Goal: Task Accomplishment & Management: Use online tool/utility

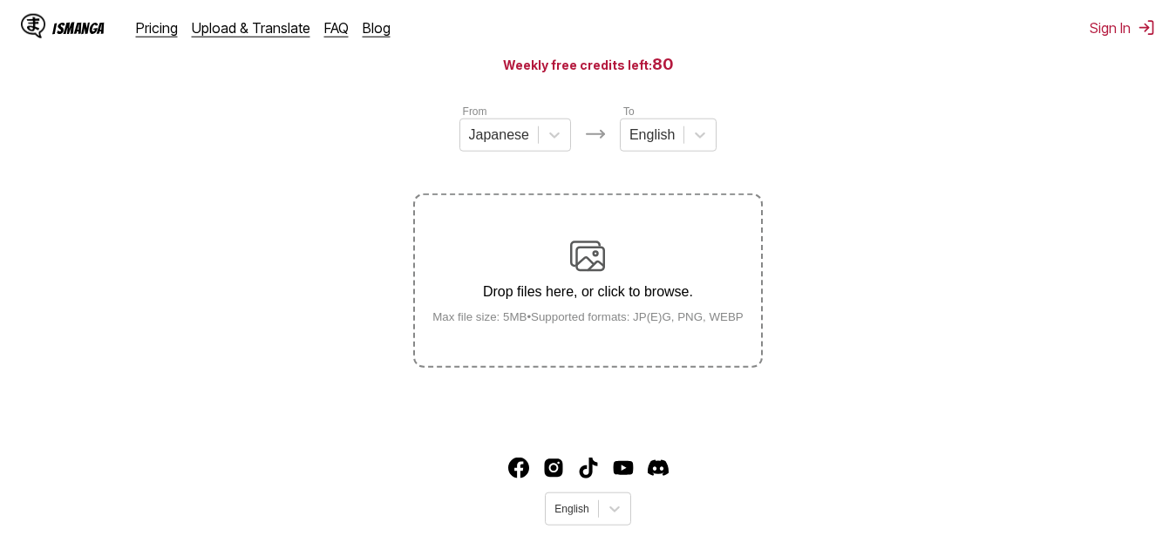
scroll to position [178, 0]
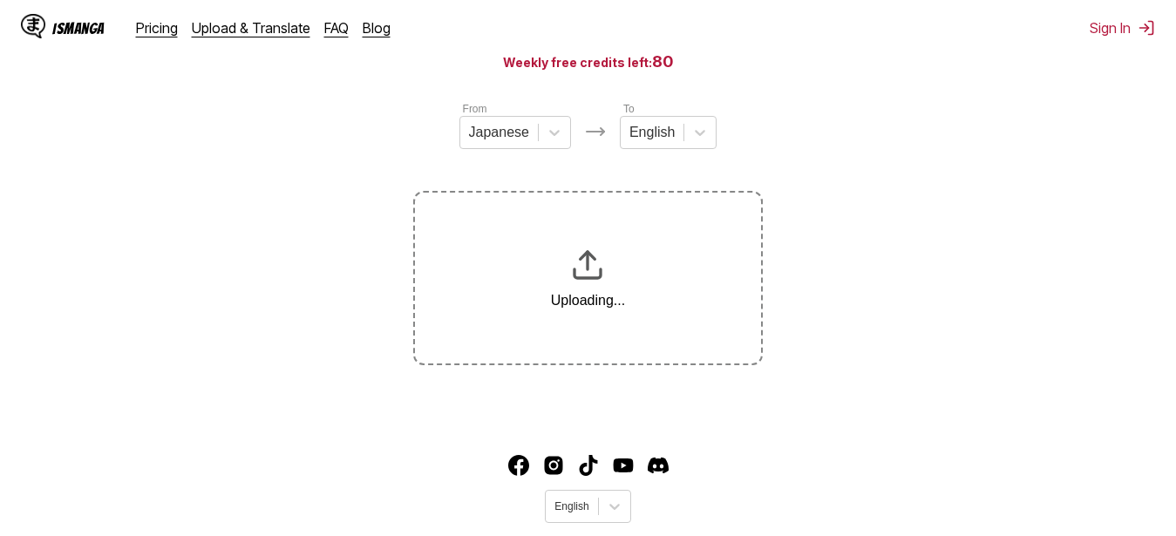
click at [344, 178] on section "From Japanese To English Uploading..." at bounding box center [588, 232] width 1149 height 265
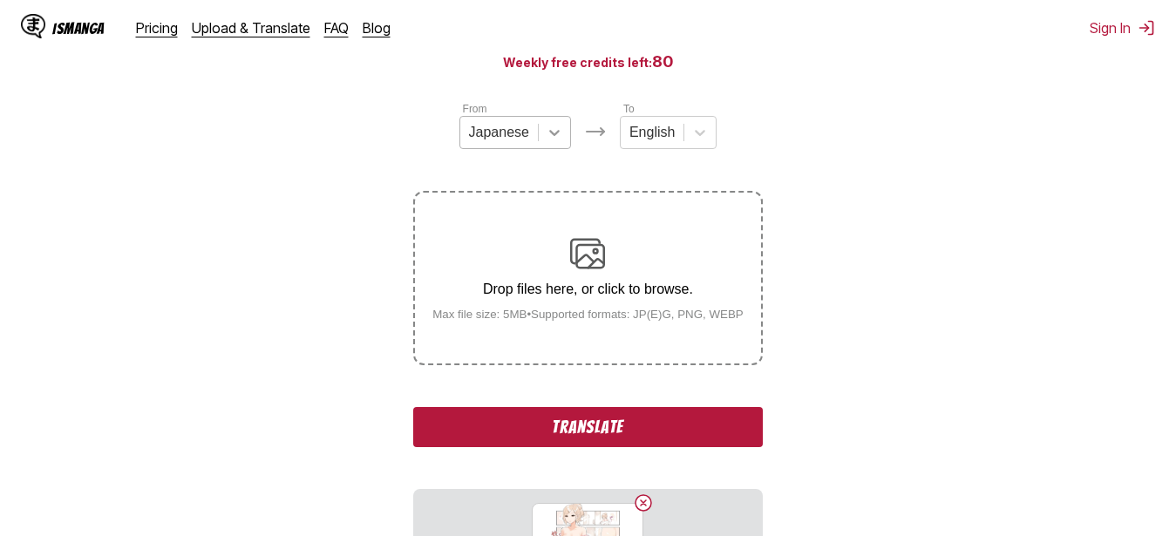
click at [549, 141] on icon at bounding box center [554, 132] width 17 height 17
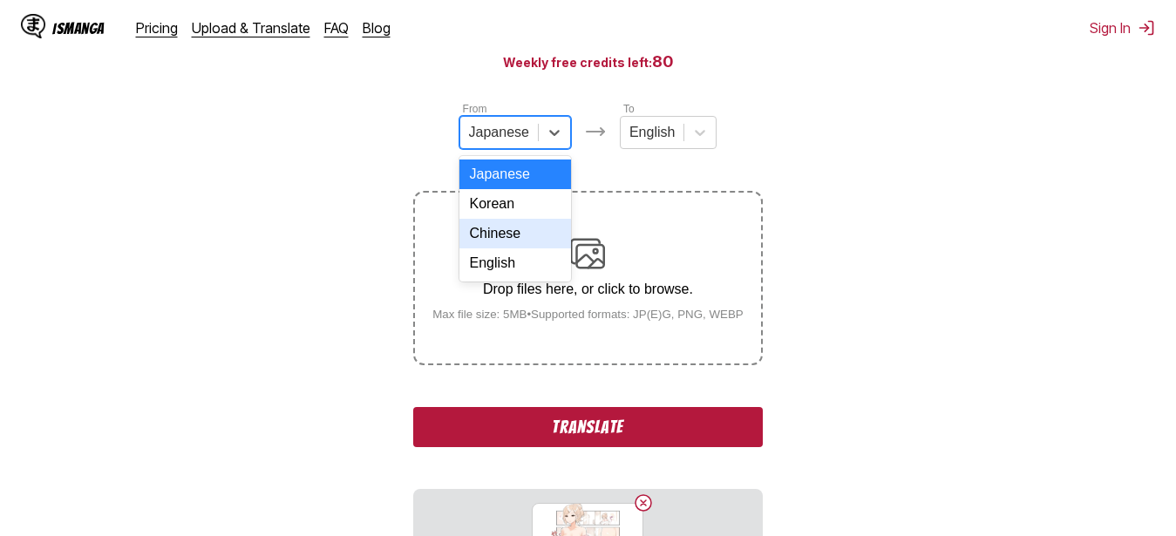
click at [520, 241] on div "Chinese" at bounding box center [516, 234] width 112 height 30
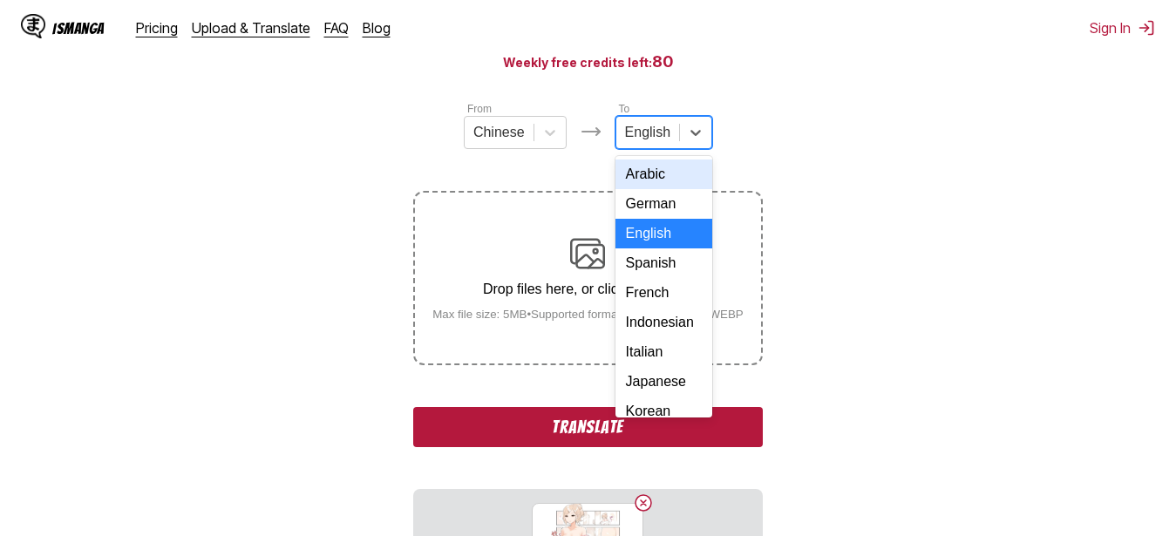
click at [658, 140] on div at bounding box center [647, 132] width 45 height 19
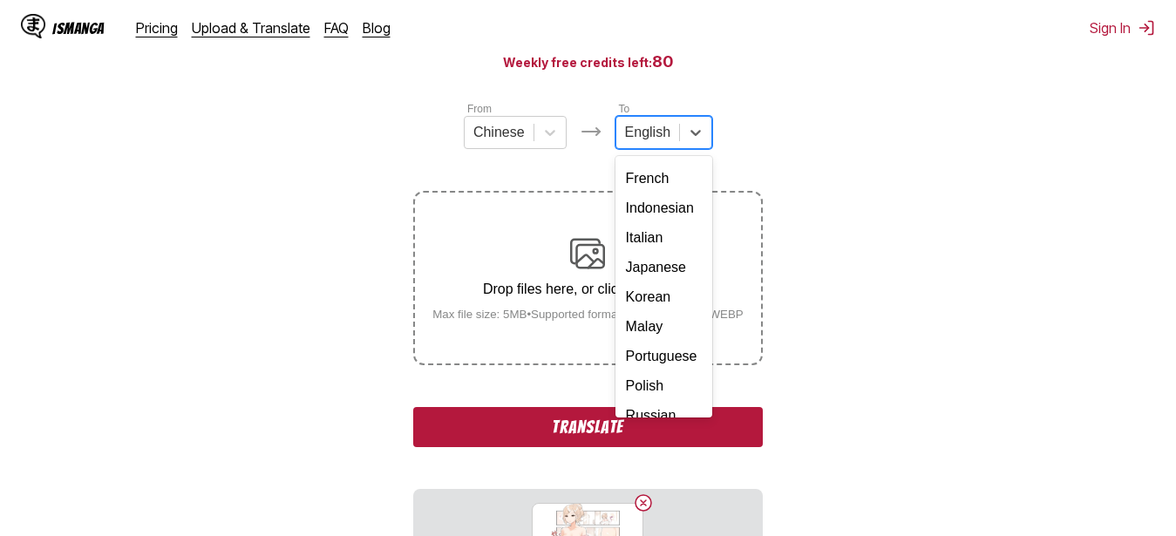
scroll to position [309, 0]
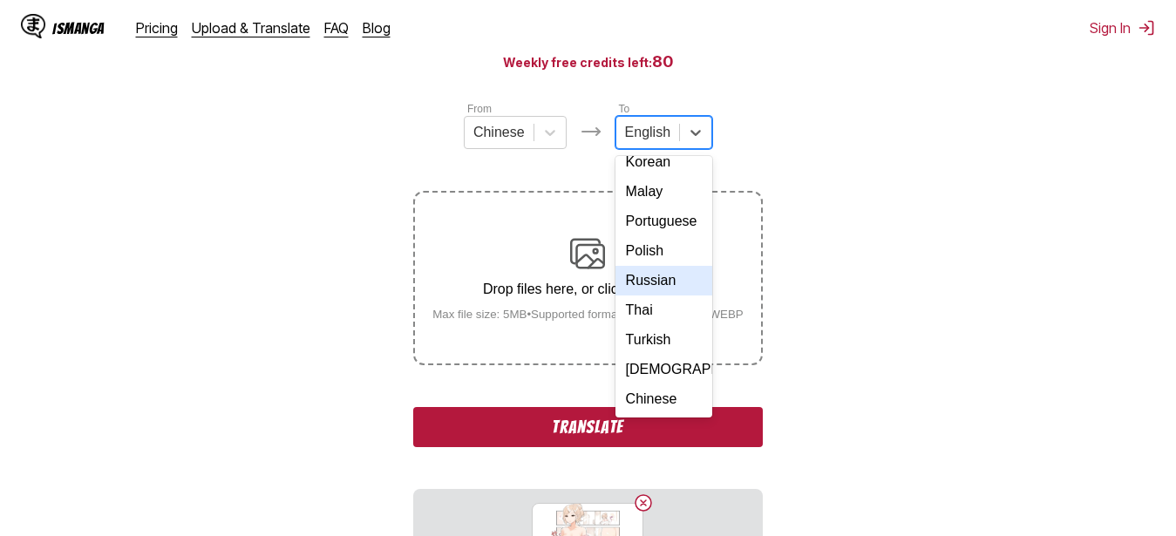
click at [665, 266] on div "Russian" at bounding box center [664, 281] width 97 height 30
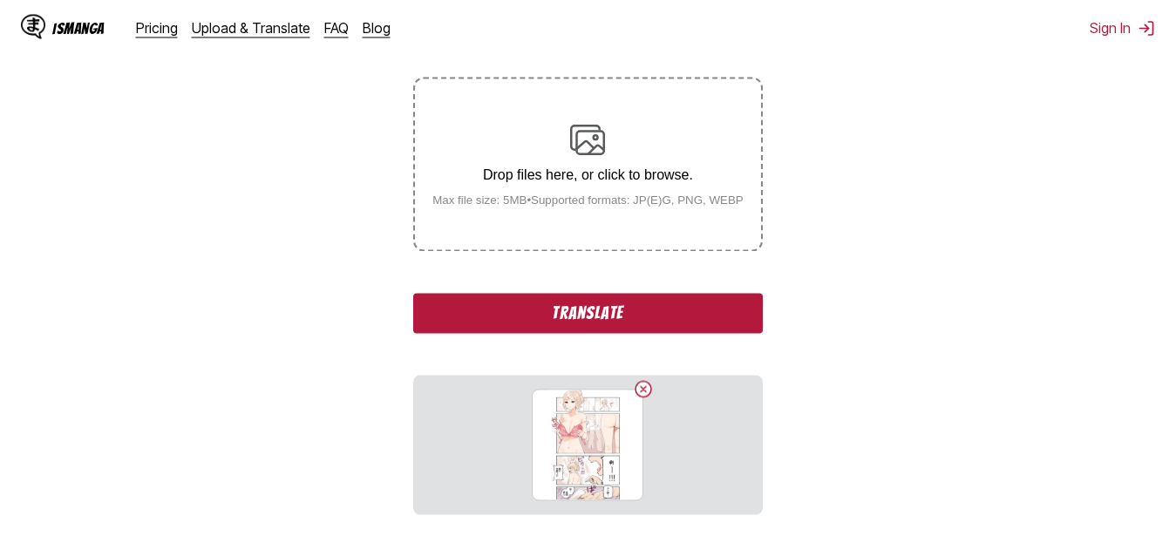
scroll to position [356, 0]
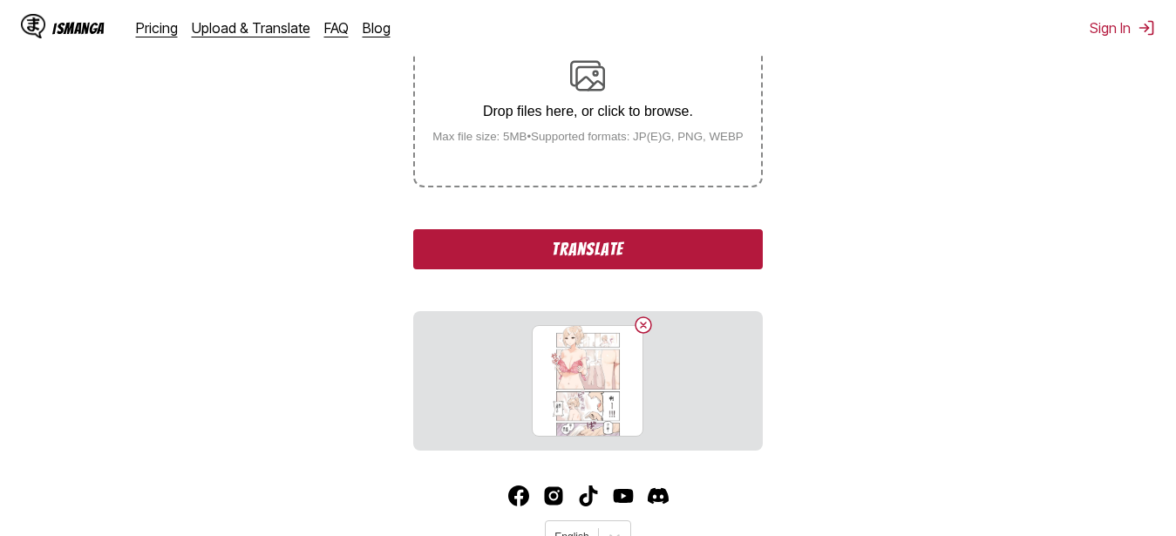
click at [685, 254] on button "Translate" at bounding box center [587, 249] width 349 height 40
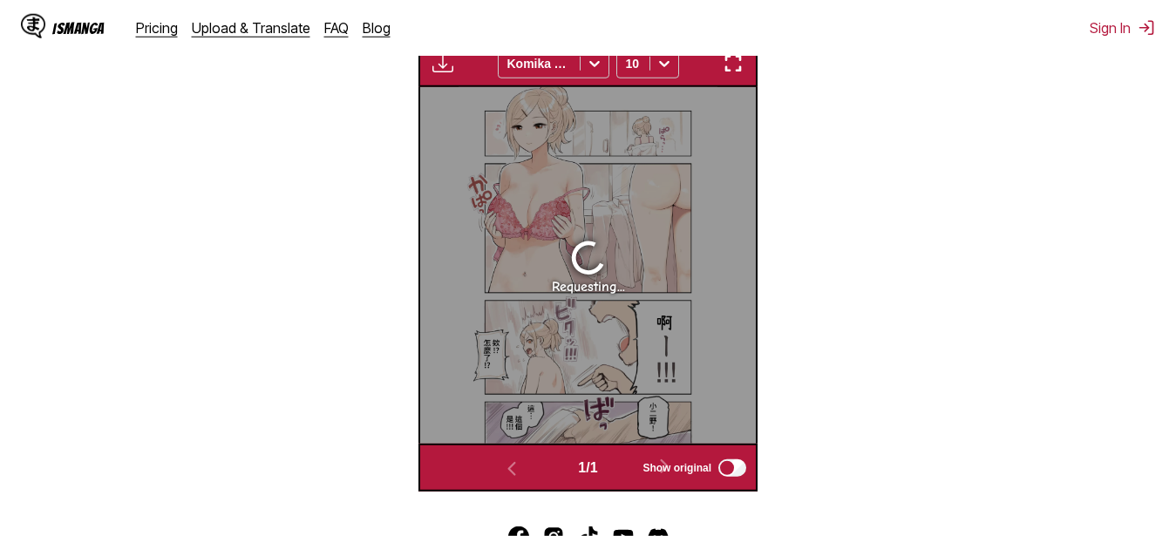
scroll to position [728, 0]
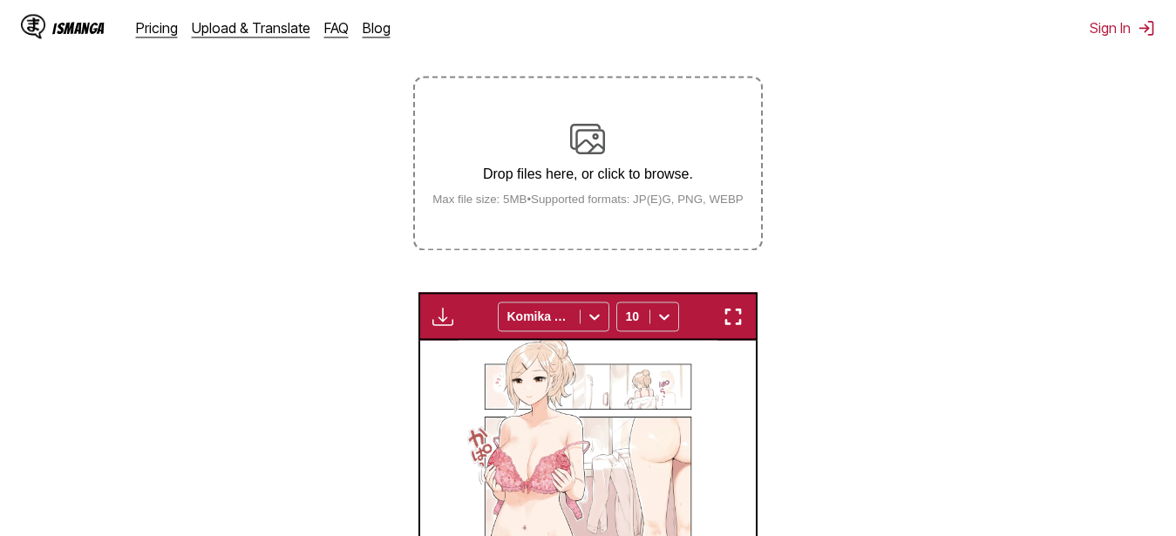
scroll to position [194, 0]
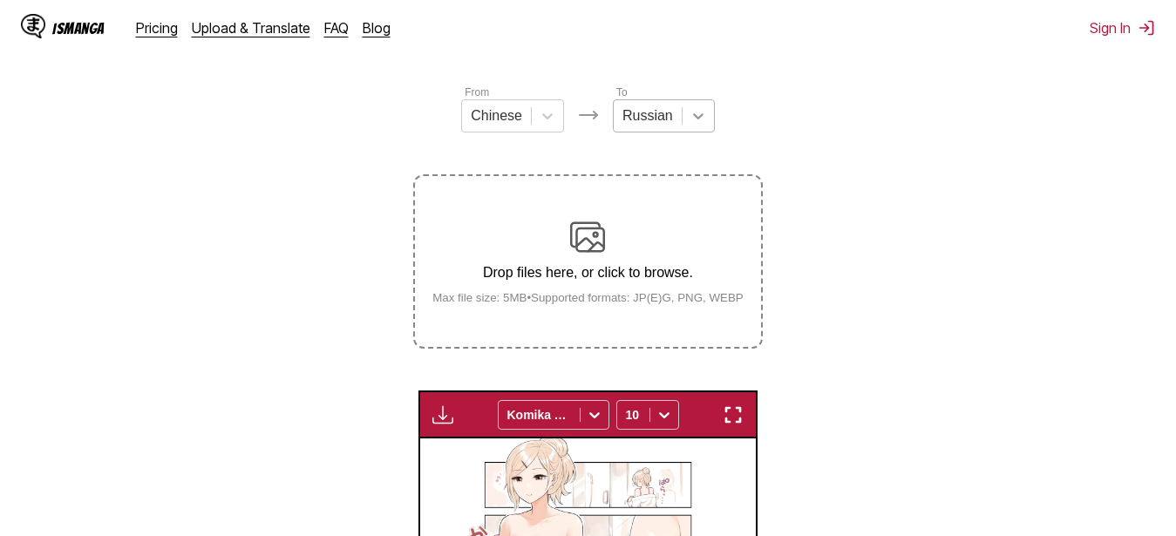
click at [694, 124] on icon at bounding box center [698, 115] width 17 height 17
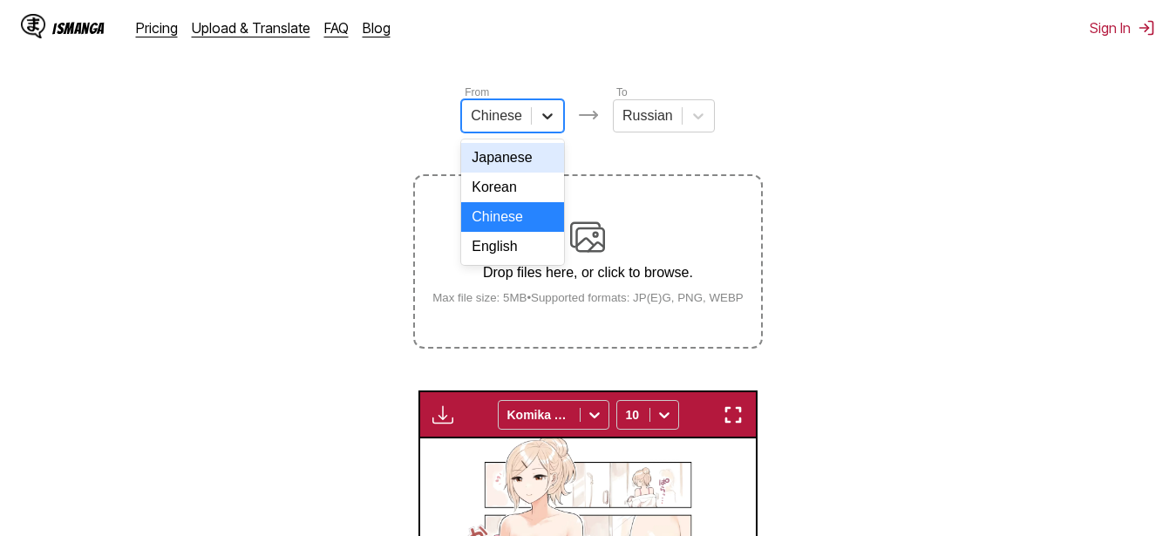
click at [538, 121] on div at bounding box center [547, 115] width 31 height 31
click at [527, 172] on div "Japanese" at bounding box center [512, 158] width 103 height 30
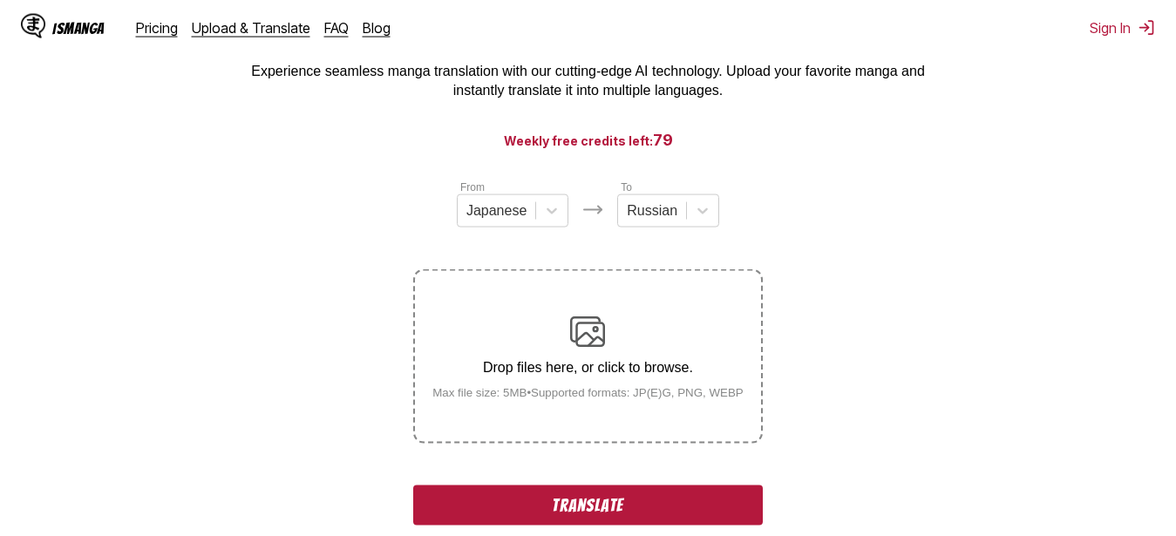
scroll to position [89, 0]
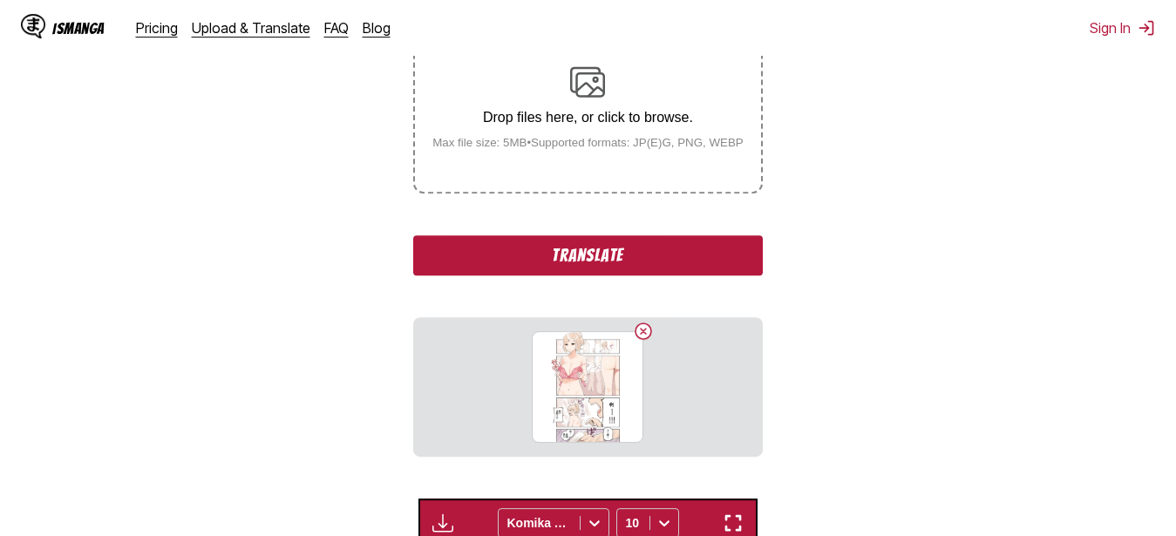
scroll to position [356, 0]
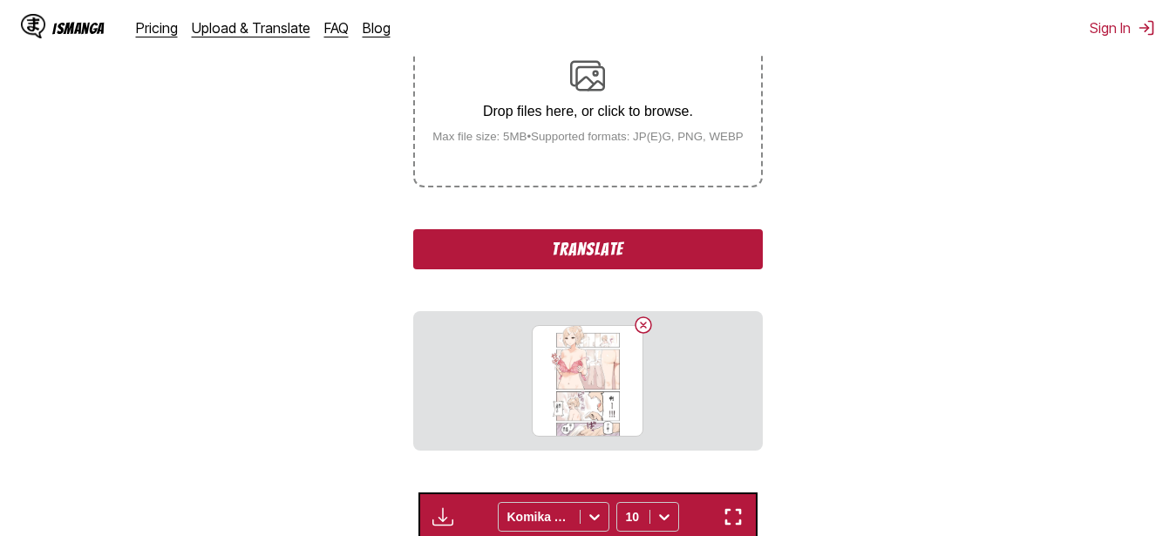
click at [530, 240] on button "Translate" at bounding box center [587, 249] width 349 height 40
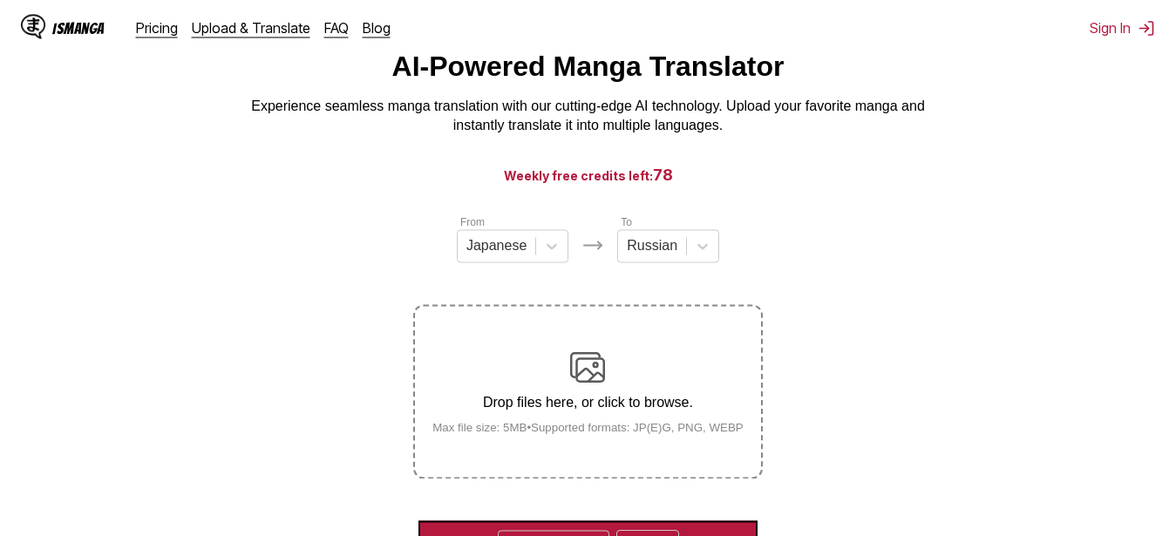
scroll to position [27, 0]
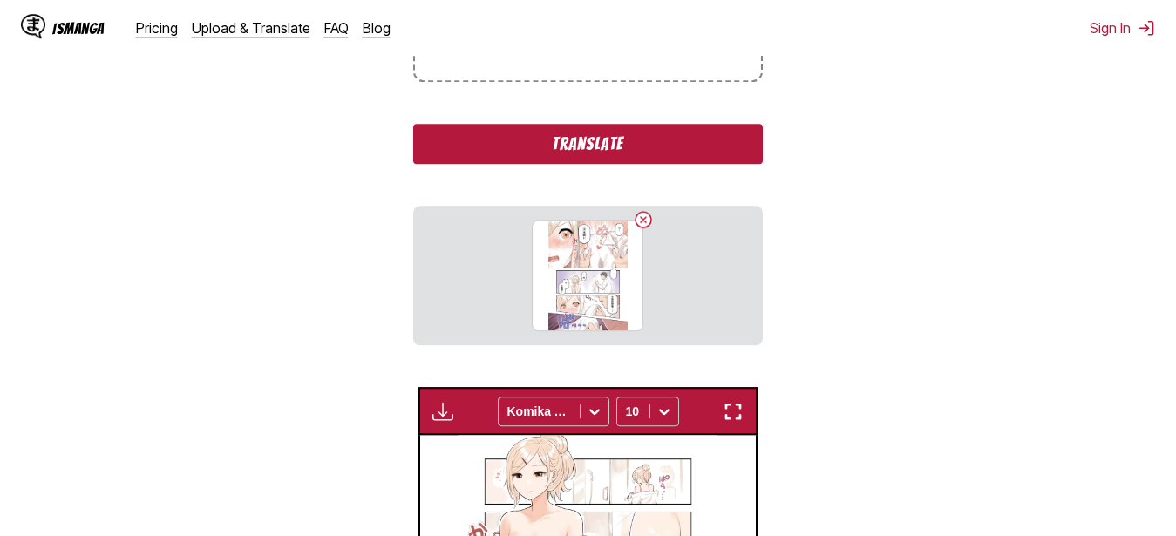
scroll to position [472, 0]
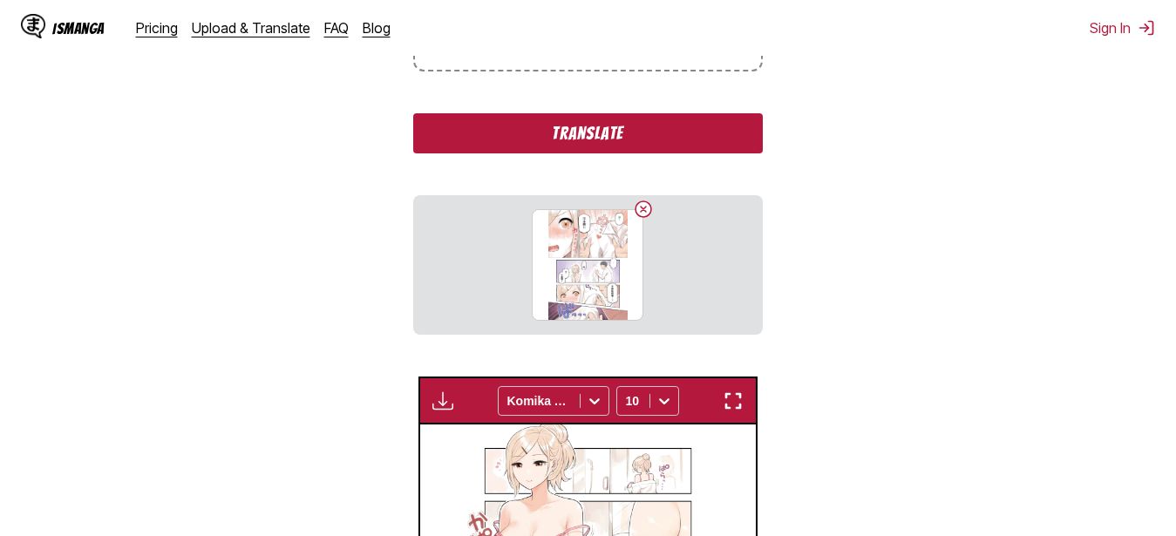
click at [462, 132] on button "Translate" at bounding box center [587, 133] width 349 height 40
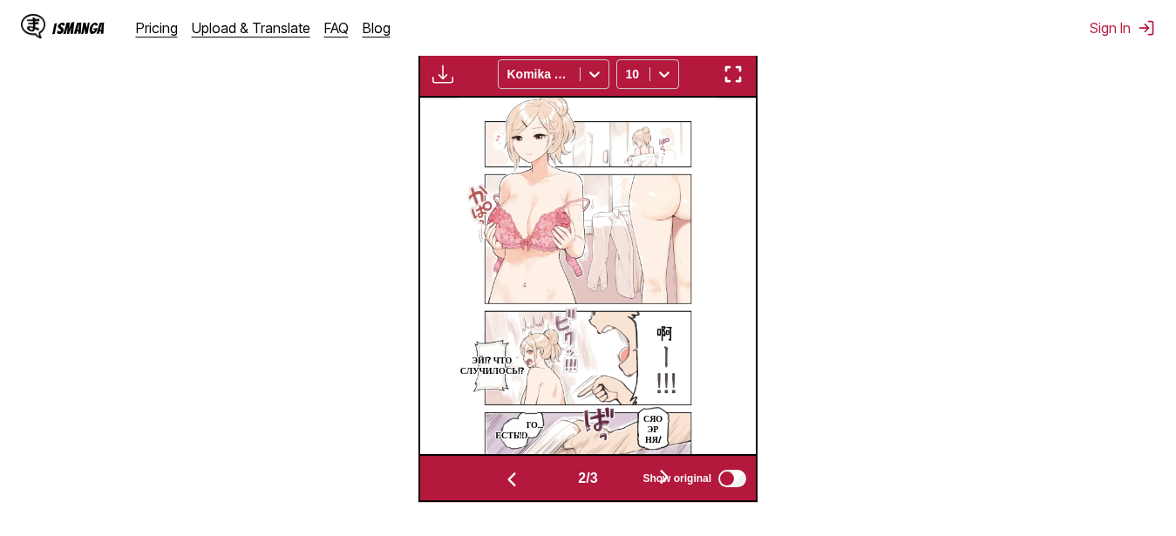
scroll to position [561, 0]
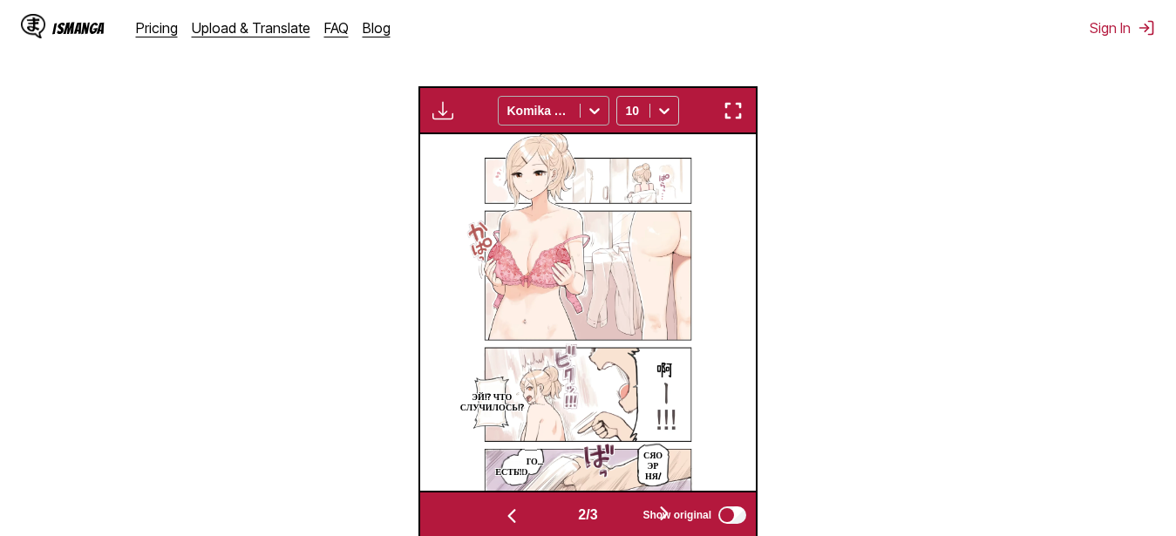
click at [595, 112] on icon at bounding box center [594, 110] width 17 height 17
click at [913, 140] on section "From Japanese To Russian Drop files here, or click to browse. Max file size: 5M…" at bounding box center [588, 128] width 1149 height 822
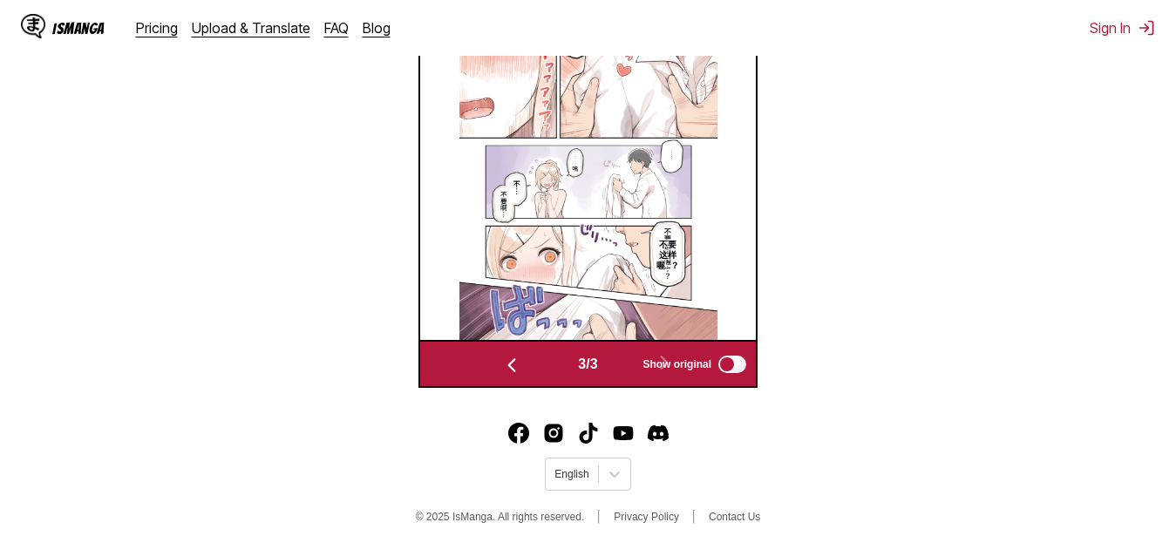
scroll to position [588, 0]
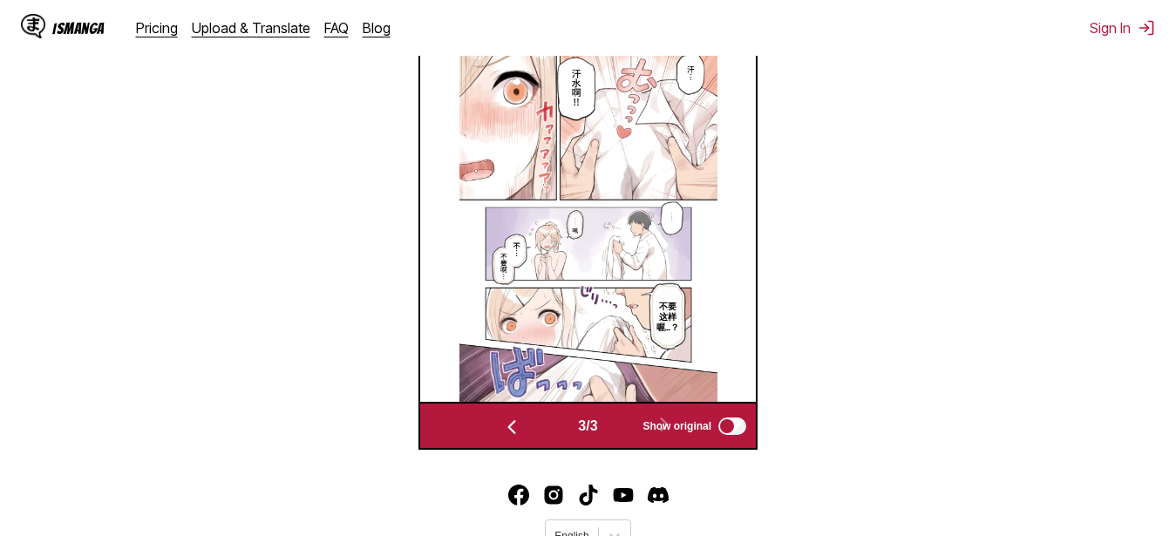
click at [257, 393] on section "From Japanese To Russian Drop files here, or click to browse. Max file size: 5M…" at bounding box center [588, 70] width 1149 height 760
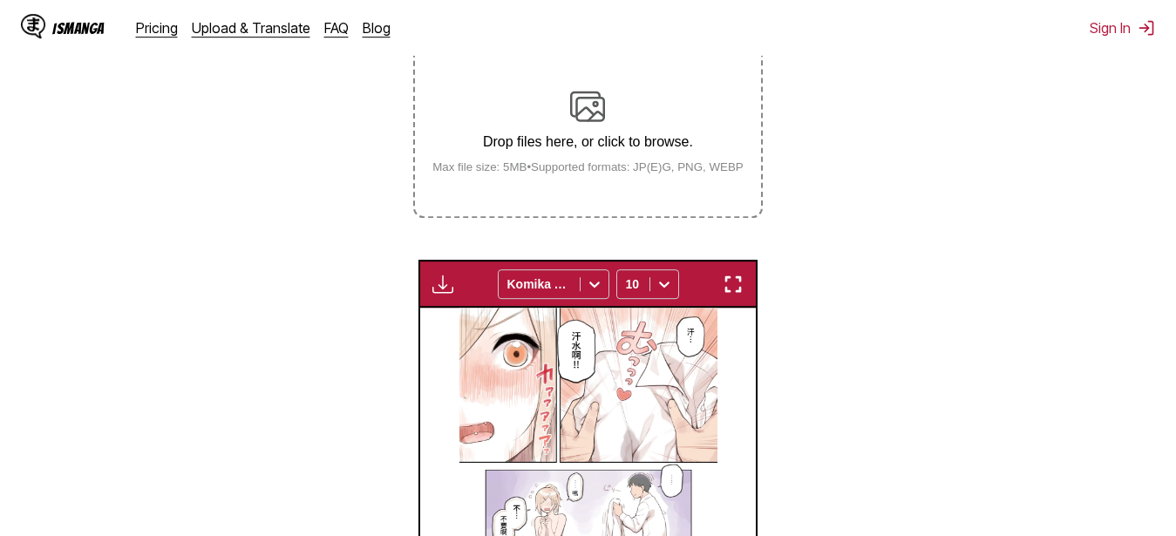
scroll to position [132, 0]
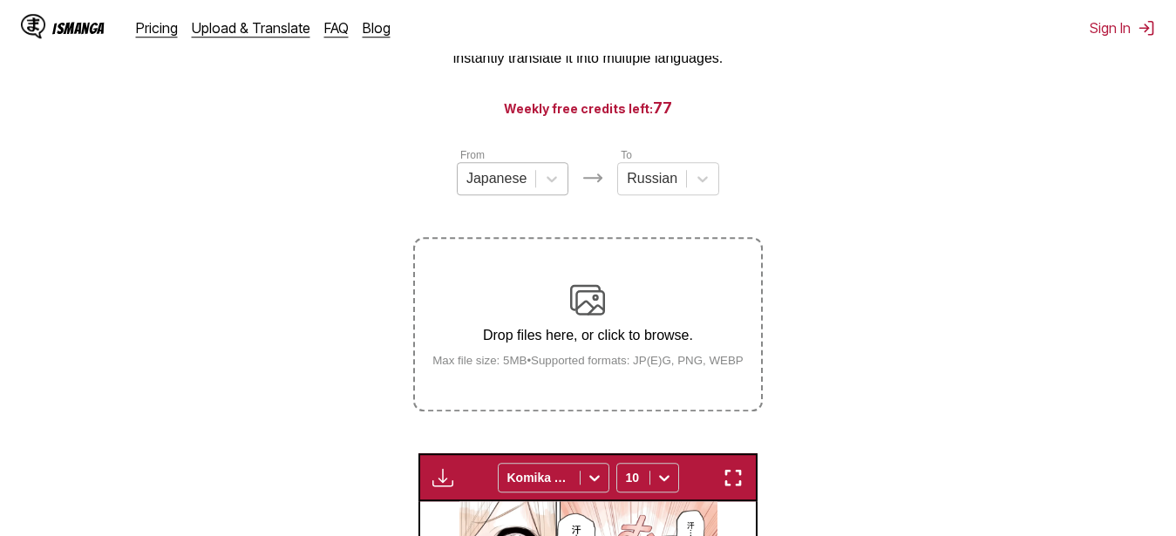
click at [479, 186] on div at bounding box center [497, 178] width 60 height 19
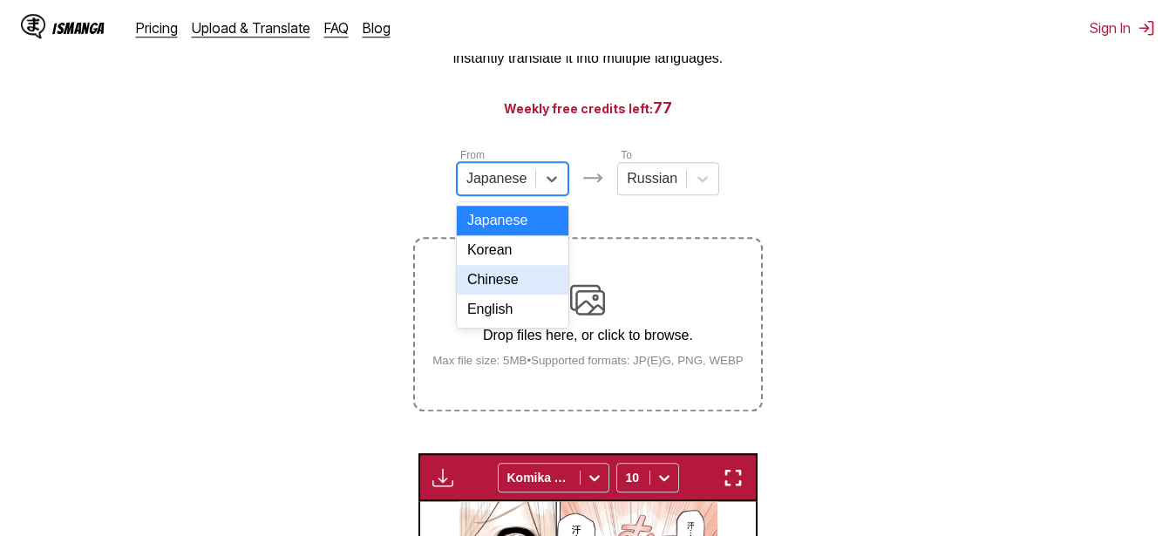
click at [492, 295] on div "Chinese" at bounding box center [513, 280] width 112 height 30
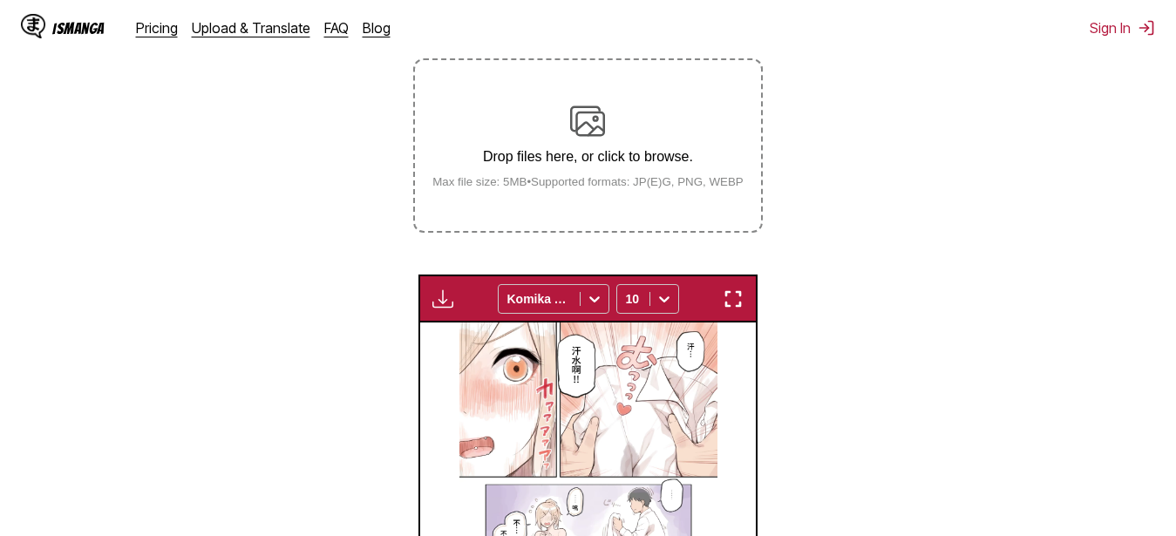
scroll to position [310, 0]
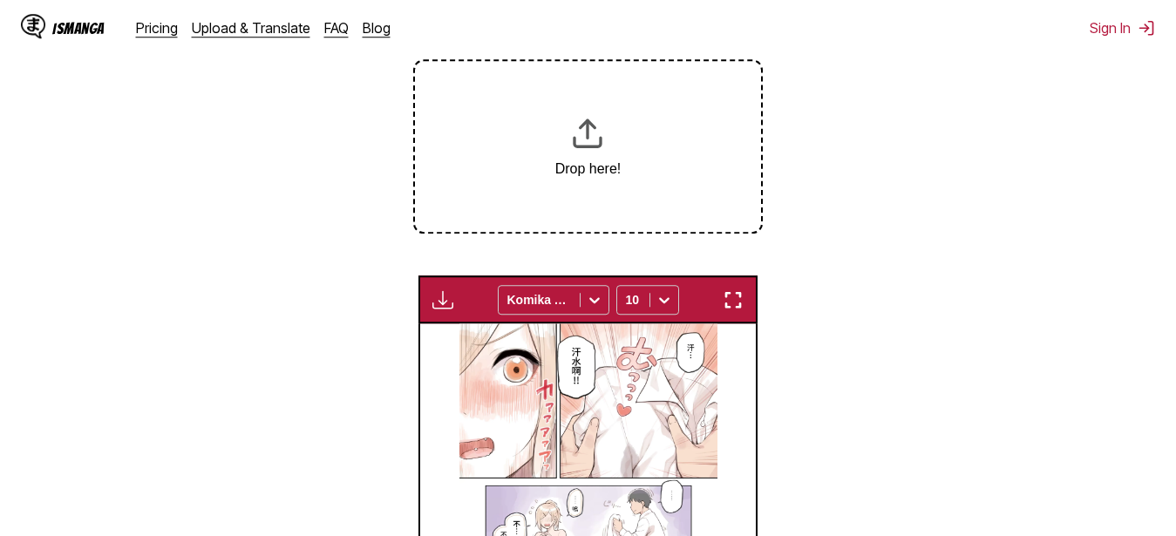
click at [239, 204] on section "From Chinese To Russian Drop here! Available for premium users only Komika Axis…" at bounding box center [588, 349] width 1149 height 760
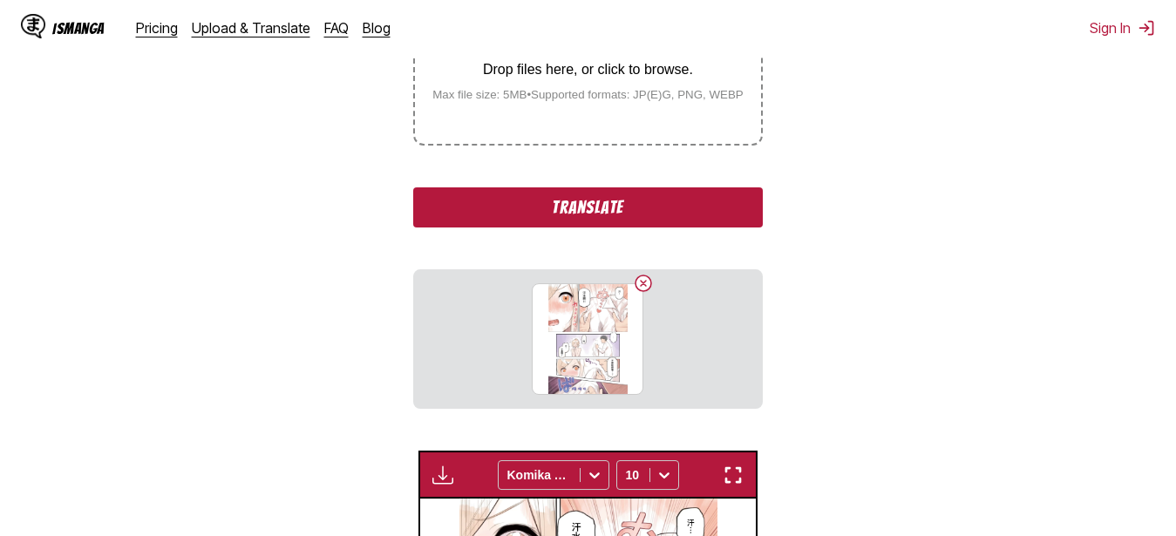
scroll to position [399, 0]
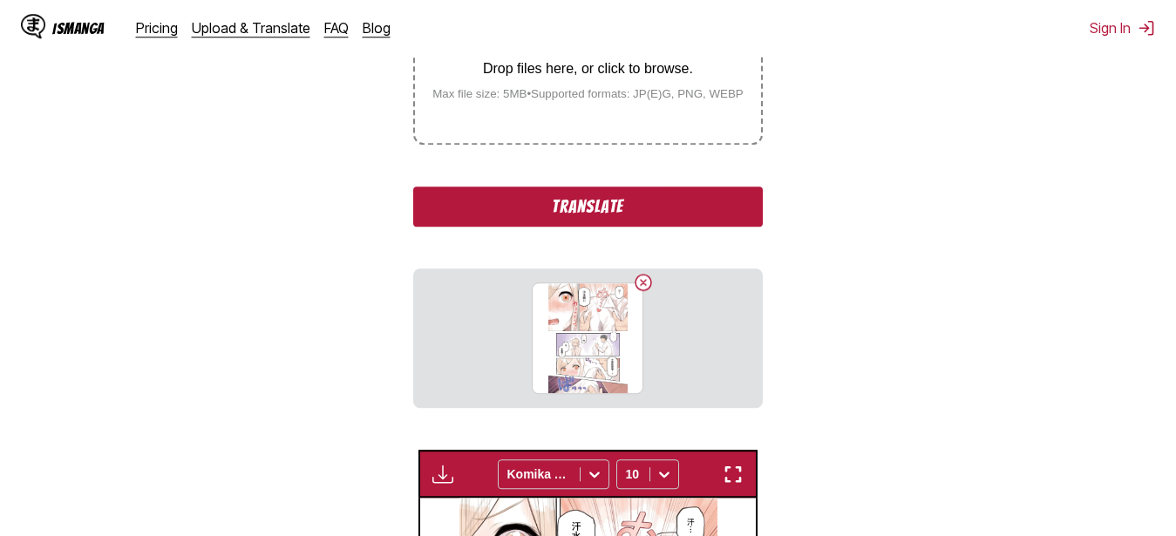
click at [696, 201] on button "Translate" at bounding box center [587, 207] width 349 height 40
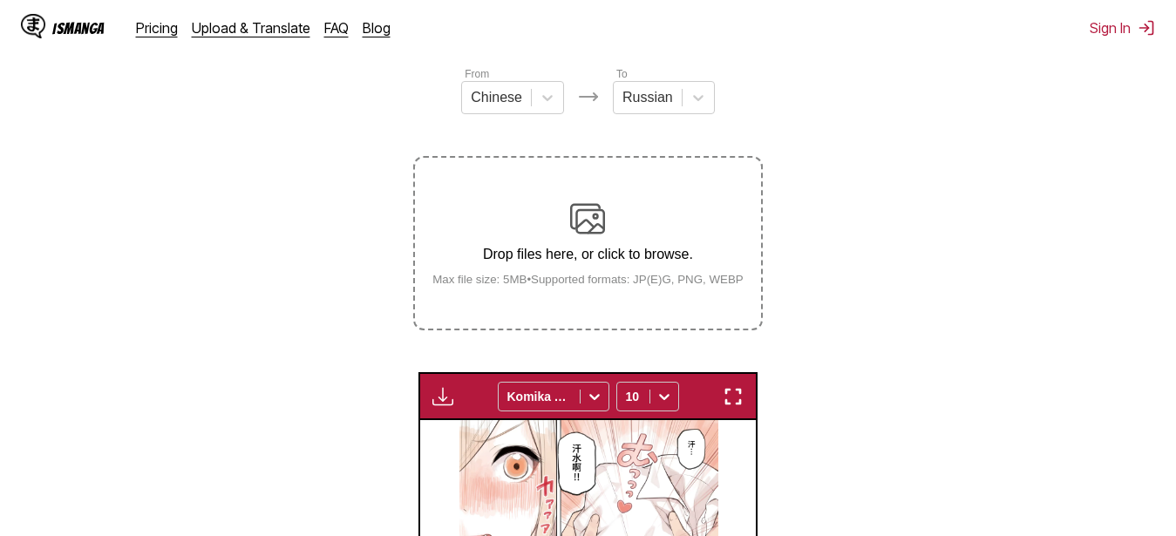
scroll to position [155, 0]
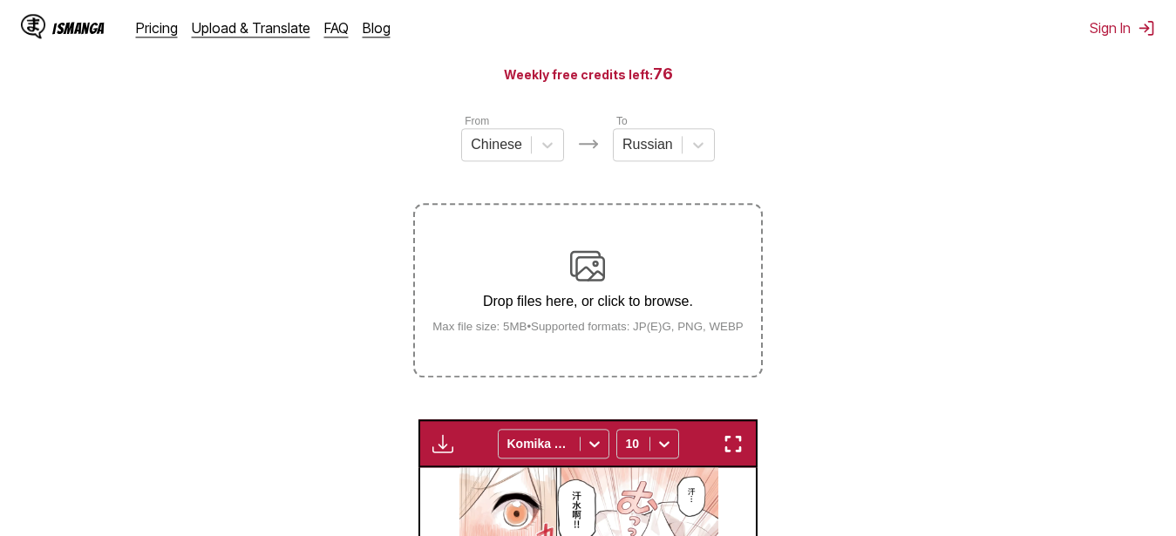
drag, startPoint x: 282, startPoint y: 235, endPoint x: 282, endPoint y: 193, distance: 42.7
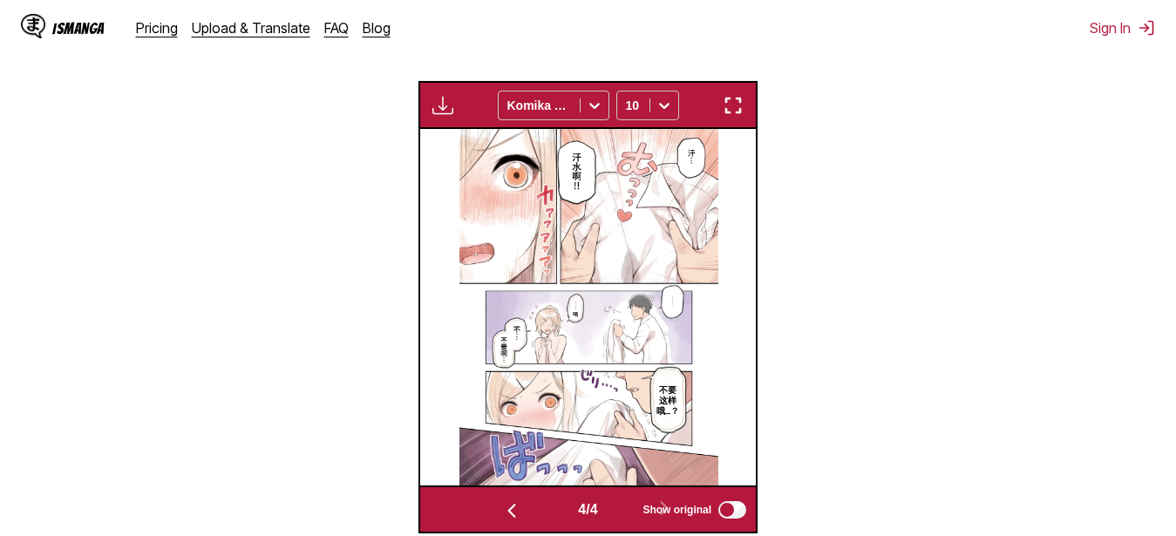
scroll to position [511, 0]
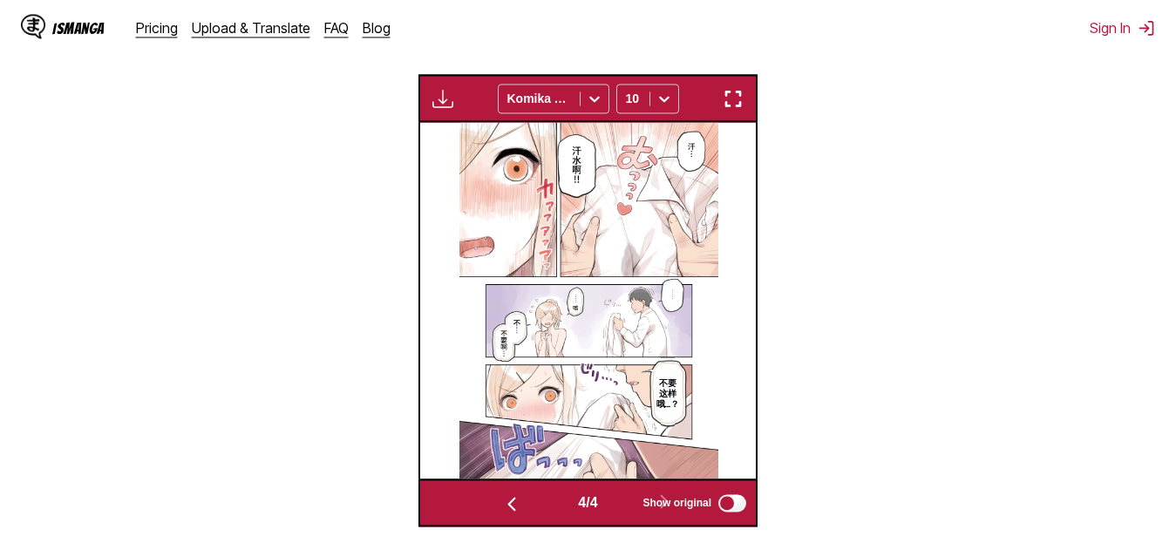
click at [578, 169] on img at bounding box center [589, 301] width 259 height 358
click at [747, 505] on label "Show original" at bounding box center [696, 503] width 106 height 23
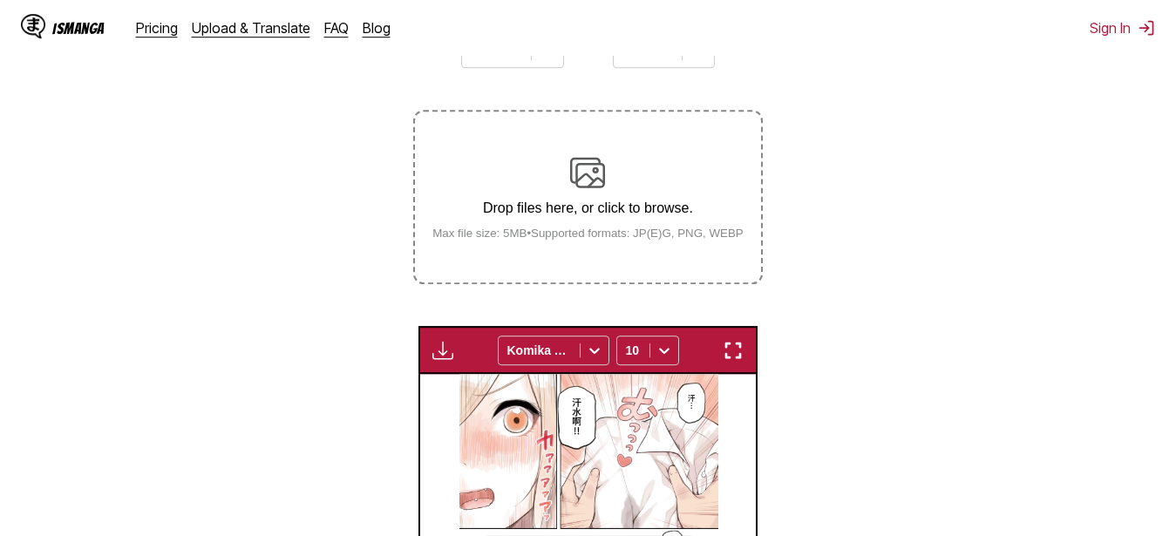
drag, startPoint x: 809, startPoint y: 431, endPoint x: 822, endPoint y: 357, distance: 75.1
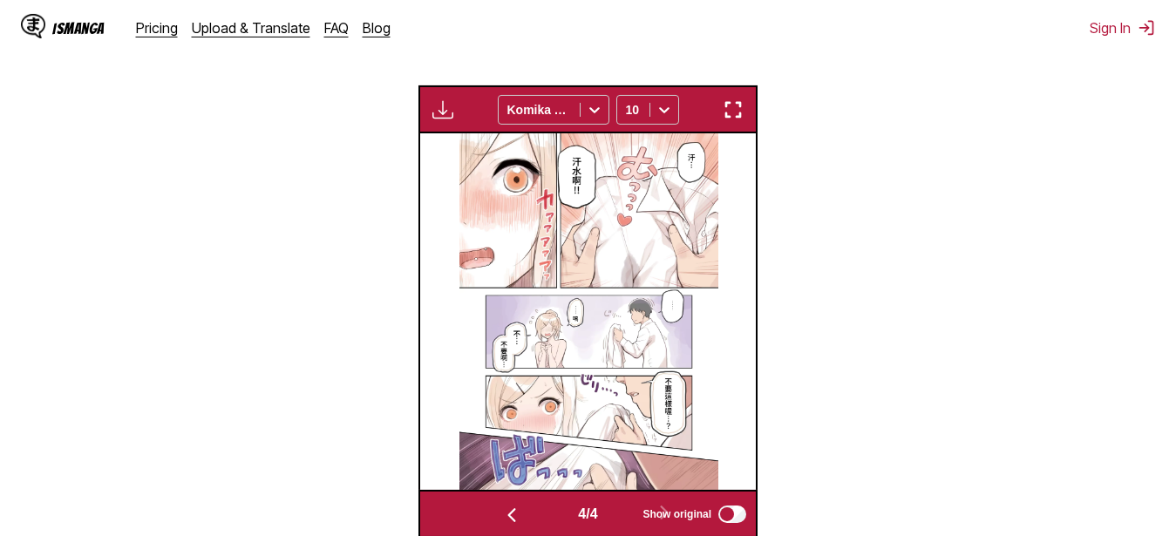
scroll to position [589, 0]
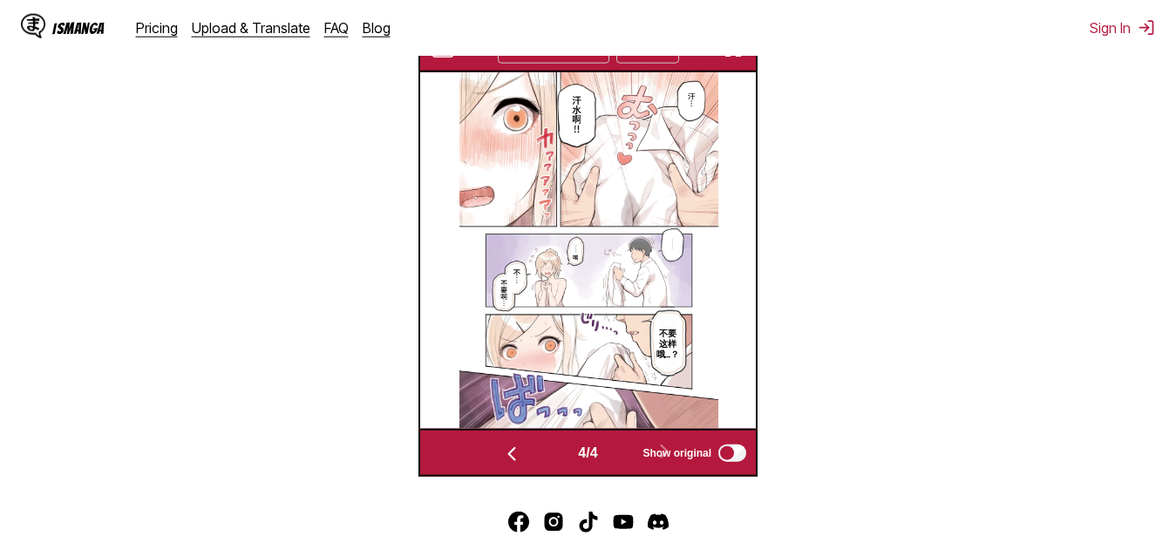
drag, startPoint x: 830, startPoint y: 409, endPoint x: 833, endPoint y: 385, distance: 24.6
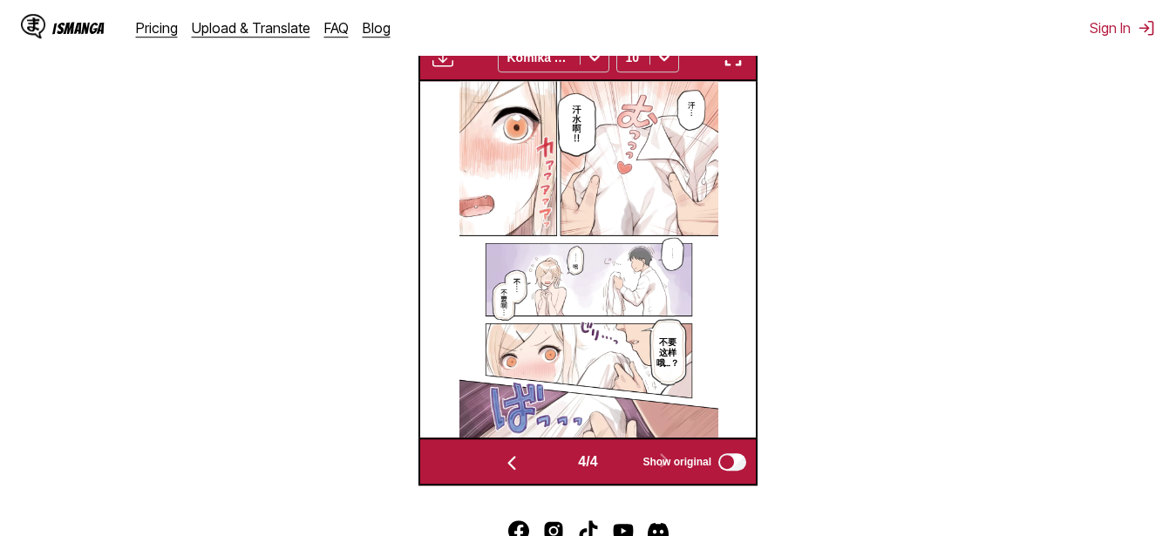
click at [676, 363] on p "不要这样哦…？" at bounding box center [668, 351] width 30 height 38
click at [730, 333] on button "close-tooltip" at bounding box center [724, 330] width 28 height 28
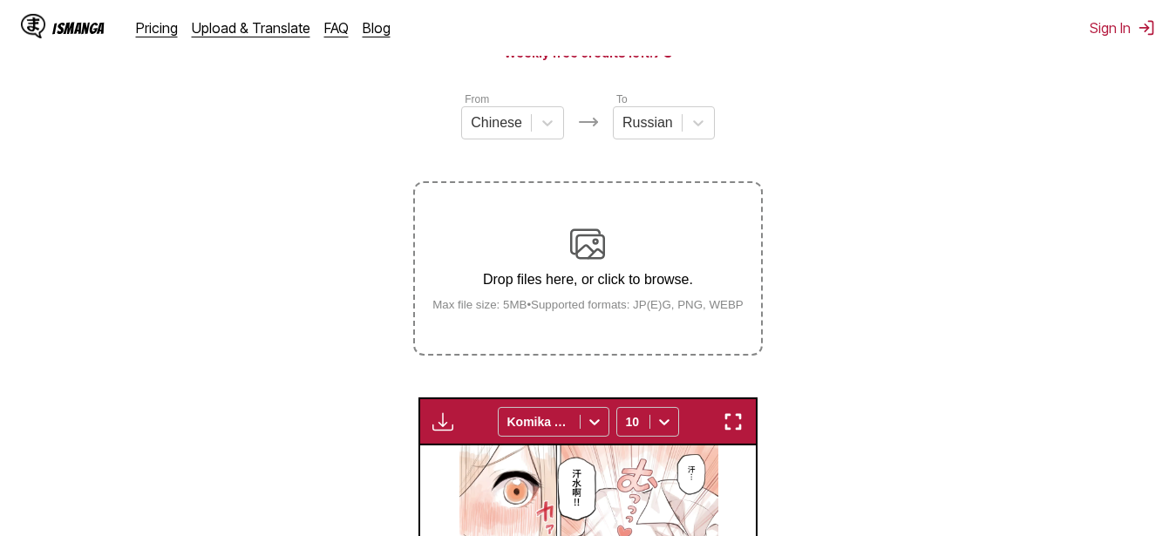
drag, startPoint x: 825, startPoint y: 332, endPoint x: 825, endPoint y: 244, distance: 88.1
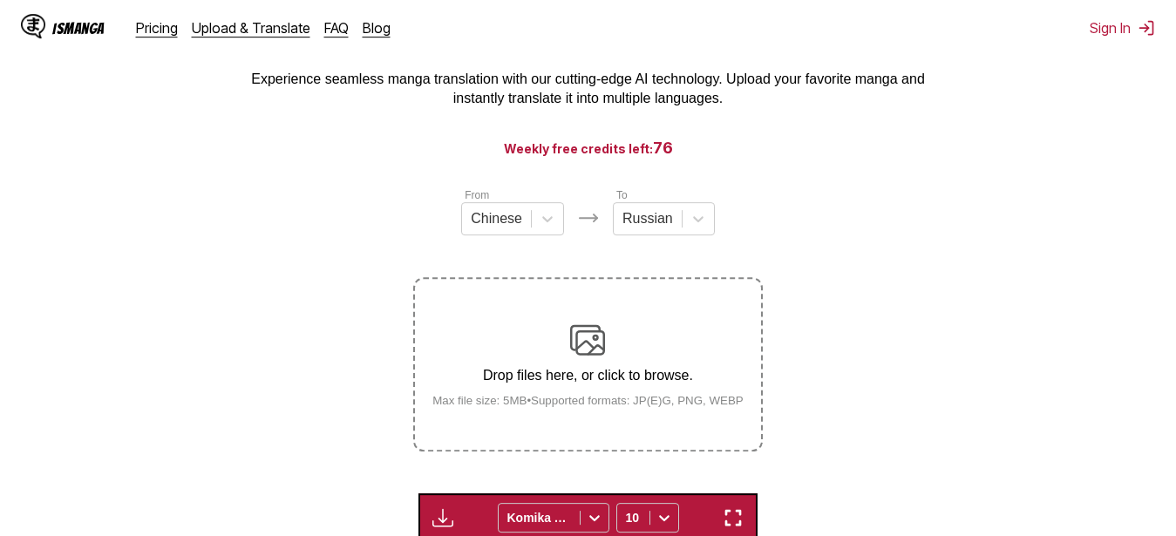
scroll to position [86, 0]
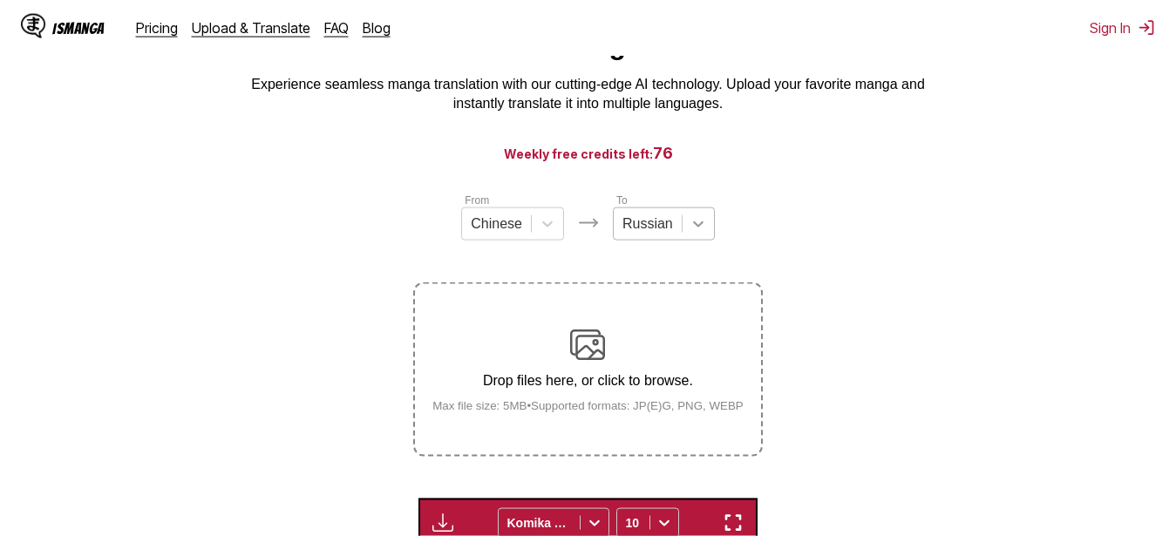
click at [699, 228] on icon at bounding box center [698, 225] width 10 height 6
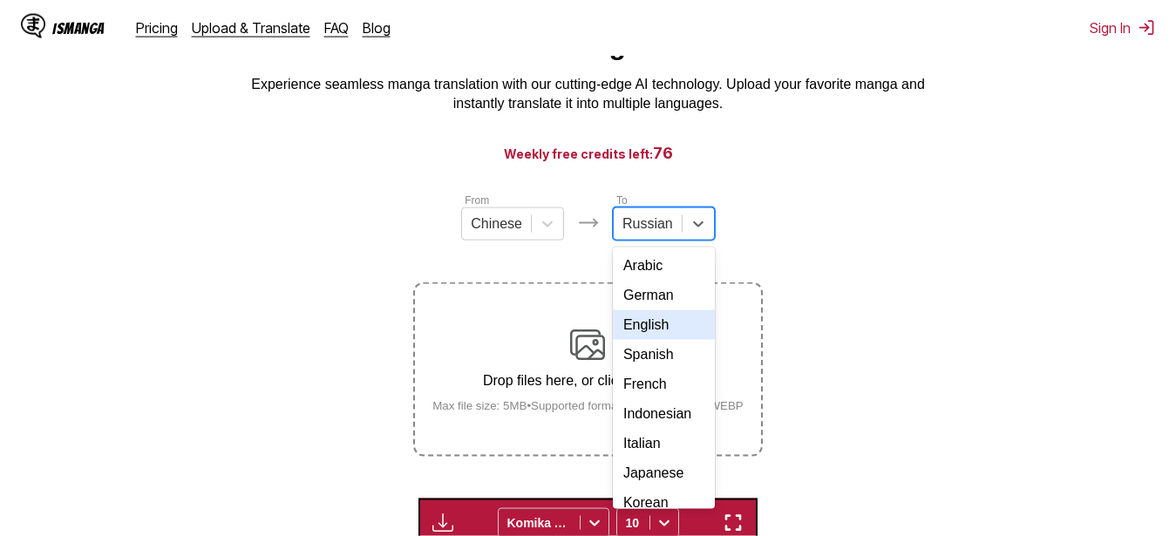
click at [669, 340] on div "English" at bounding box center [664, 325] width 102 height 30
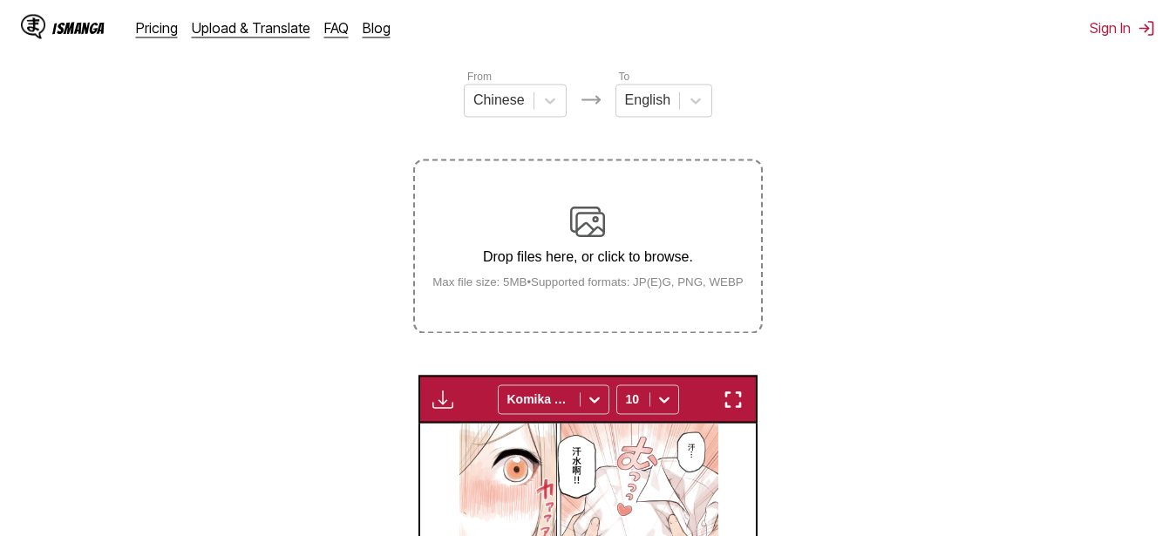
drag, startPoint x: 840, startPoint y: 140, endPoint x: 840, endPoint y: 212, distance: 71.5
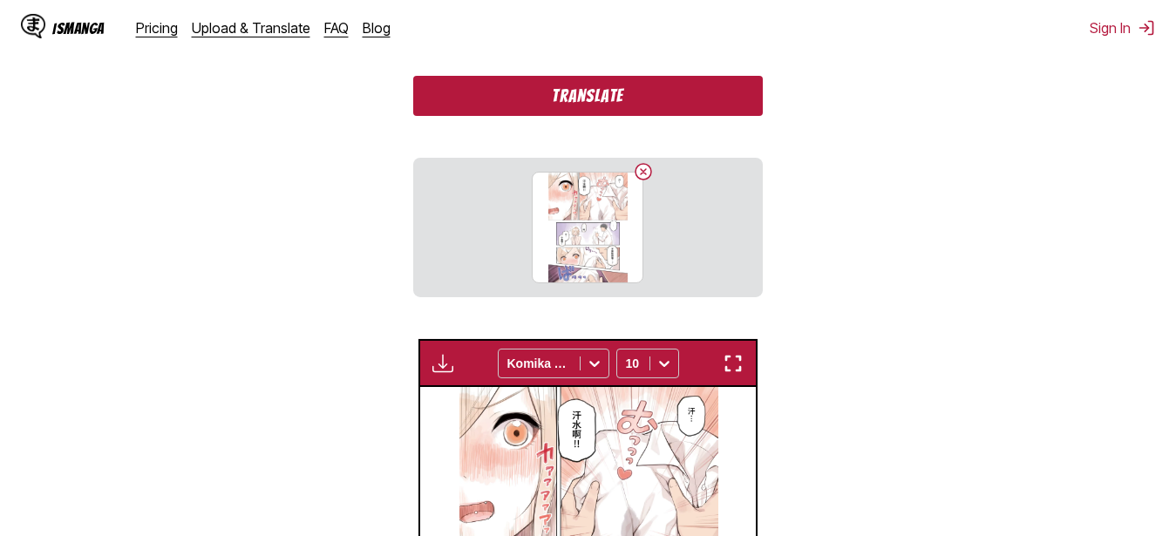
scroll to position [474, 0]
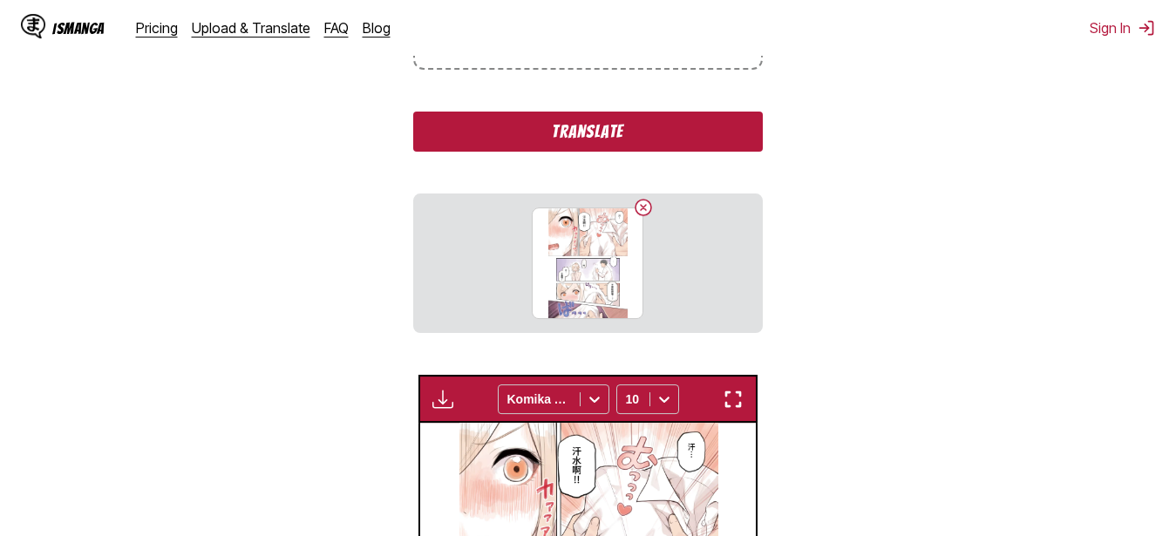
click at [528, 147] on button "Translate" at bounding box center [587, 132] width 349 height 40
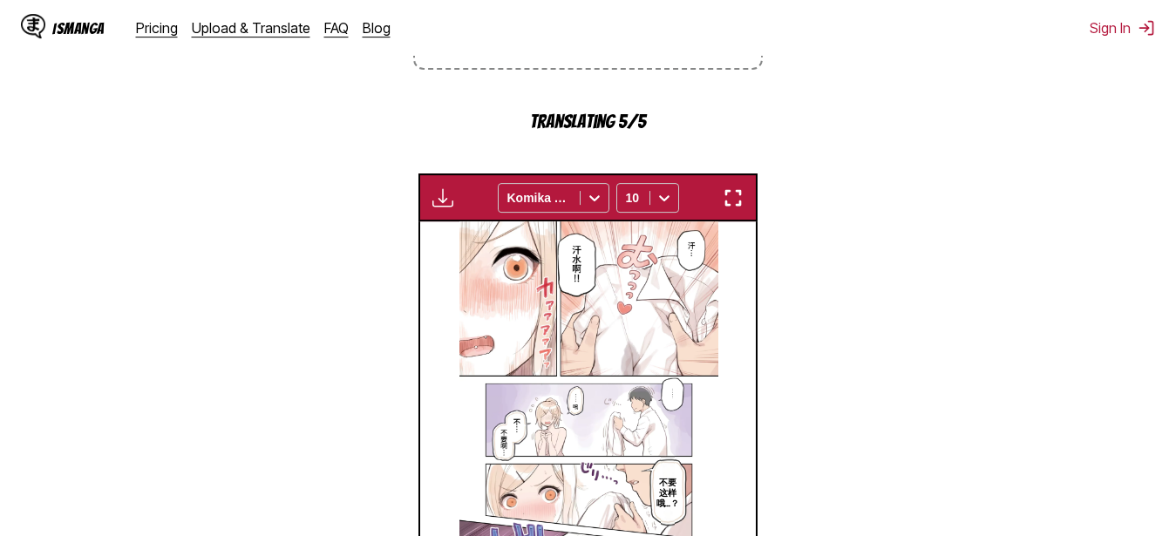
click at [312, 174] on section "From Chinese To English Drop files here, or click to browse. Max file size: 5MB…" at bounding box center [588, 216] width 1149 height 822
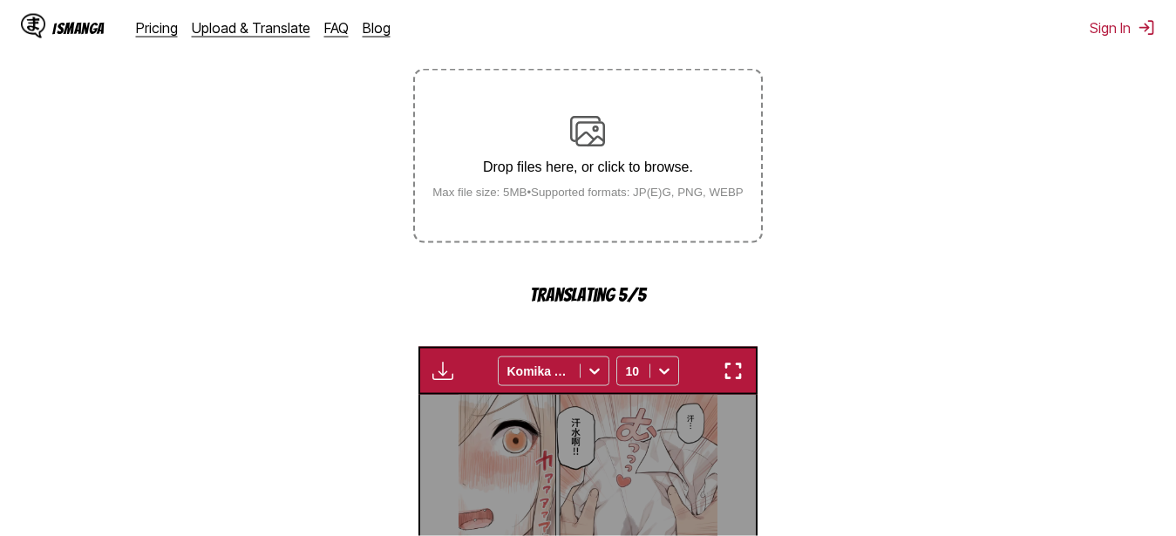
scroll to position [536, 0]
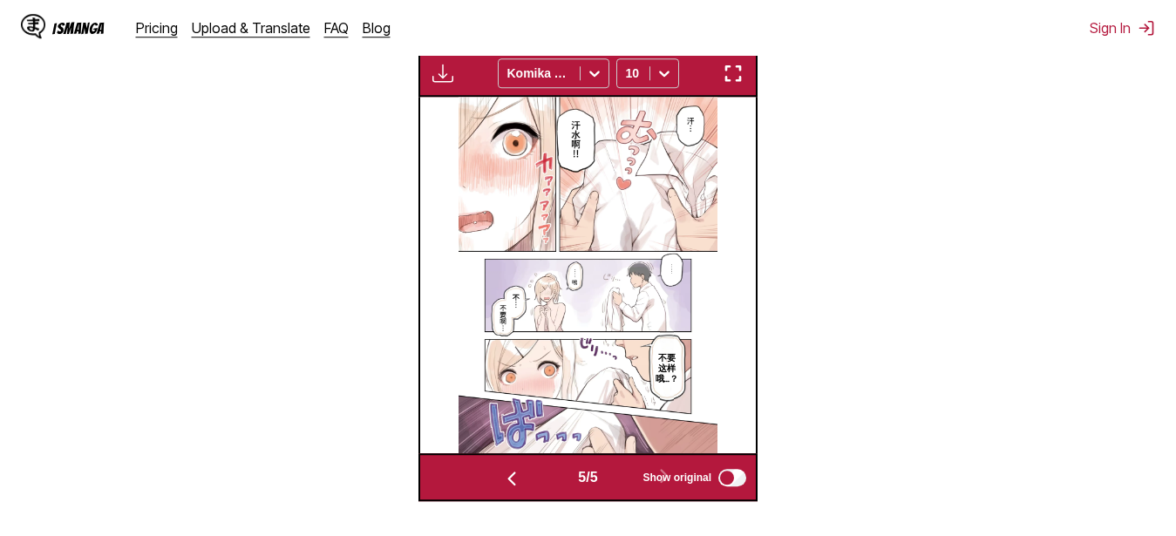
click at [852, 265] on section "From Chinese To English Drop files here, or click to browse. Max file size: 5MB…" at bounding box center [588, 122] width 1149 height 760
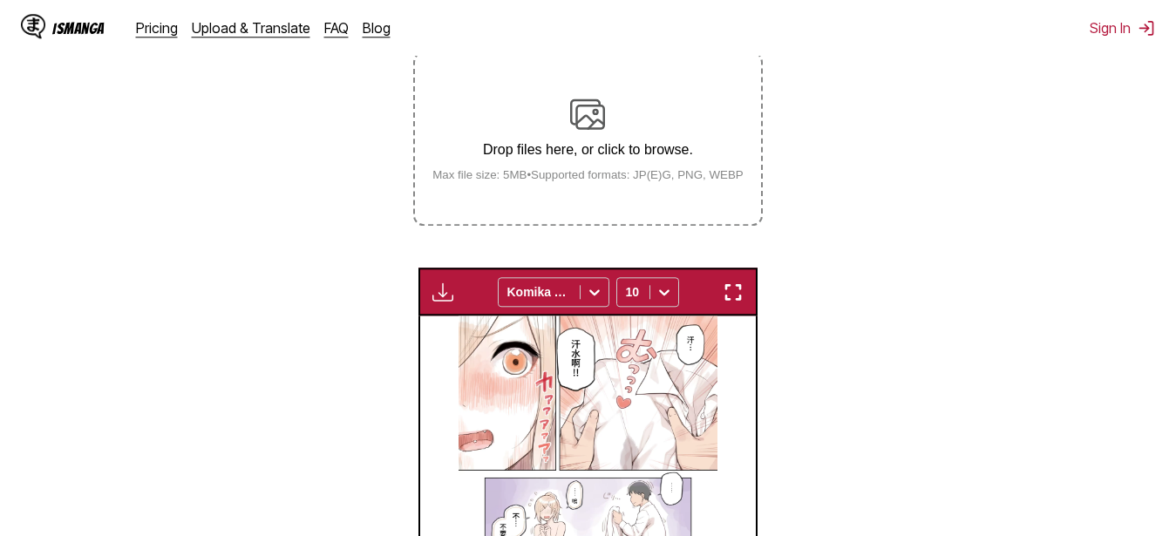
drag, startPoint x: 852, startPoint y: 281, endPoint x: 838, endPoint y: 164, distance: 117.7
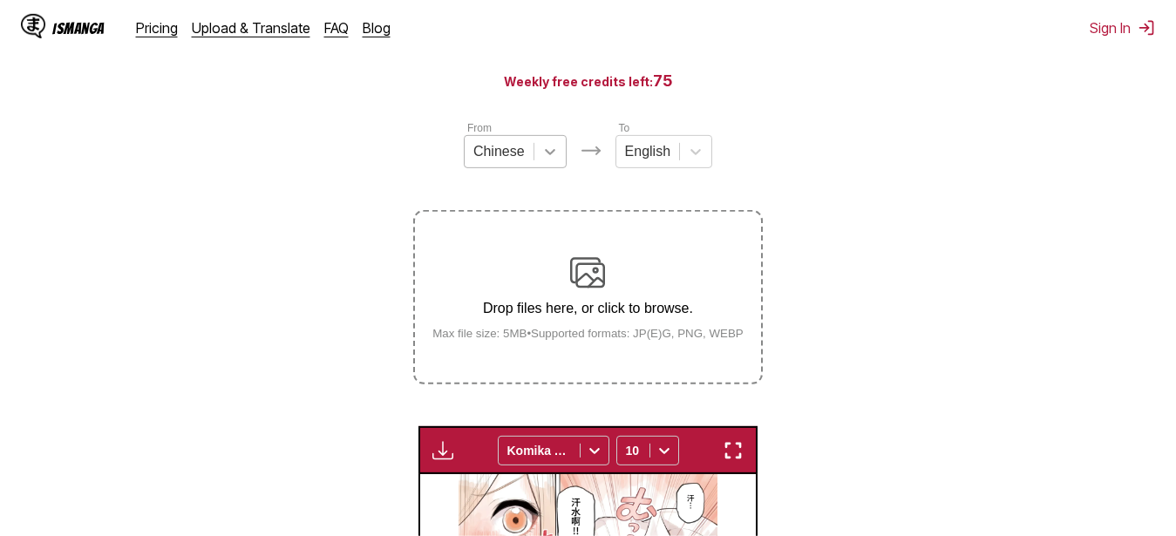
click at [544, 160] on icon at bounding box center [550, 151] width 17 height 17
click at [908, 213] on section "From Chinese To English Drop files here, or click to browse. Max file size: 5MB…" at bounding box center [588, 499] width 1149 height 760
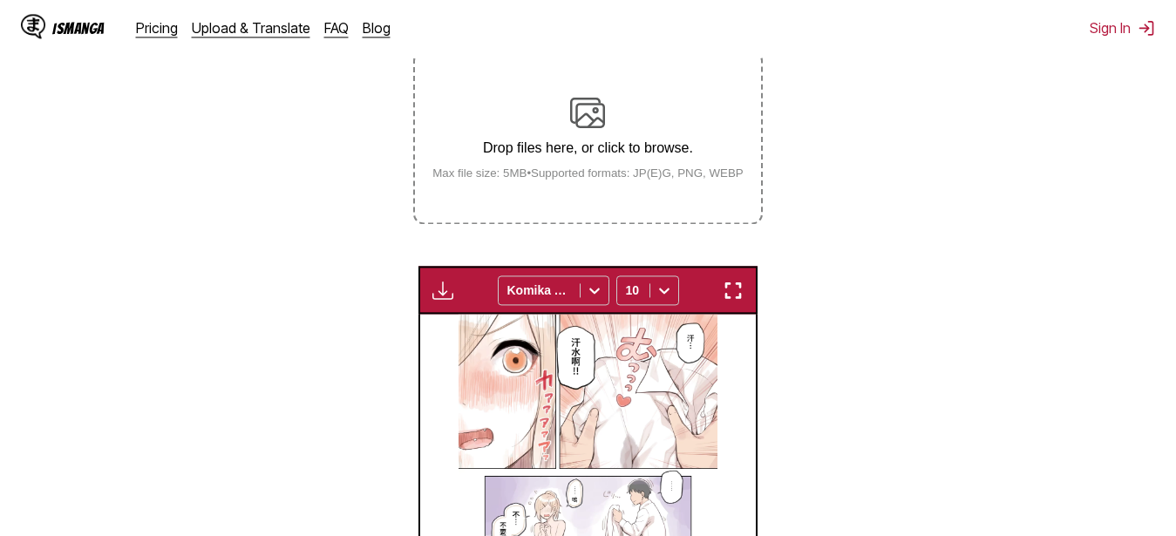
drag, startPoint x: 876, startPoint y: 149, endPoint x: 869, endPoint y: 238, distance: 89.2
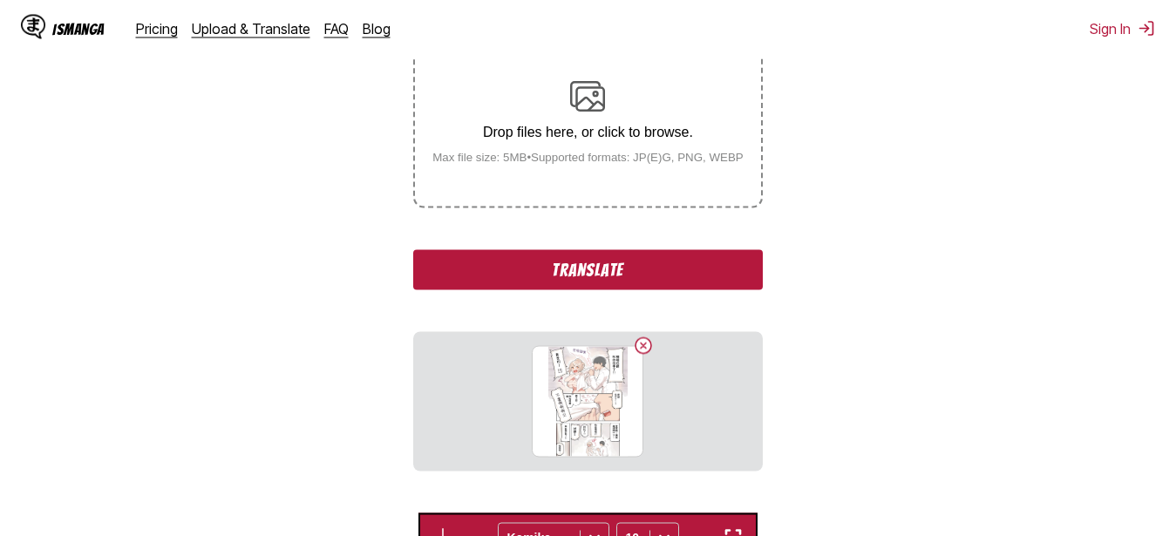
scroll to position [475, 0]
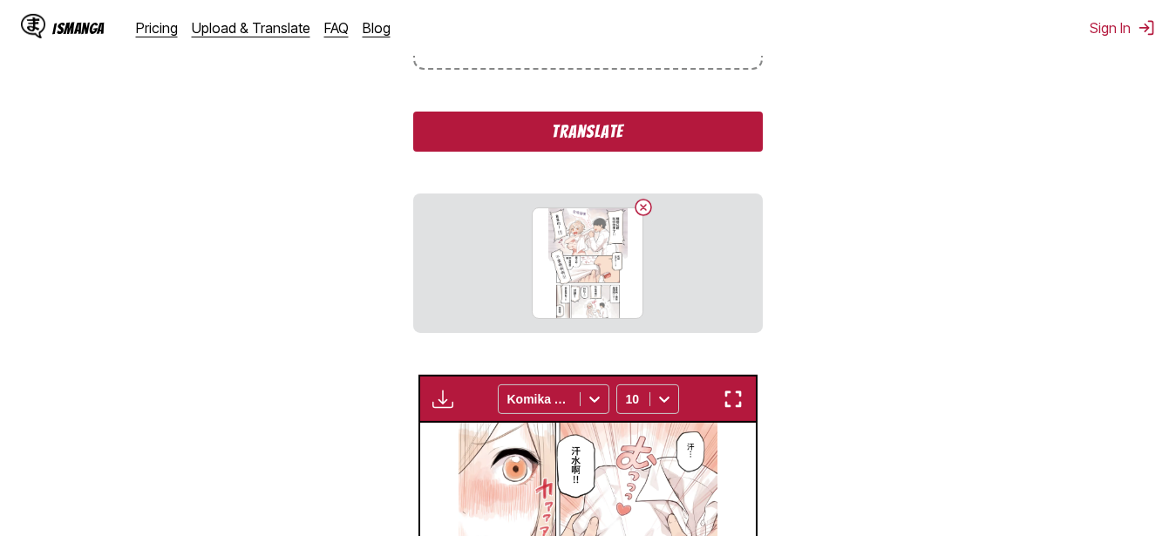
drag, startPoint x: 326, startPoint y: 204, endPoint x: 314, endPoint y: 277, distance: 74.3
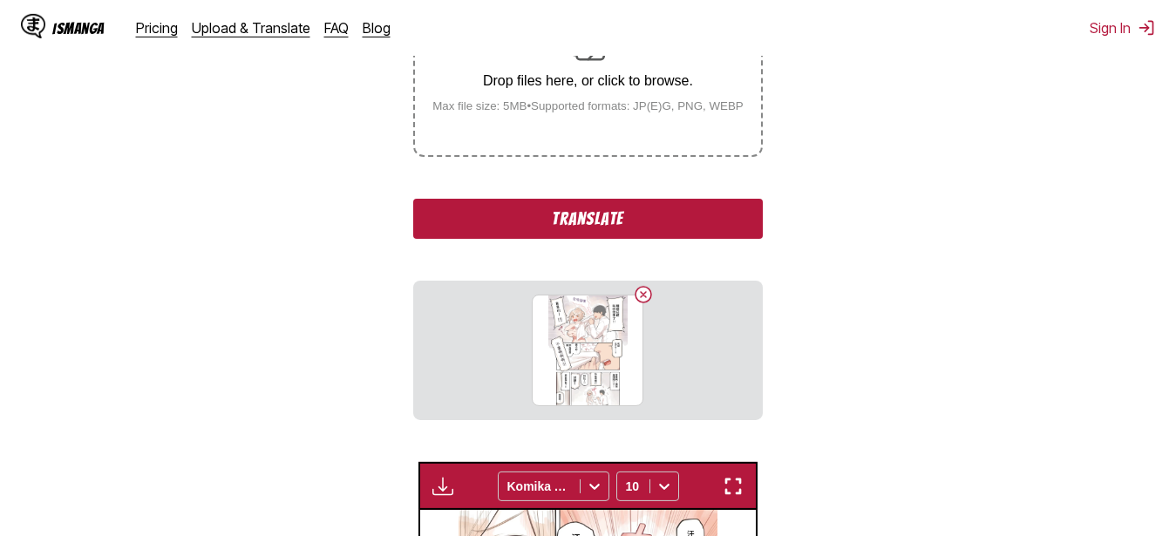
click at [524, 218] on button "Translate" at bounding box center [587, 219] width 349 height 40
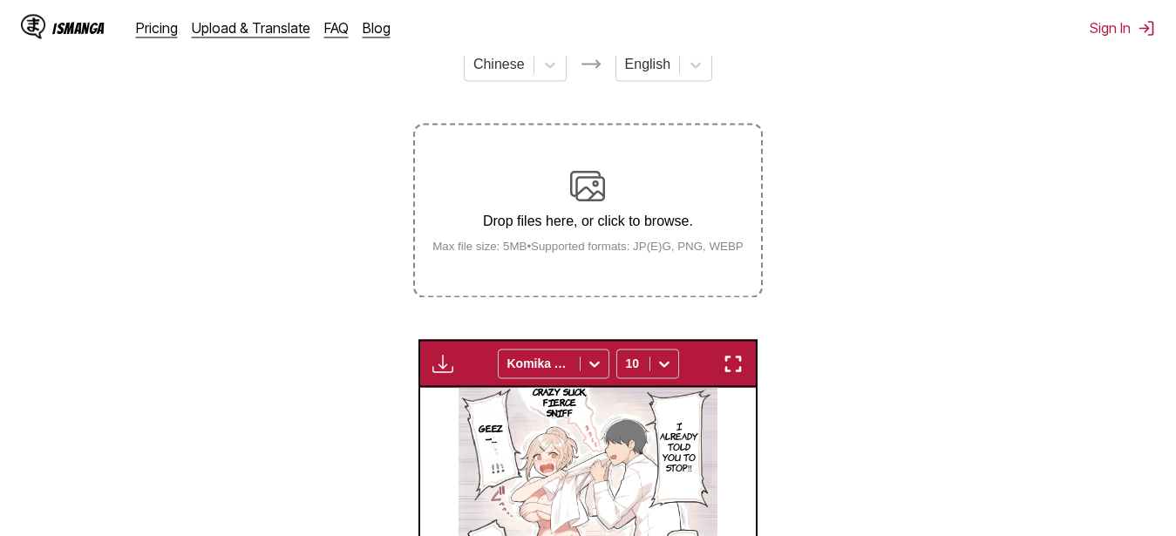
scroll to position [89, 0]
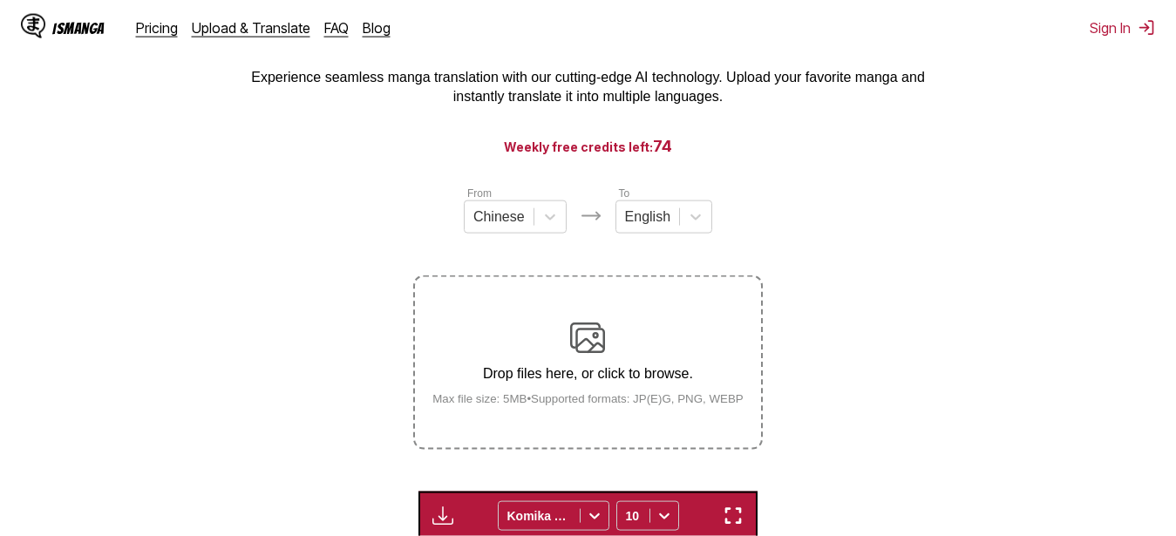
drag, startPoint x: 815, startPoint y: 233, endPoint x: 815, endPoint y: 154, distance: 78.5
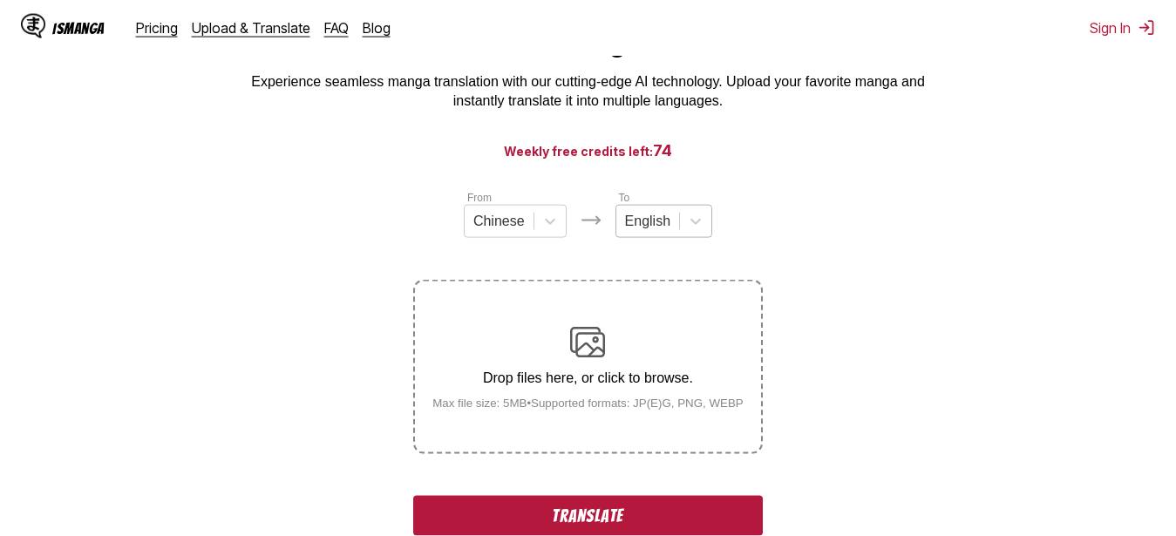
click at [644, 231] on div at bounding box center [647, 221] width 45 height 19
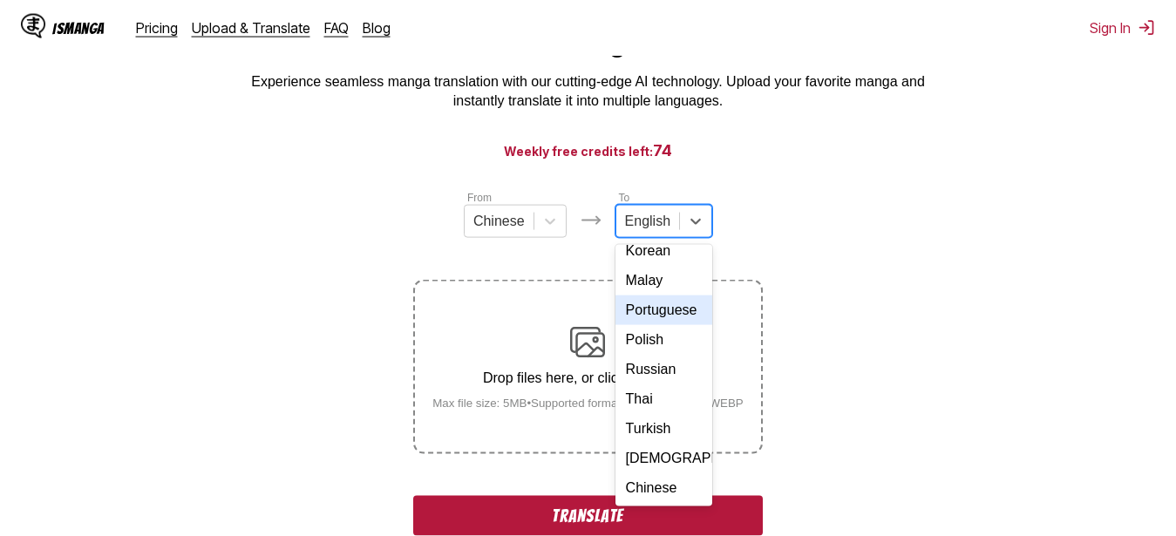
scroll to position [309, 0]
click at [658, 355] on div "Russian" at bounding box center [664, 370] width 97 height 30
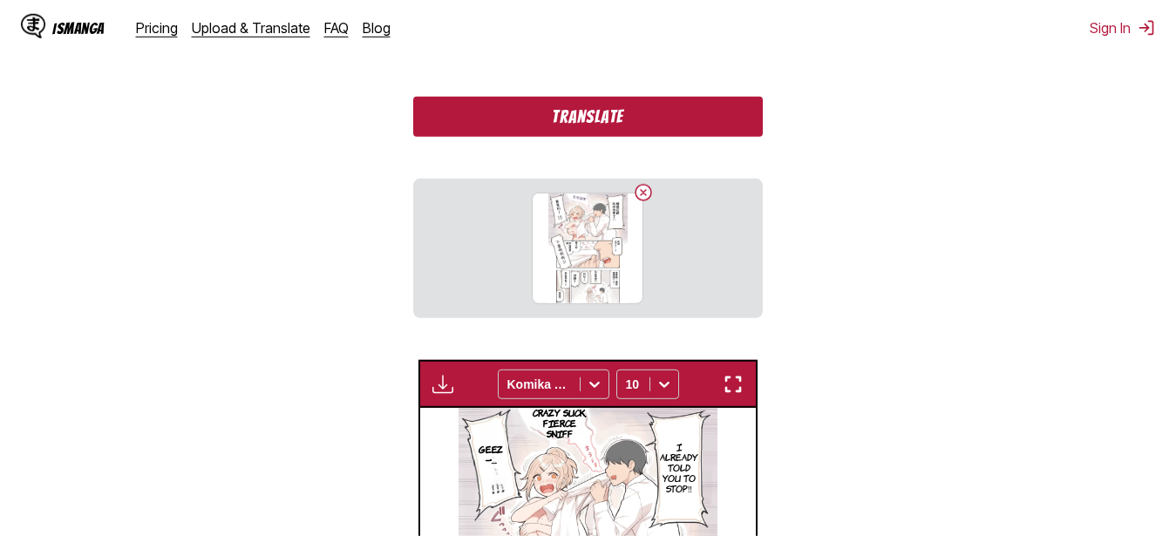
scroll to position [356, 0]
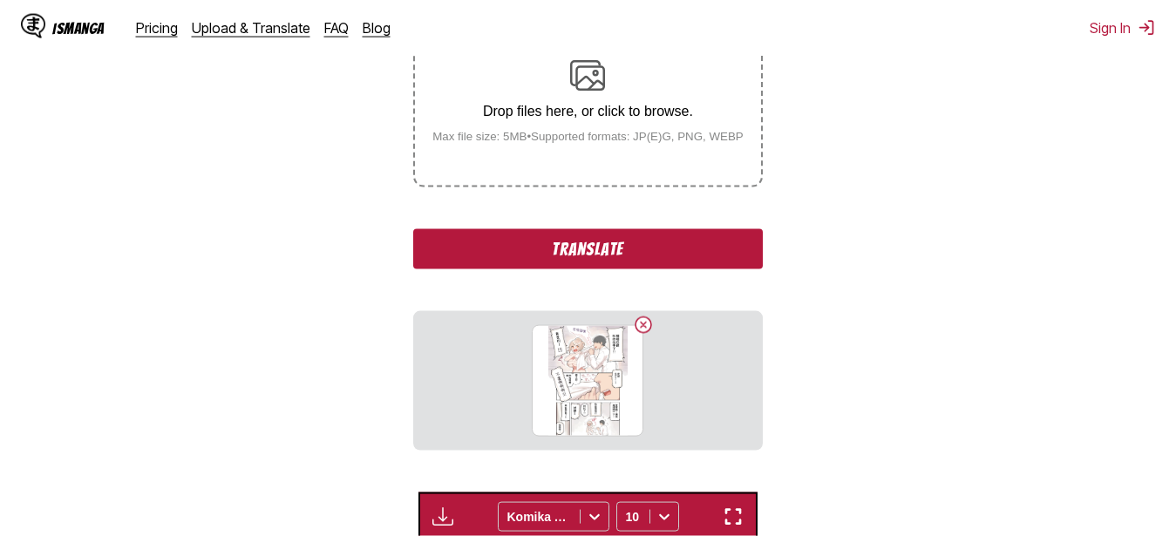
click at [663, 239] on button "Translate" at bounding box center [587, 249] width 349 height 40
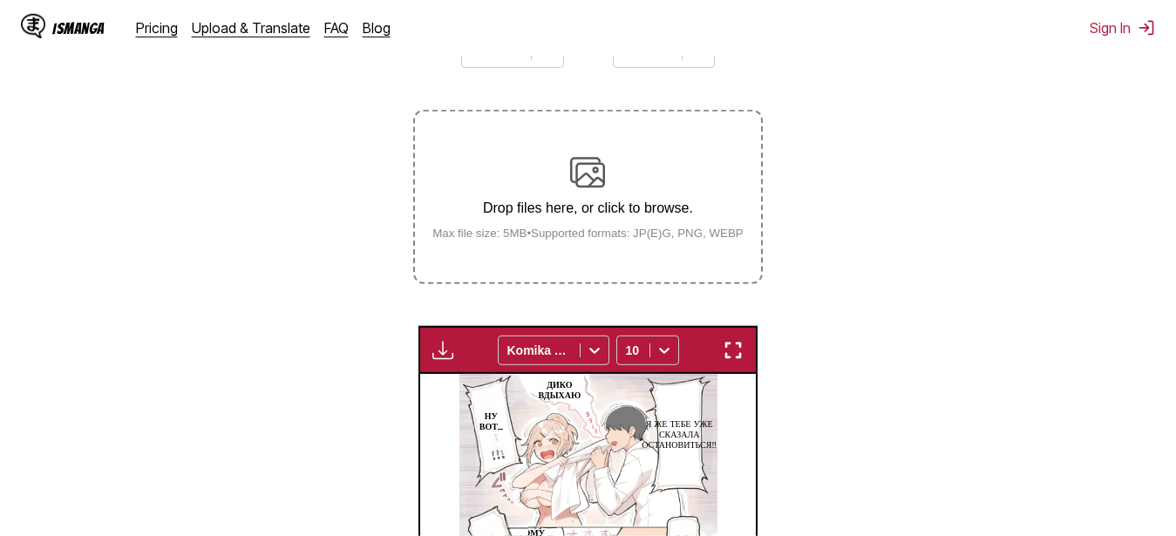
scroll to position [178, 0]
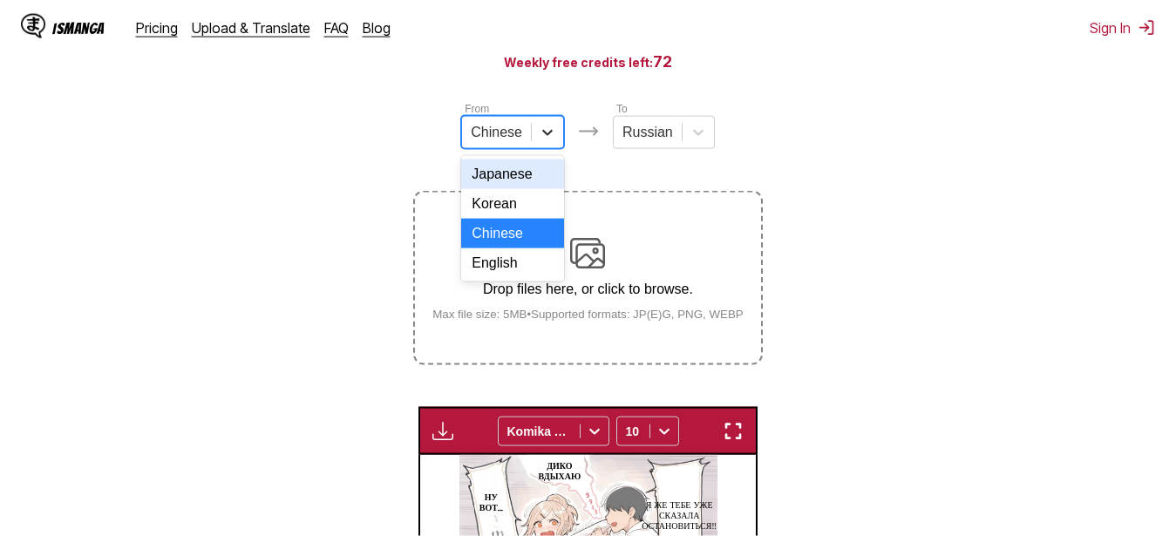
click at [541, 141] on icon at bounding box center [547, 132] width 17 height 17
click at [528, 183] on div "Japanese" at bounding box center [512, 175] width 103 height 30
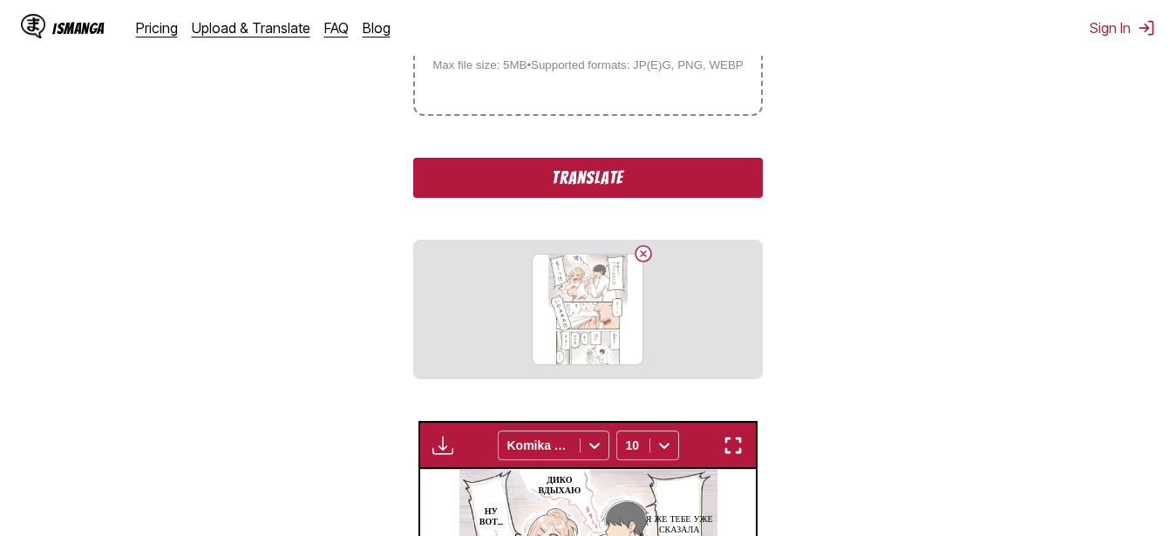
scroll to position [445, 0]
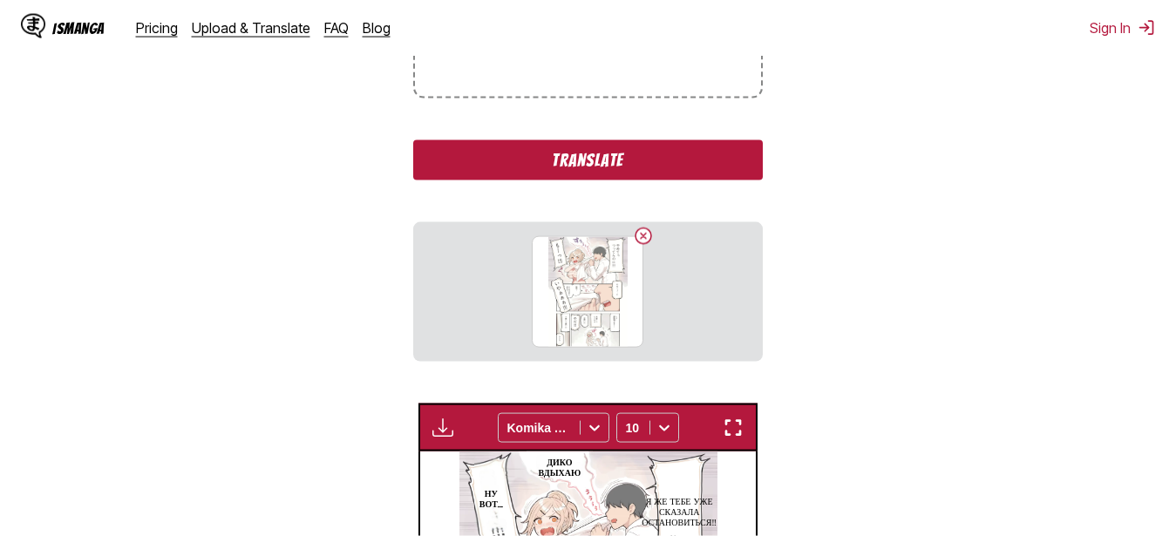
click at [264, 254] on section "From Japanese To Russian Drop files here, or click to browse. Max file size: 5M…" at bounding box center [588, 344] width 1149 height 1023
click at [589, 175] on button "Translate" at bounding box center [587, 160] width 349 height 40
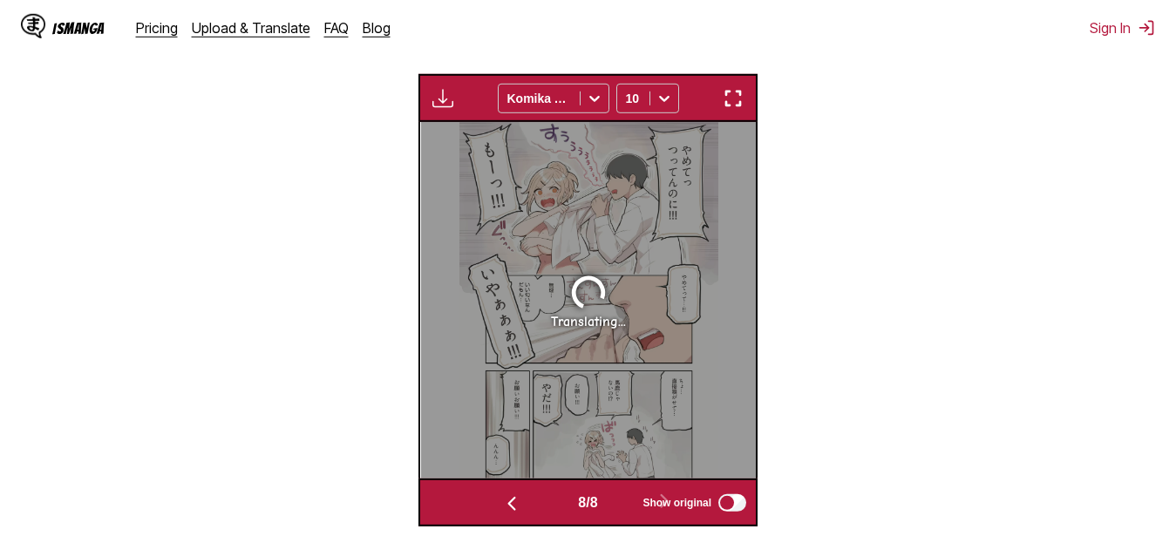
scroll to position [609, 0]
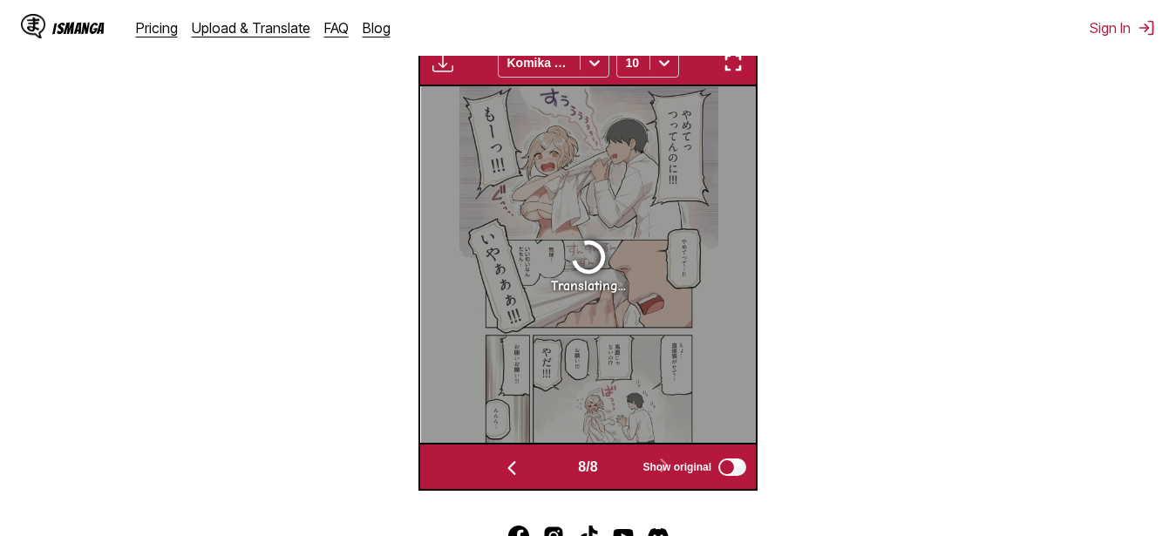
click at [871, 409] on section "From Japanese To Russian Drop files here, or click to browse. Max file size: 5M…" at bounding box center [588, 80] width 1149 height 822
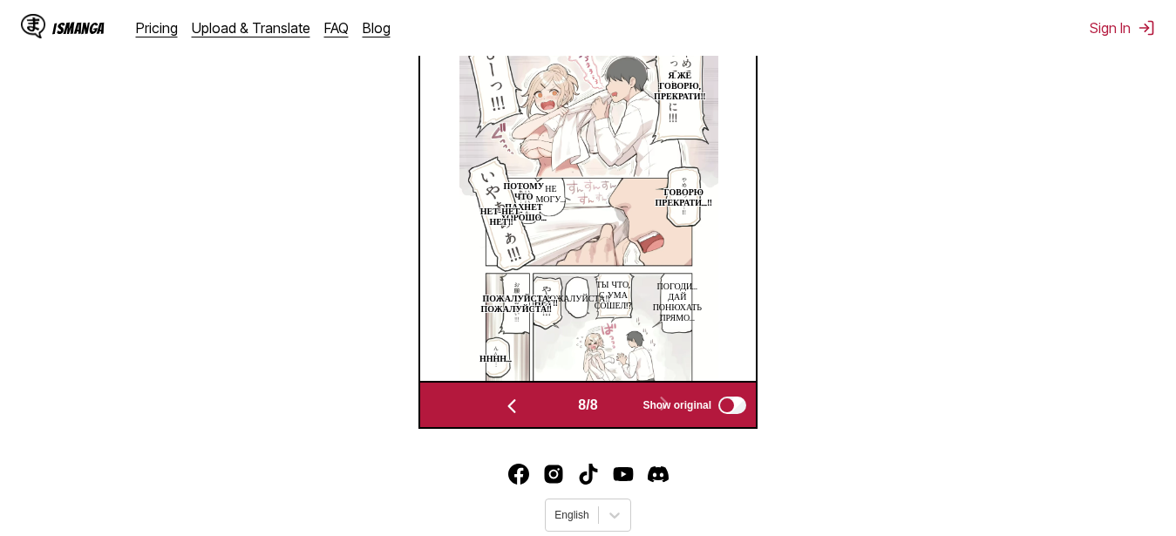
scroll to position [547, 0]
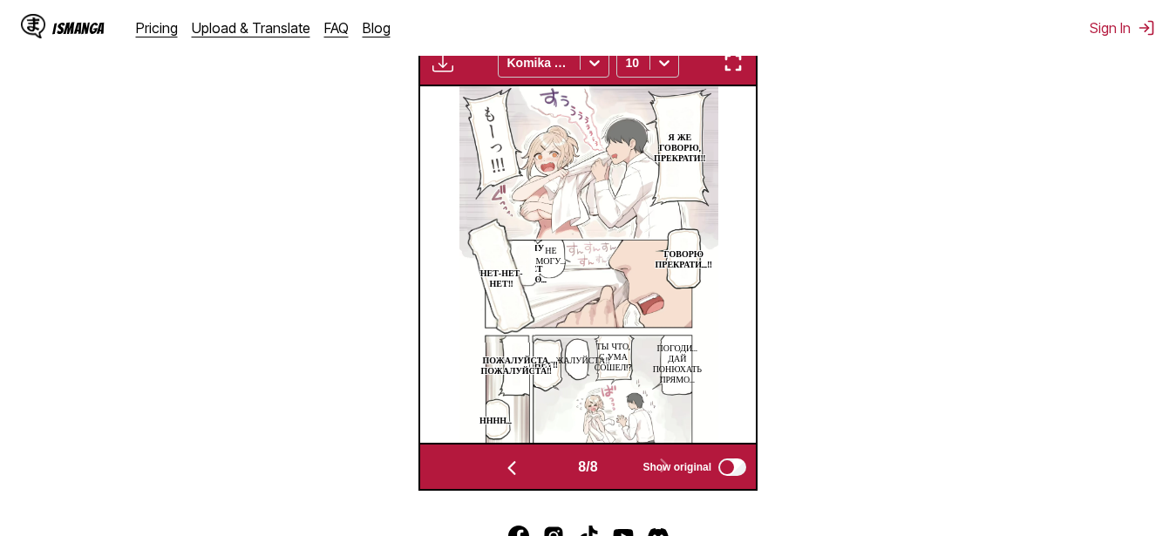
click at [739, 65] on img "button" at bounding box center [733, 62] width 21 height 21
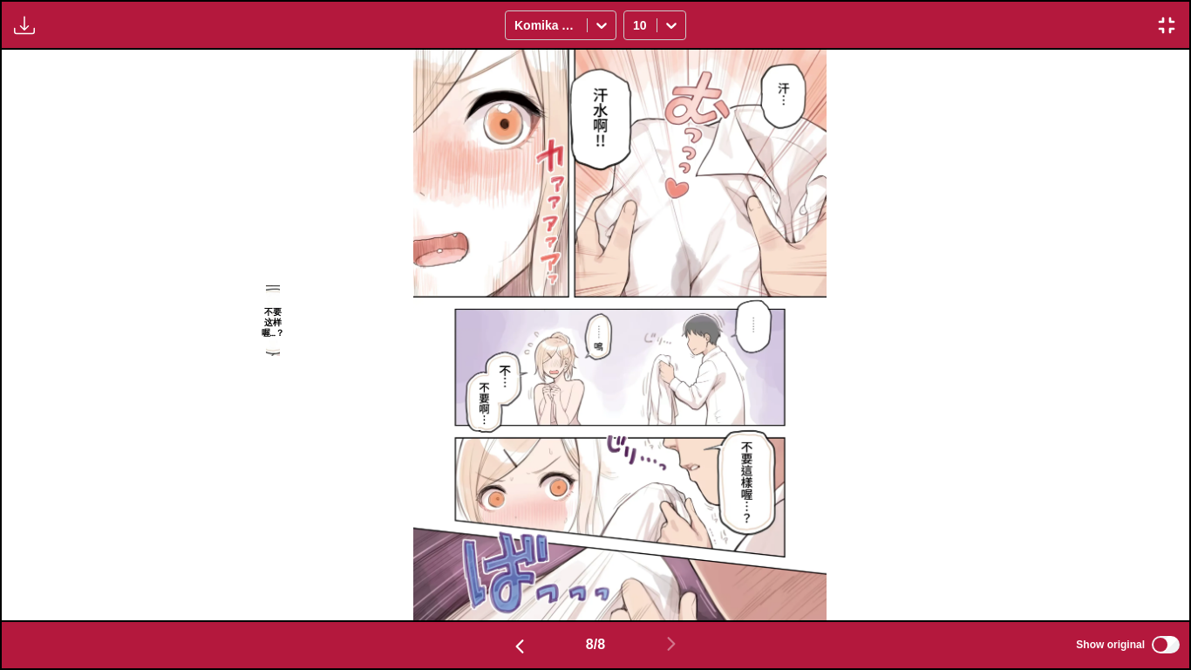
scroll to position [0, 8314]
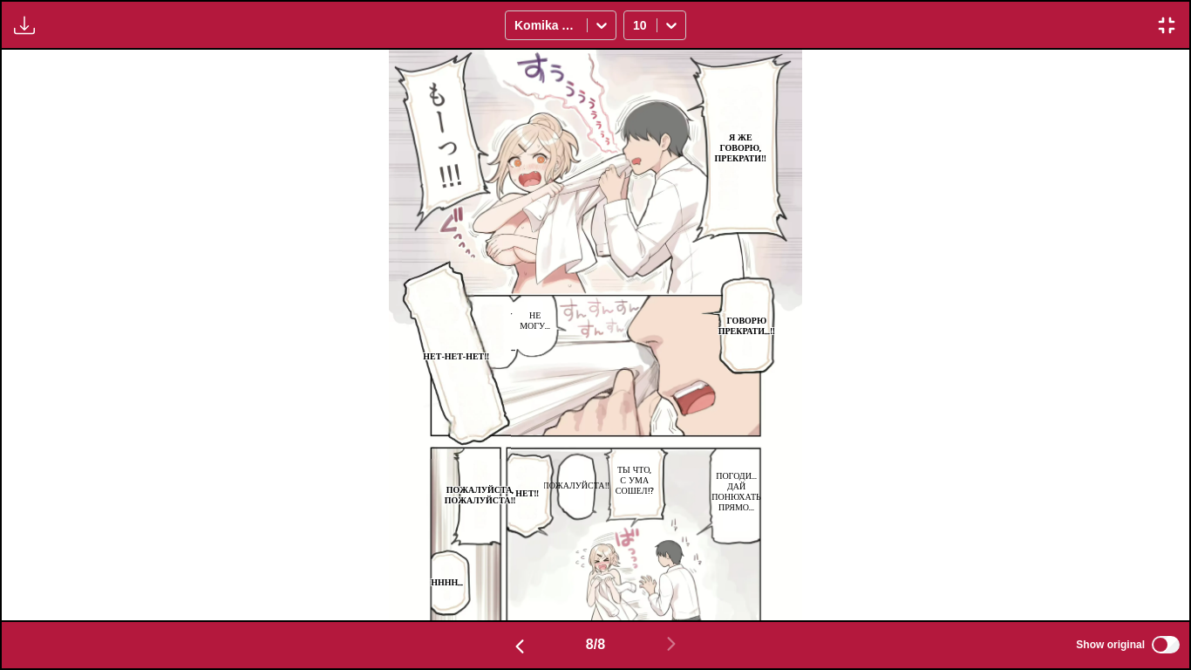
click at [1170, 20] on img "button" at bounding box center [1166, 25] width 21 height 21
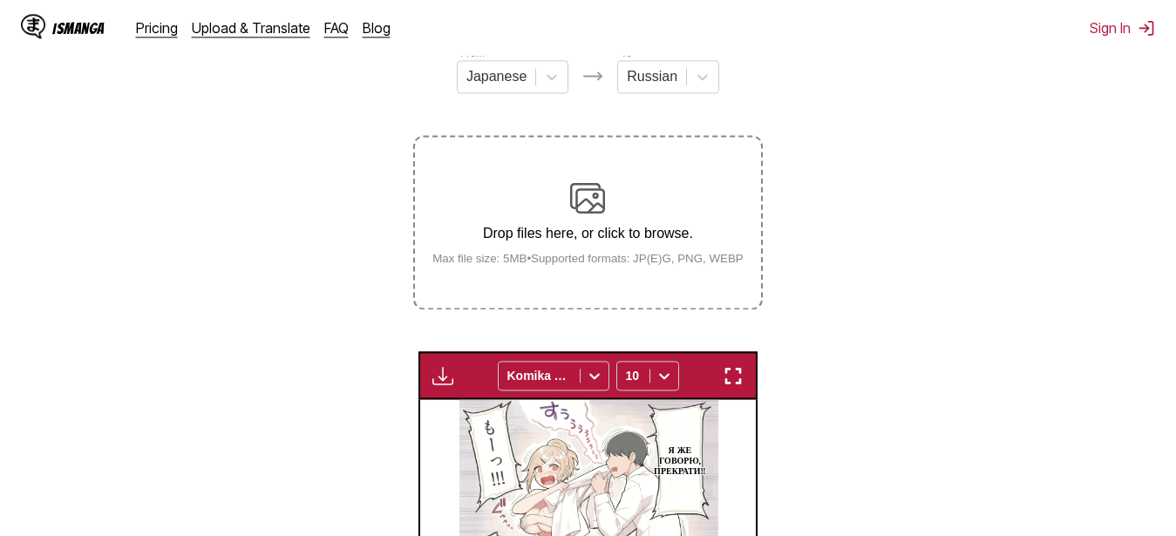
scroll to position [190, 0]
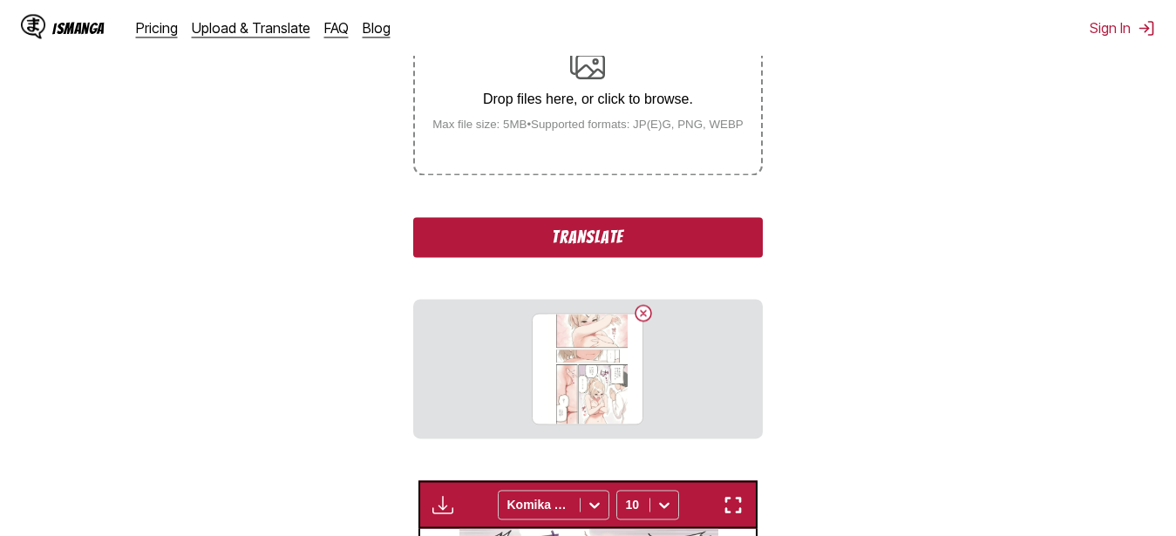
click at [531, 243] on button "Translate" at bounding box center [587, 237] width 349 height 40
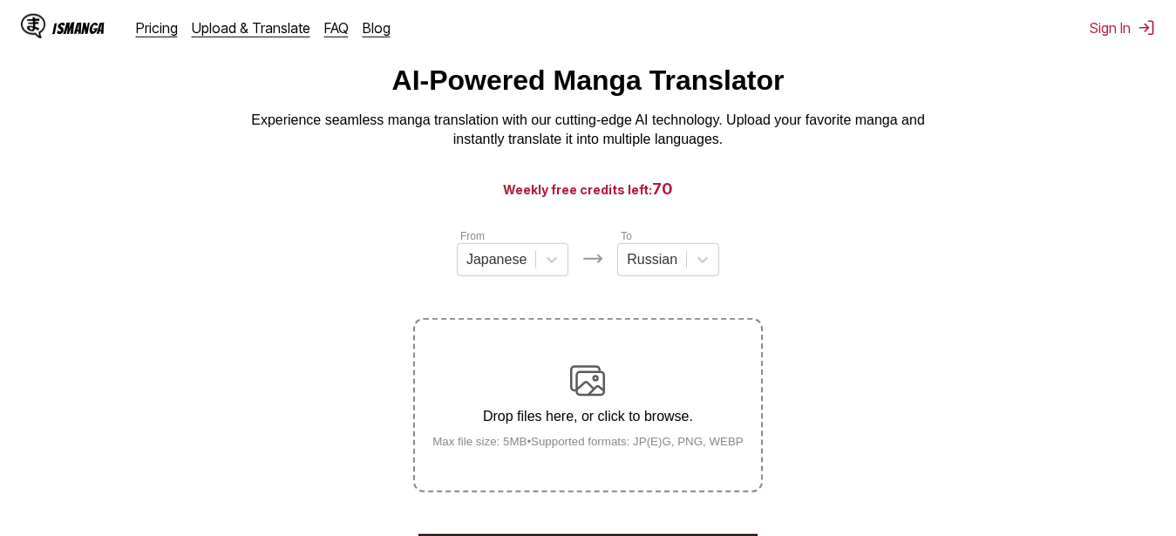
scroll to position [39, 0]
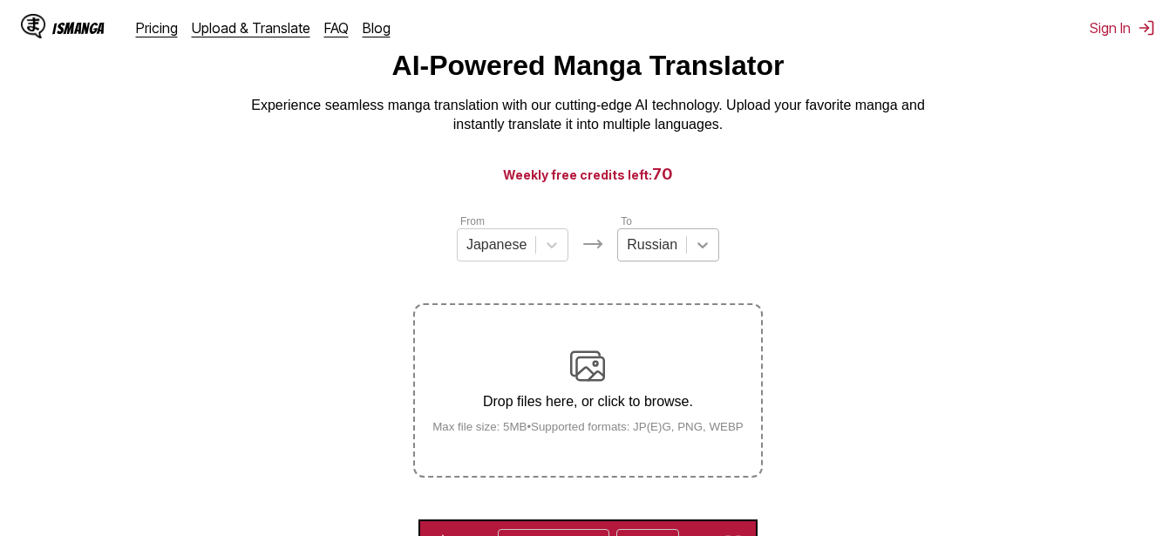
click at [699, 262] on div "Russian" at bounding box center [668, 244] width 102 height 33
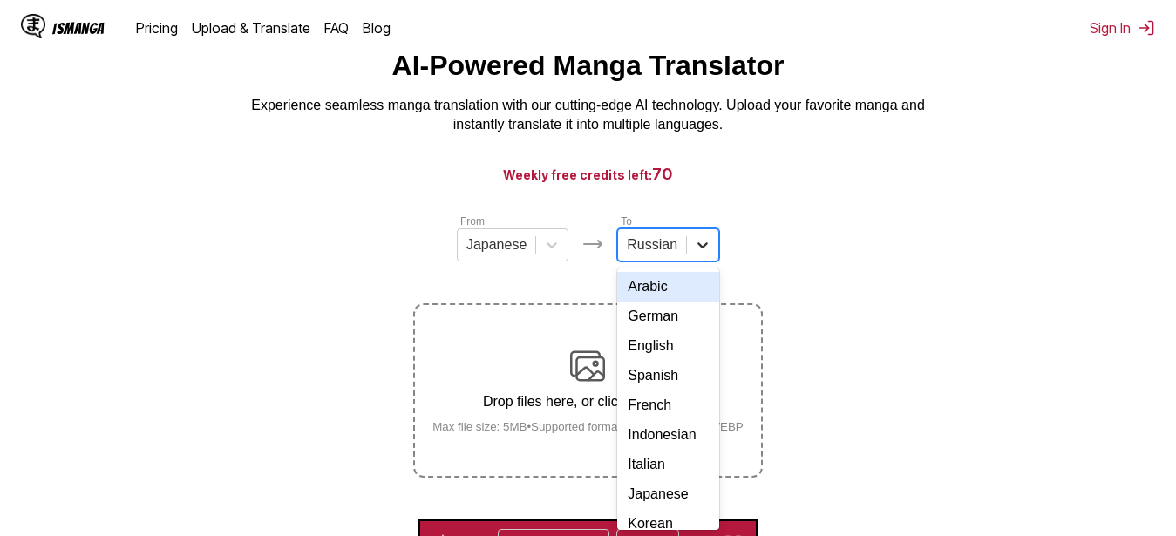
scroll to position [74, 0]
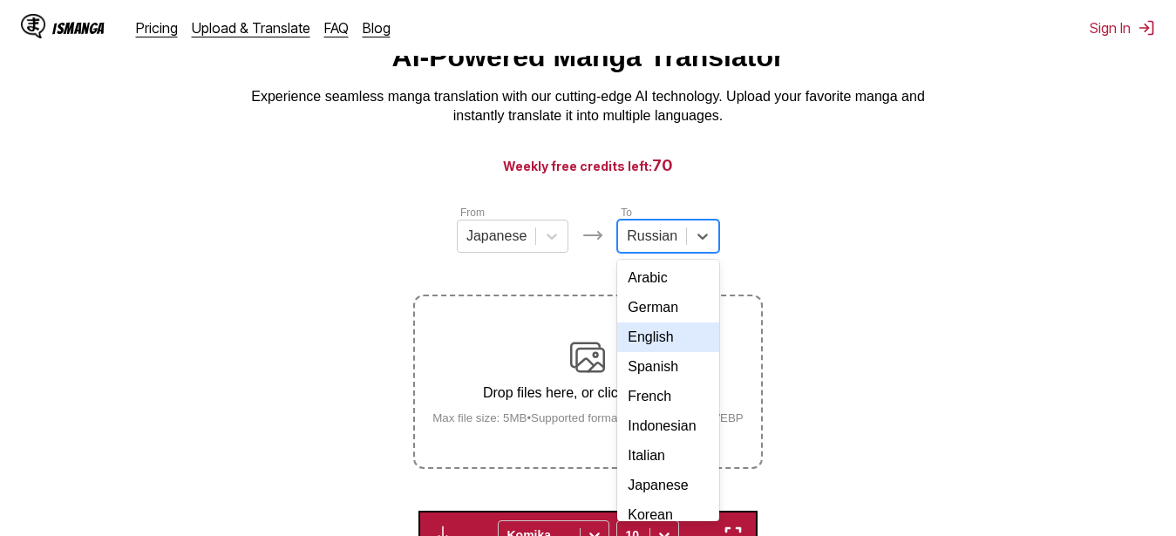
click at [656, 351] on div "English" at bounding box center [668, 338] width 102 height 30
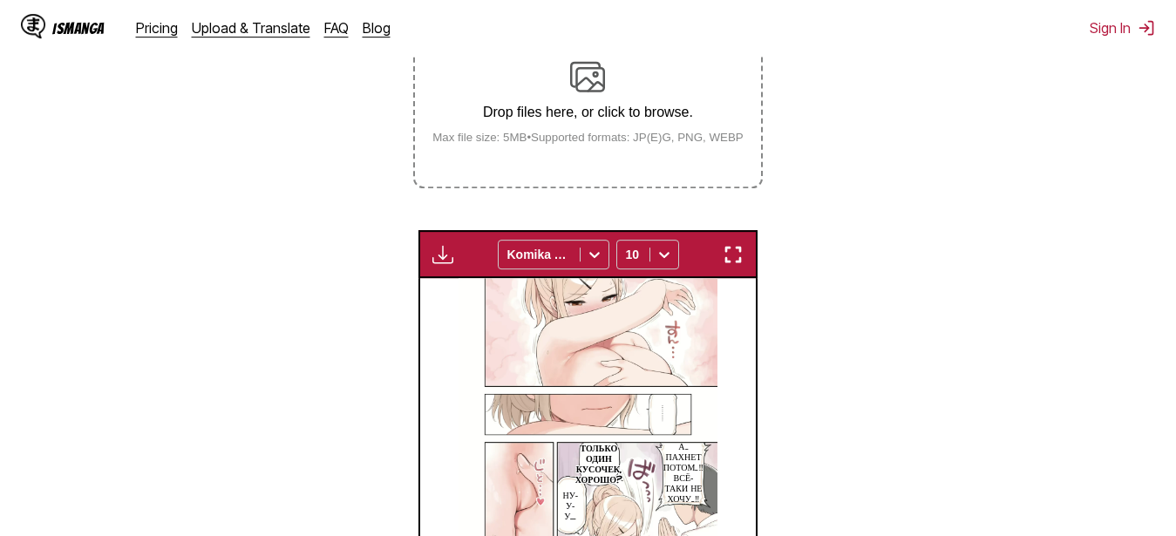
scroll to position [252, 0]
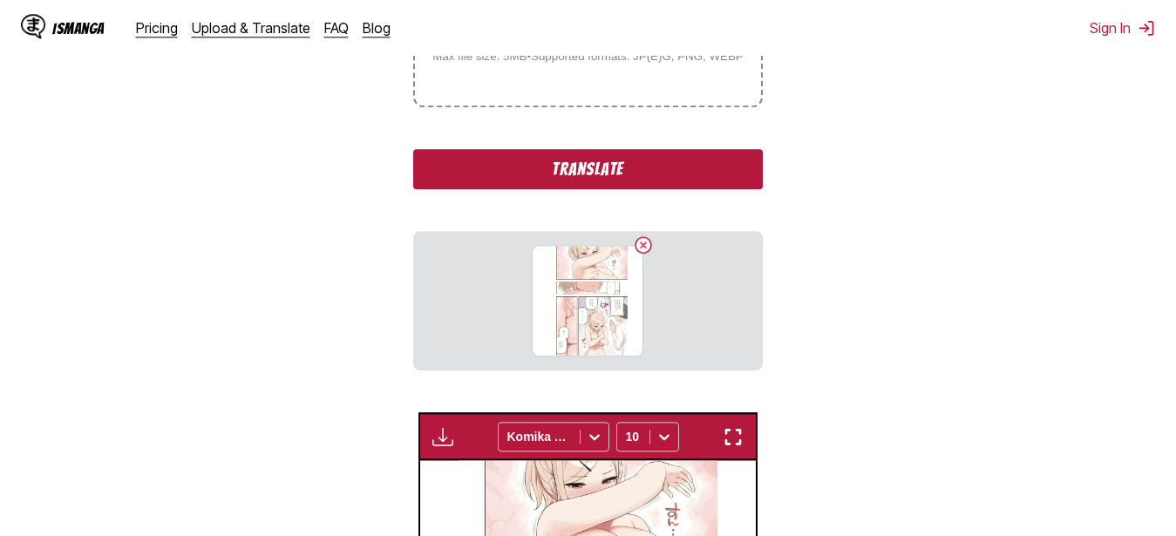
scroll to position [337, 0]
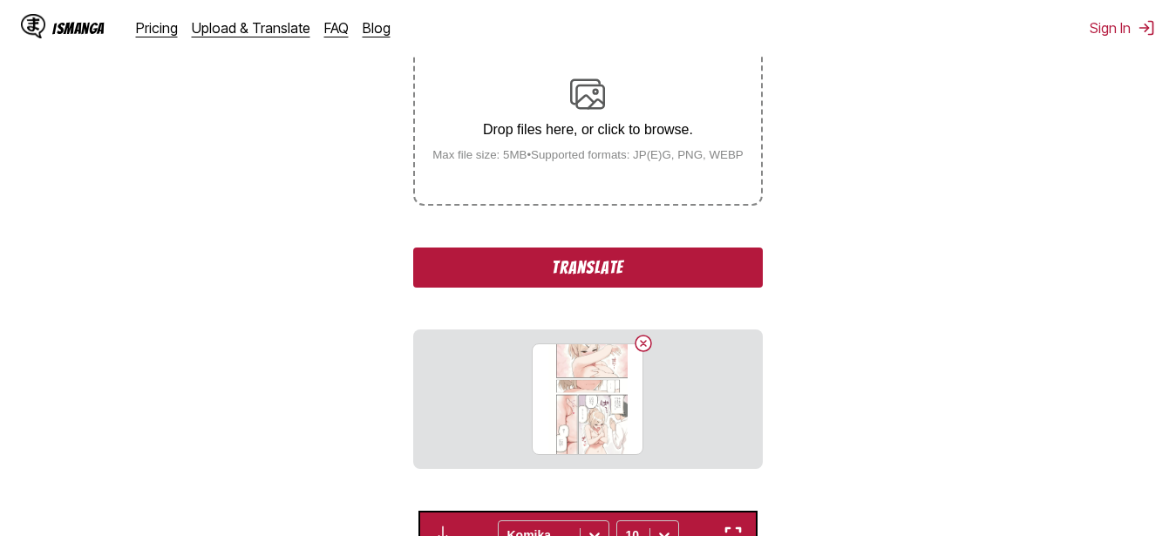
click at [522, 257] on button "Translate" at bounding box center [587, 268] width 349 height 40
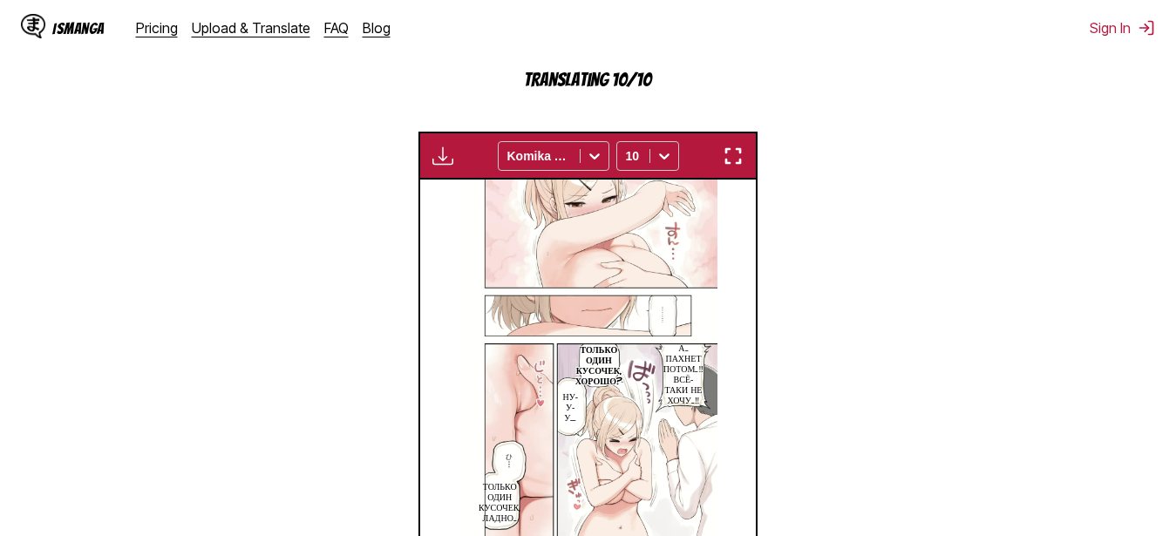
click at [741, 166] on img "button" at bounding box center [733, 156] width 21 height 21
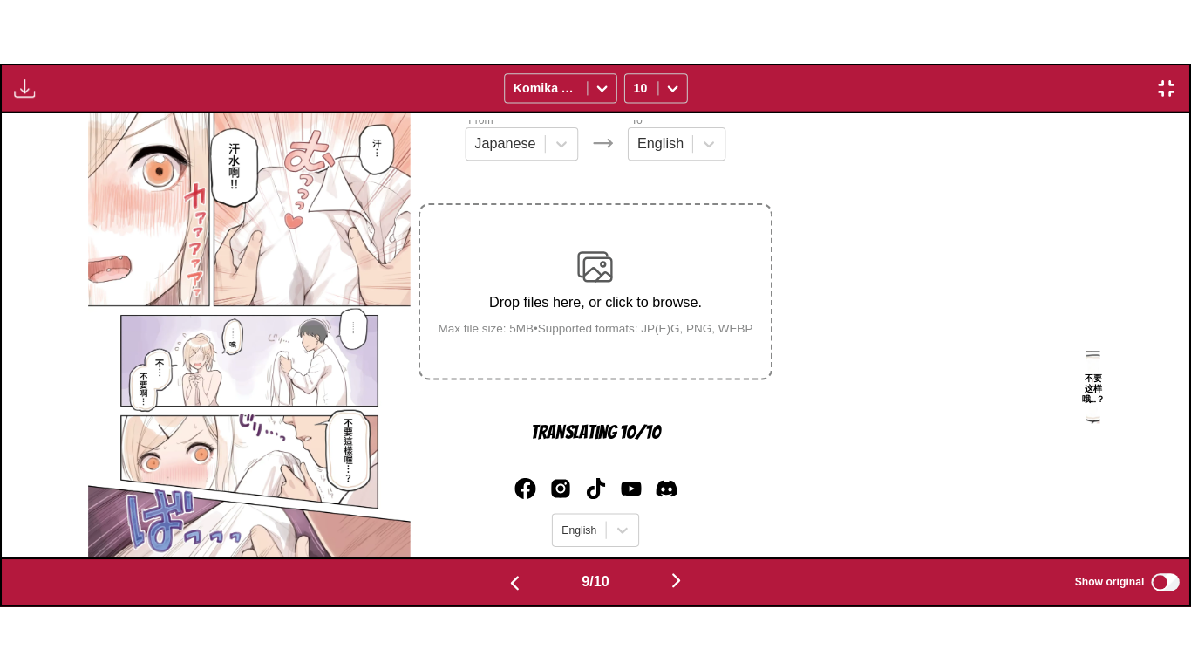
scroll to position [0, 9502]
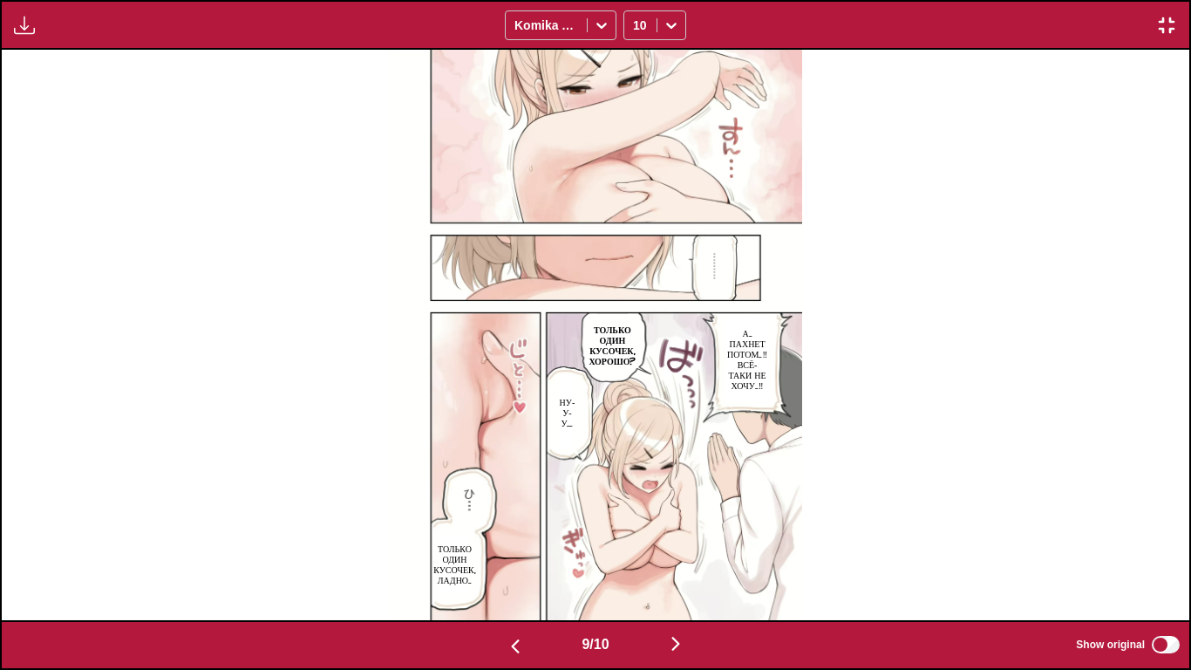
click at [1166, 22] on img "button" at bounding box center [1166, 25] width 21 height 21
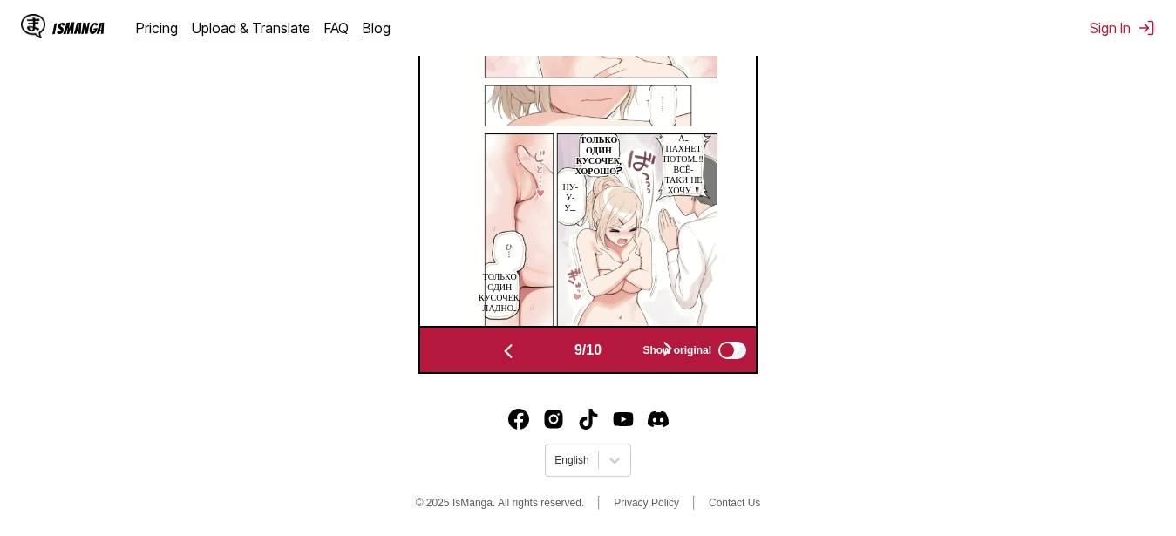
scroll to position [636, 0]
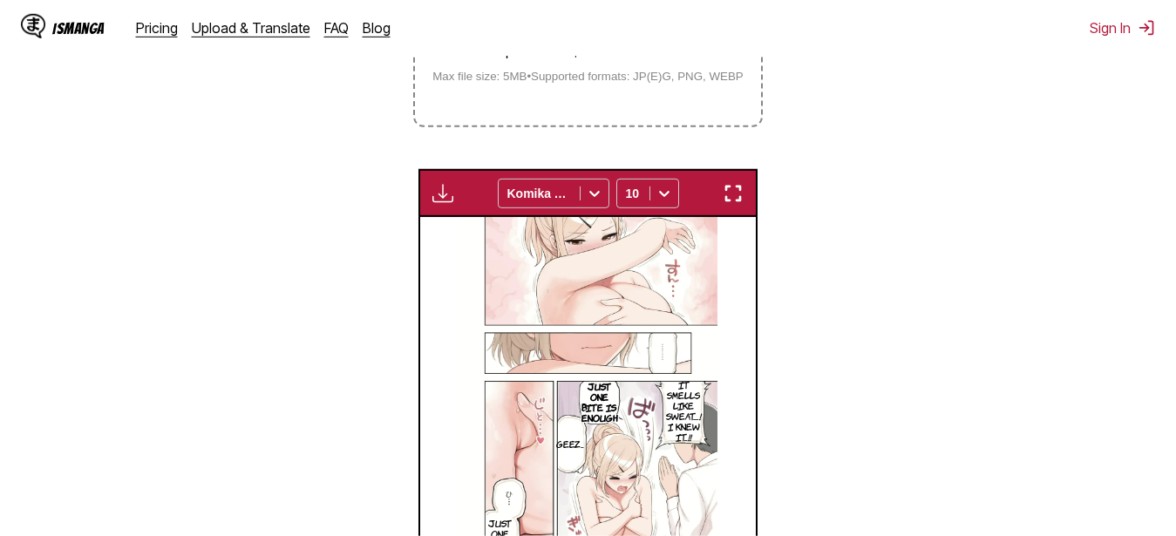
drag, startPoint x: 843, startPoint y: 294, endPoint x: 849, endPoint y: 242, distance: 52.6
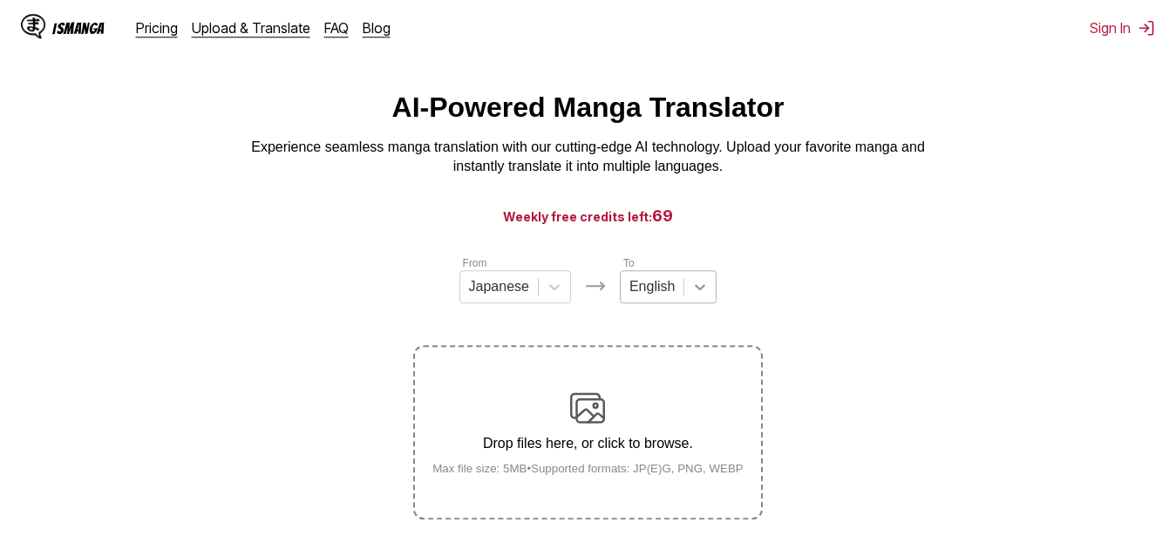
click at [706, 292] on div "English" at bounding box center [668, 286] width 97 height 33
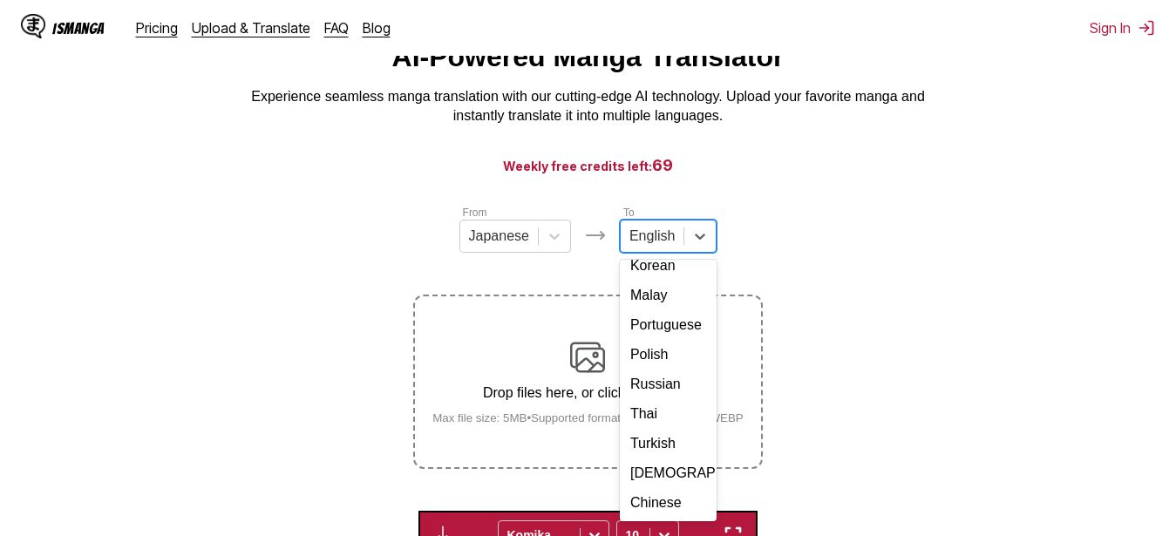
scroll to position [309, 0]
click at [671, 370] on div "Russian" at bounding box center [668, 385] width 97 height 30
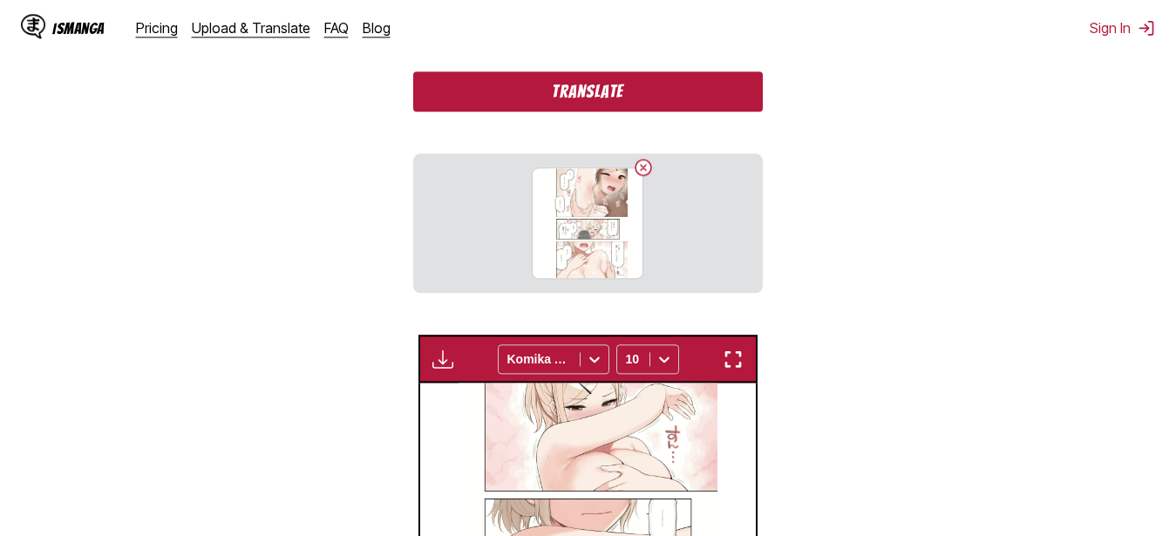
scroll to position [519, 0]
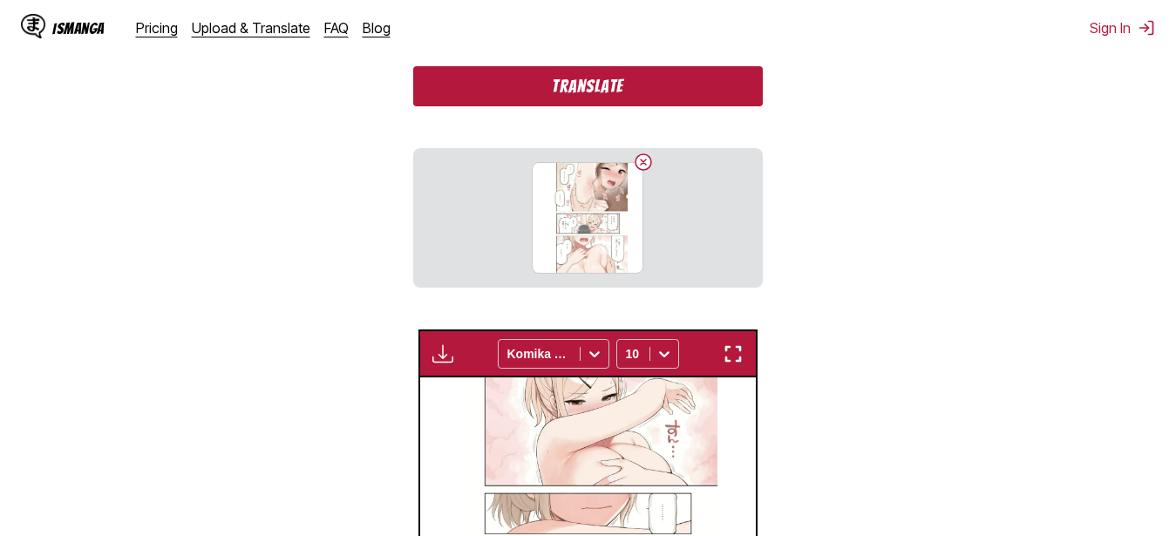
click at [487, 92] on button "Translate" at bounding box center [587, 86] width 349 height 40
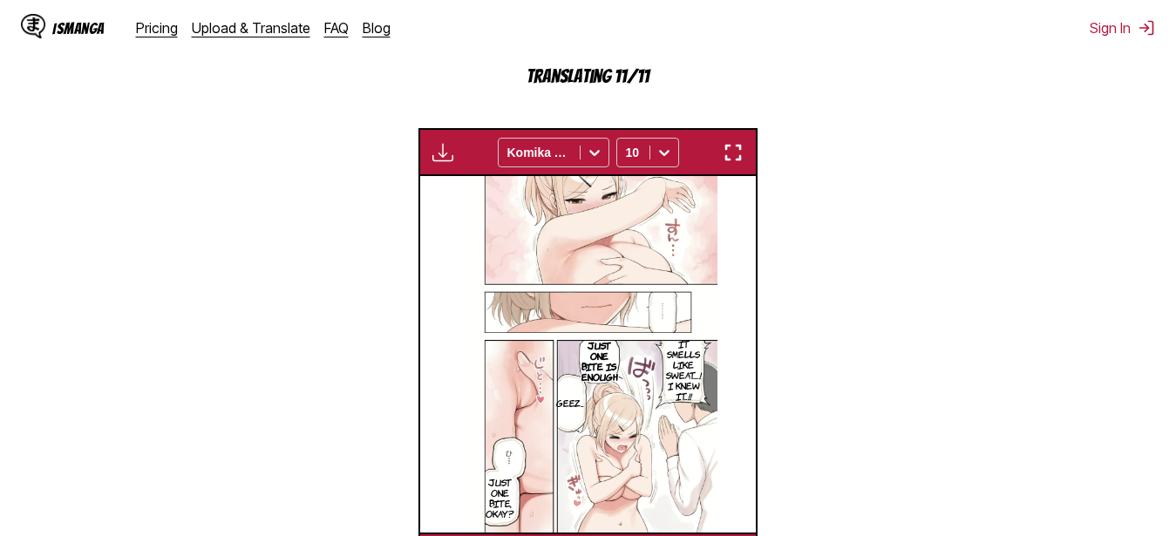
click at [340, 172] on section "From Japanese To Russian Drop files here, or click to browse. Max file size: 5M…" at bounding box center [588, 170] width 1149 height 822
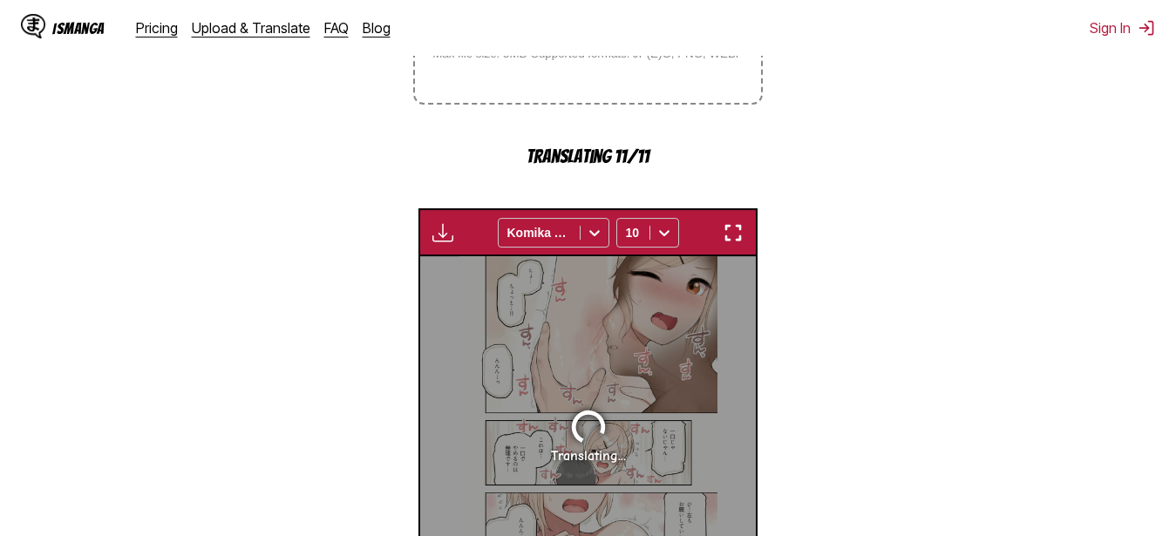
scroll to position [534, 0]
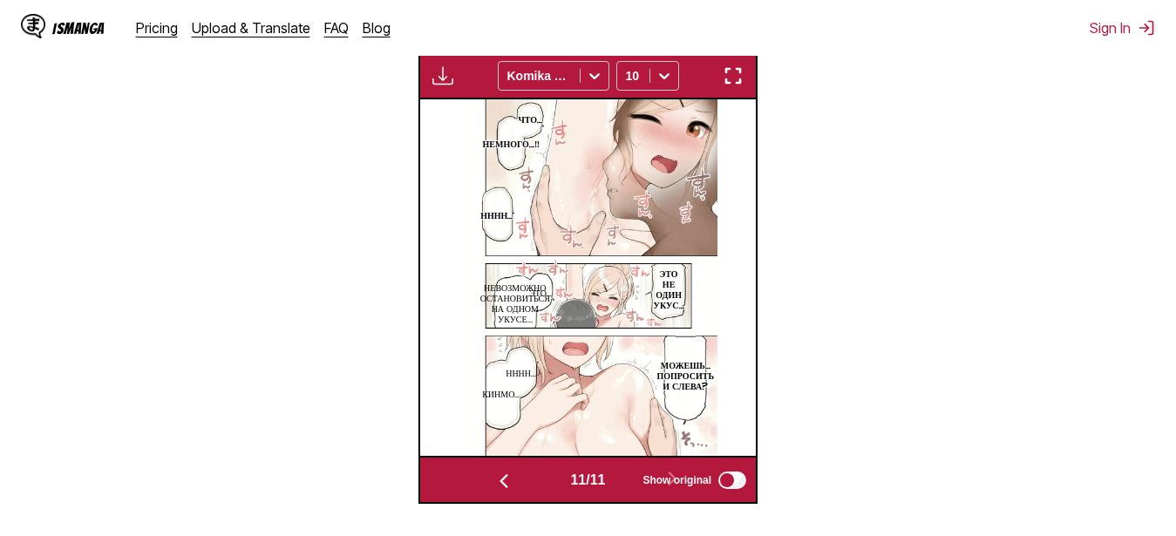
click at [741, 83] on img "button" at bounding box center [733, 75] width 21 height 21
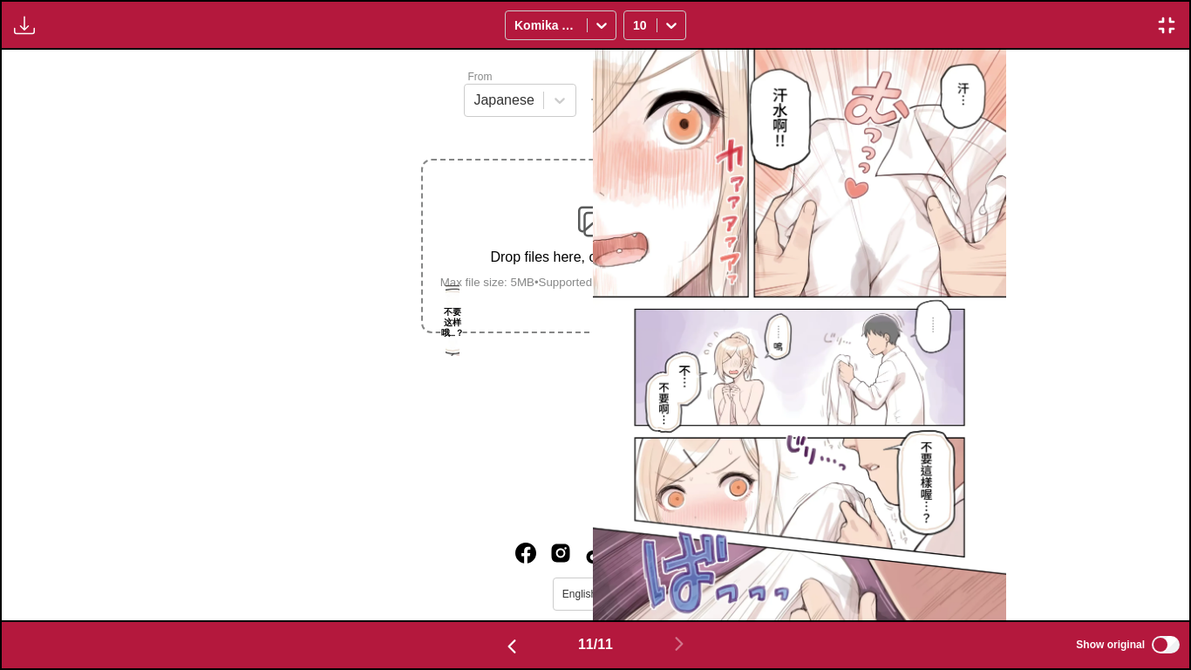
scroll to position [0, 11878]
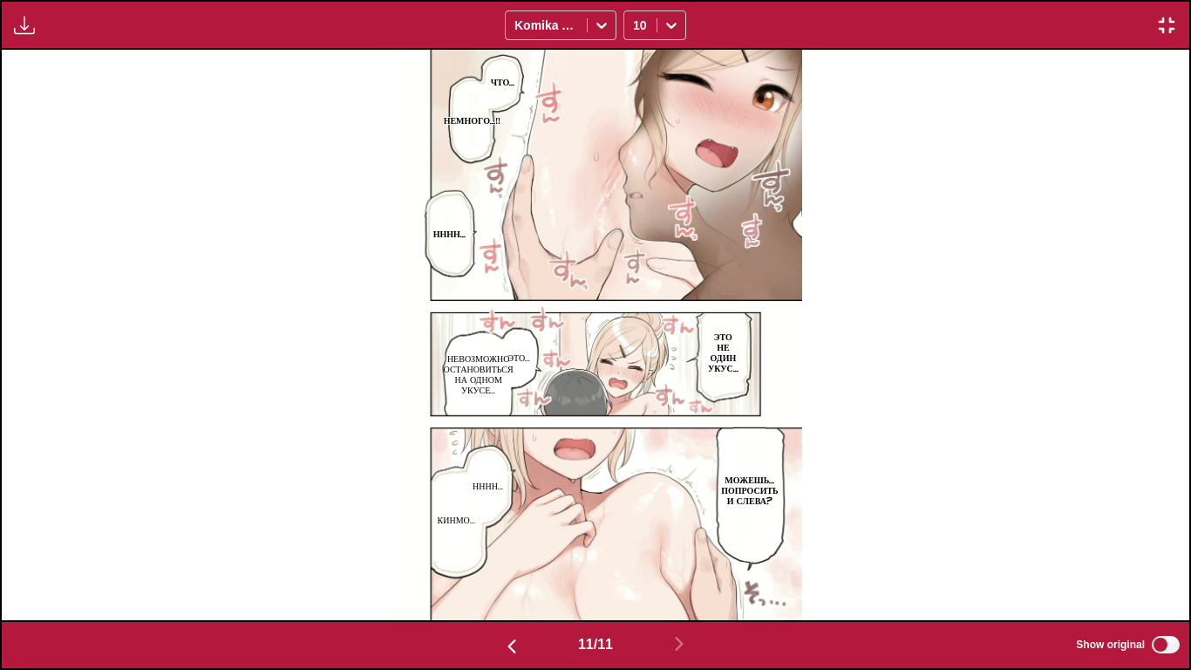
click at [1168, 25] on img "button" at bounding box center [1166, 25] width 21 height 21
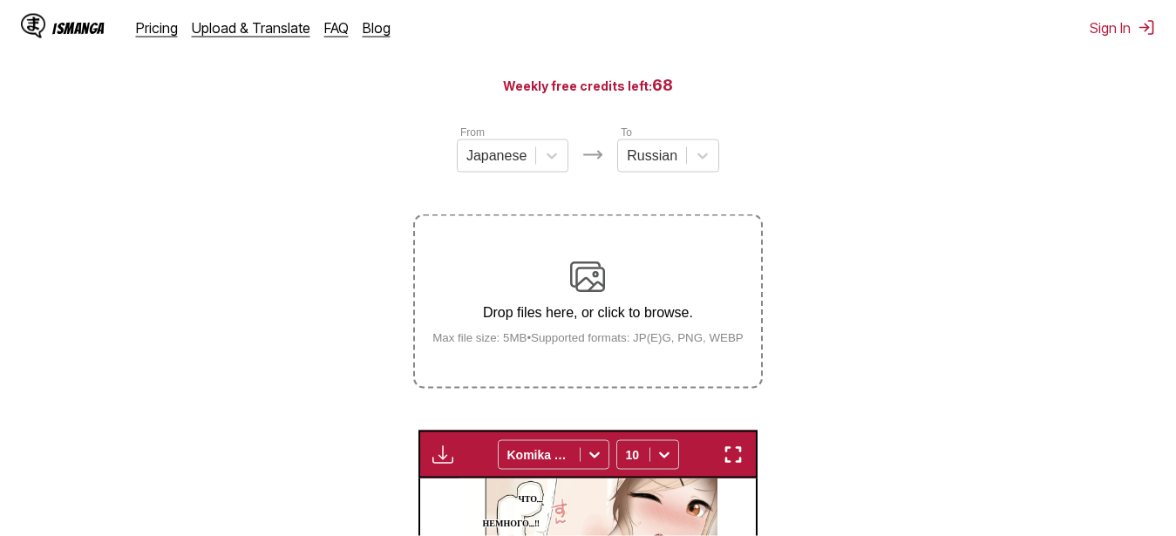
scroll to position [101, 0]
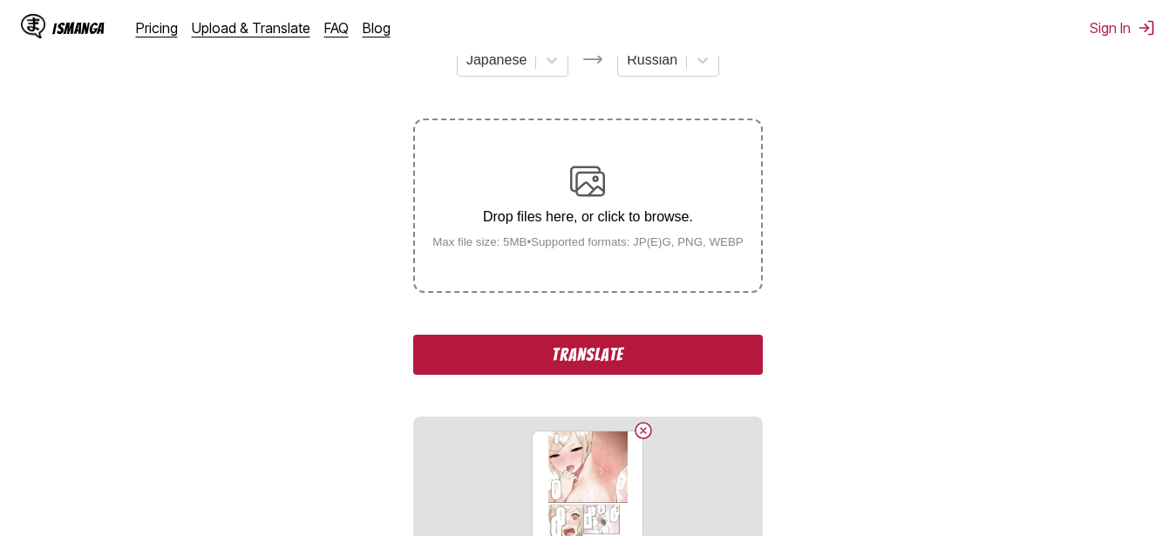
scroll to position [279, 0]
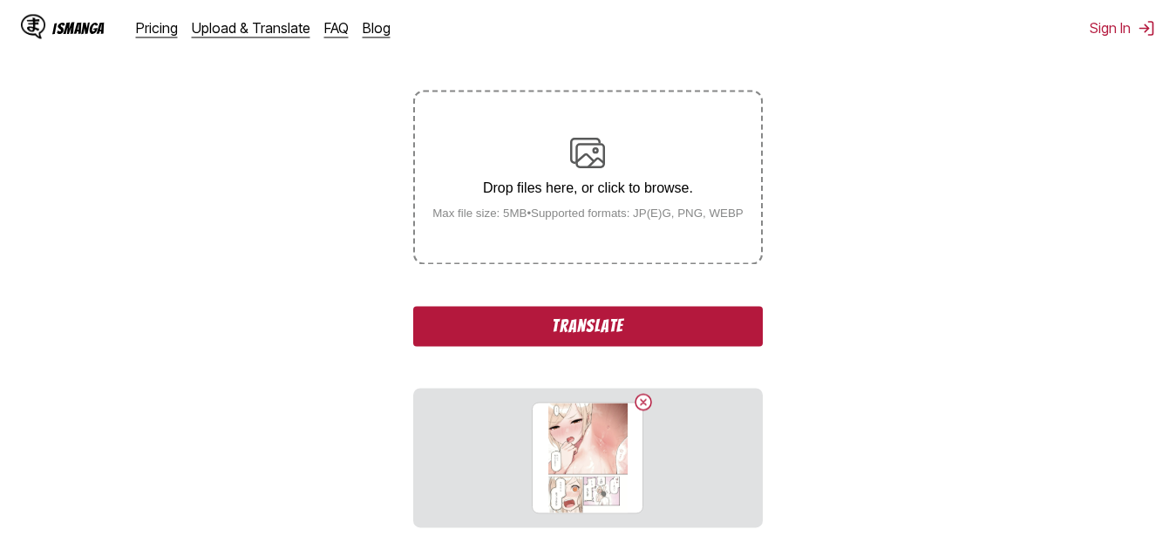
click at [697, 342] on button "Translate" at bounding box center [587, 326] width 349 height 40
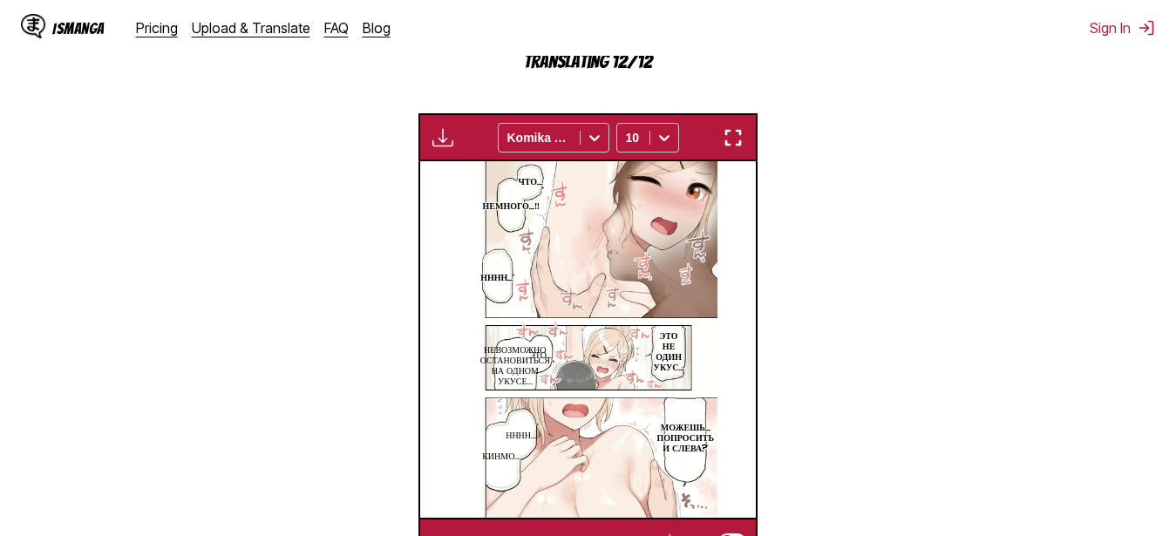
scroll to position [0, 3695]
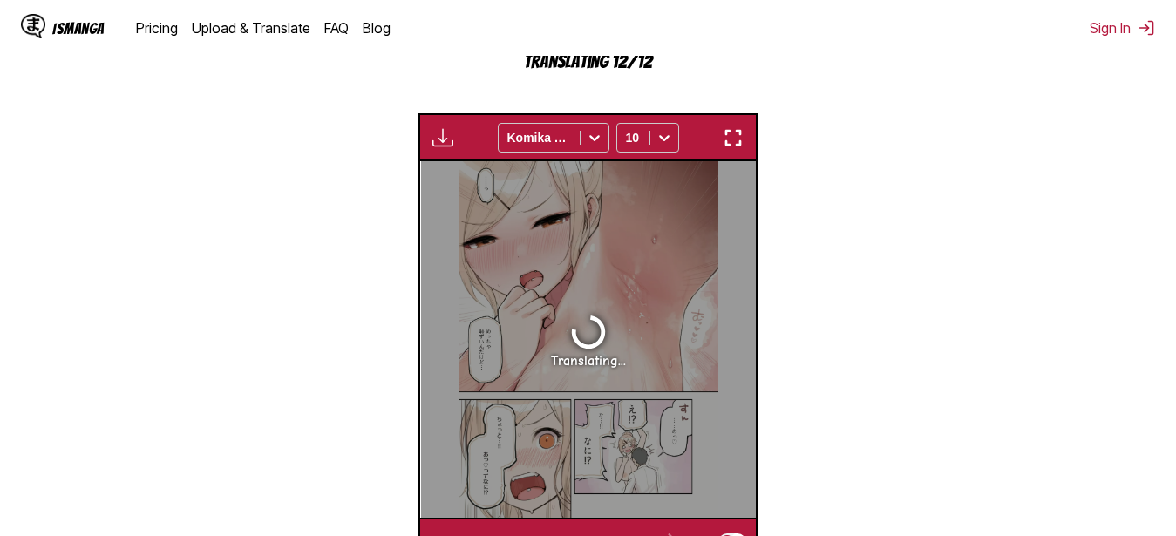
click at [391, 297] on section "From Japanese To Russian Drop files here, or click to browse. Max file size: 5M…" at bounding box center [588, 155] width 1149 height 822
click at [863, 385] on section "From Japanese To Russian Drop files here, or click to browse. Max file size: 5M…" at bounding box center [588, 155] width 1149 height 822
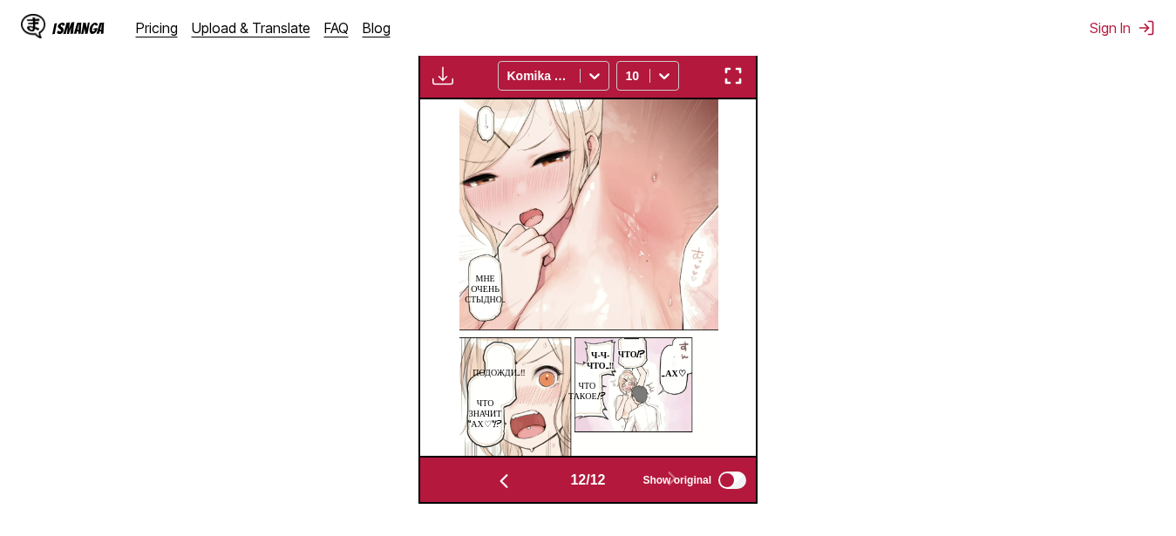
click at [743, 71] on img "button" at bounding box center [733, 75] width 21 height 21
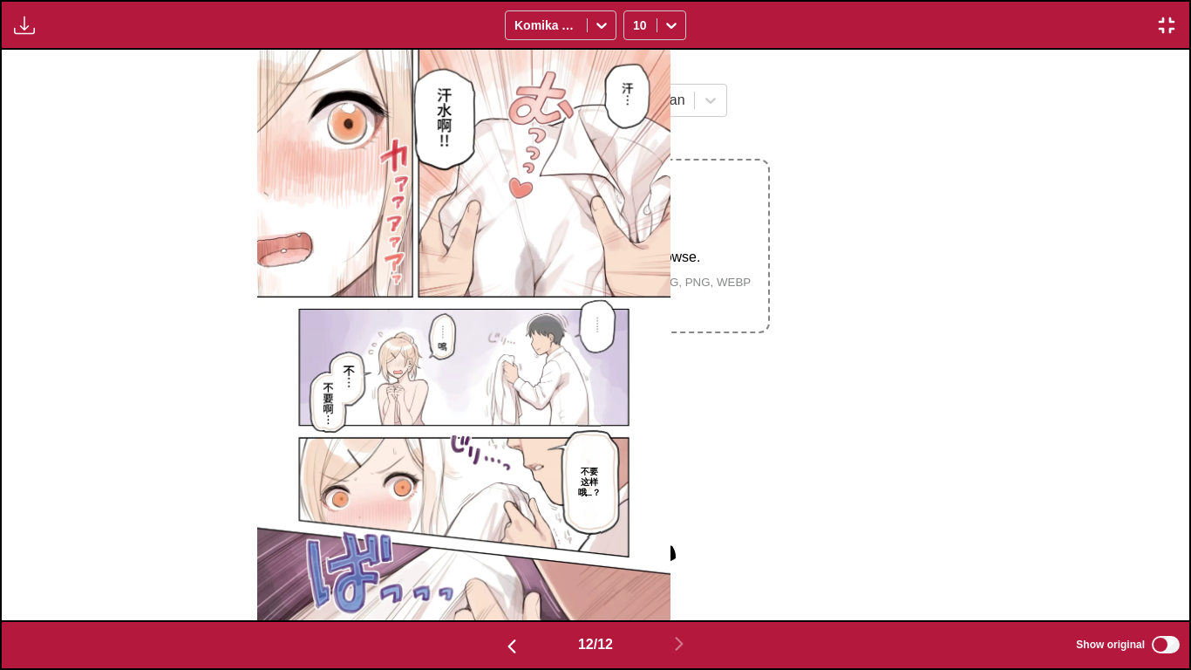
scroll to position [0, 13066]
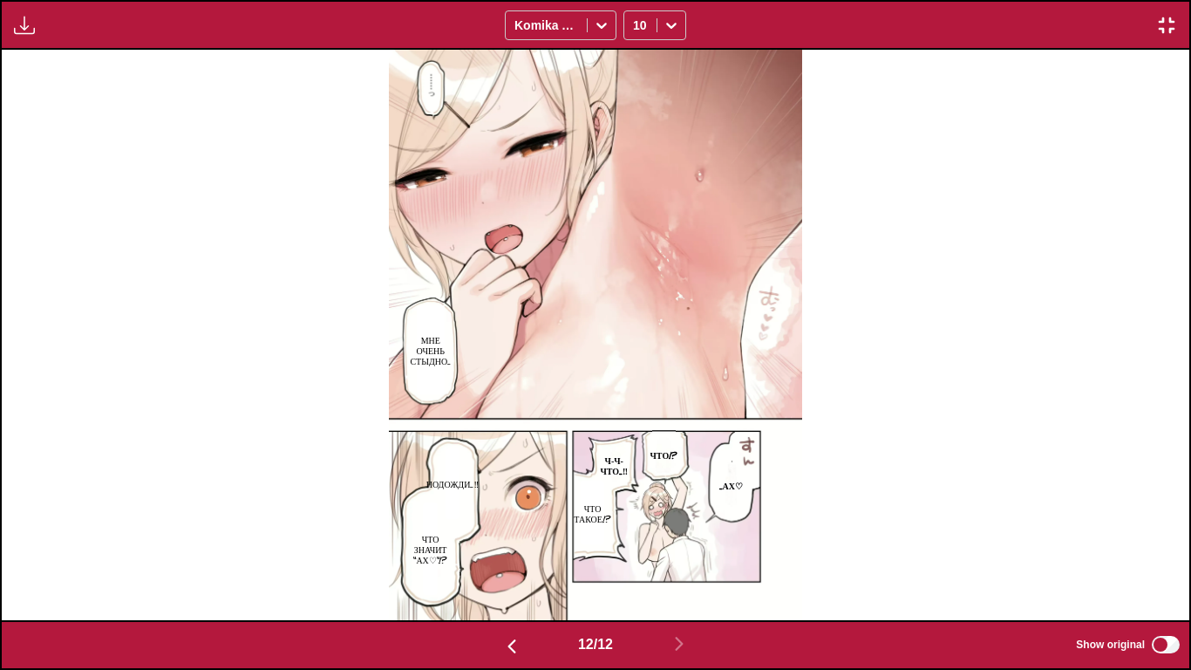
click at [1165, 31] on img "button" at bounding box center [1166, 25] width 21 height 21
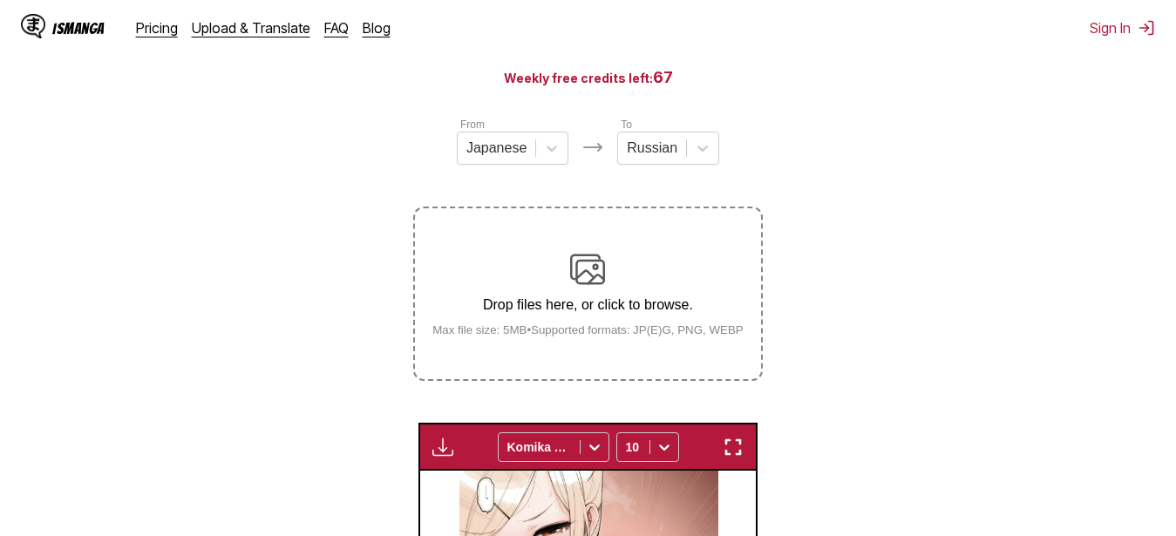
scroll to position [101, 0]
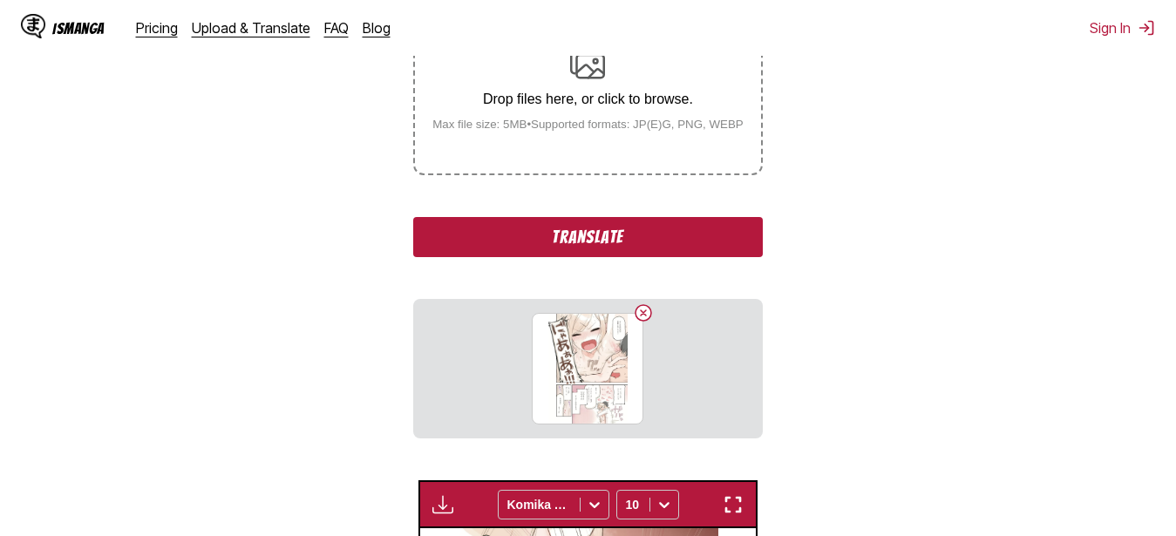
scroll to position [457, 0]
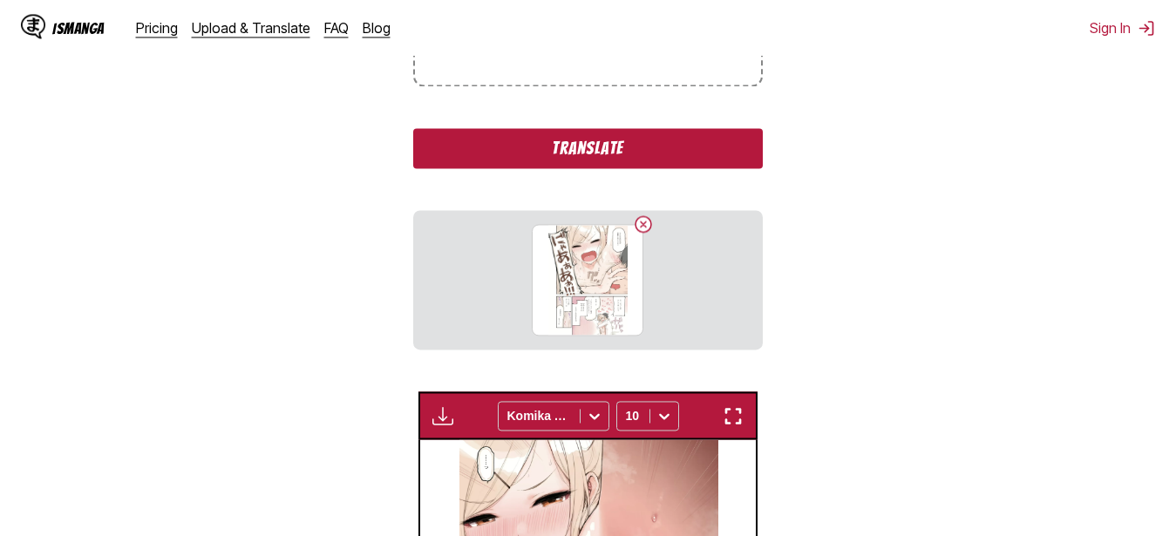
click at [500, 160] on button "Translate" at bounding box center [587, 148] width 349 height 40
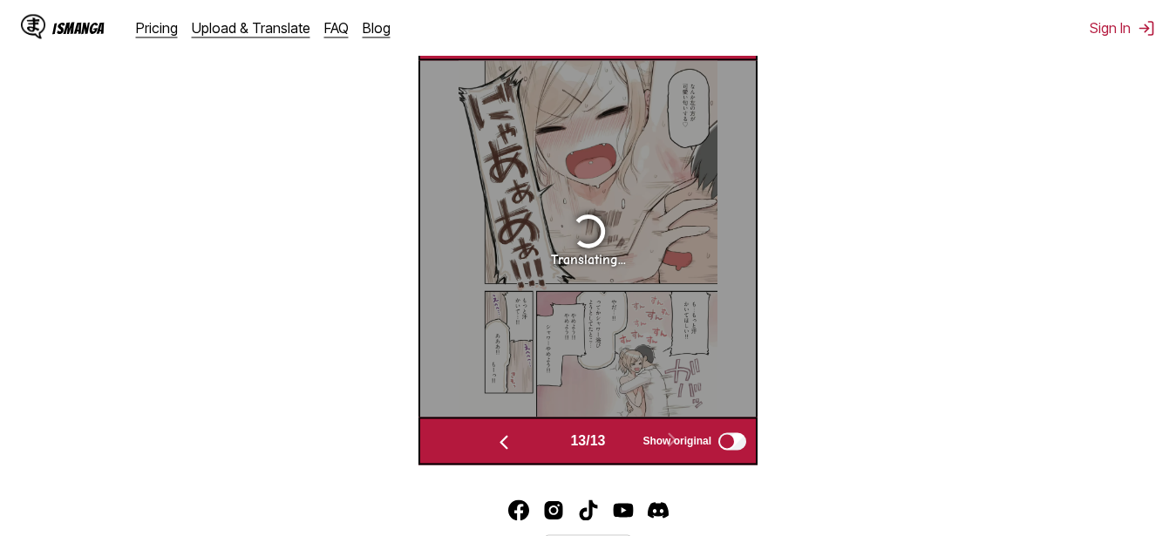
scroll to position [573, 0]
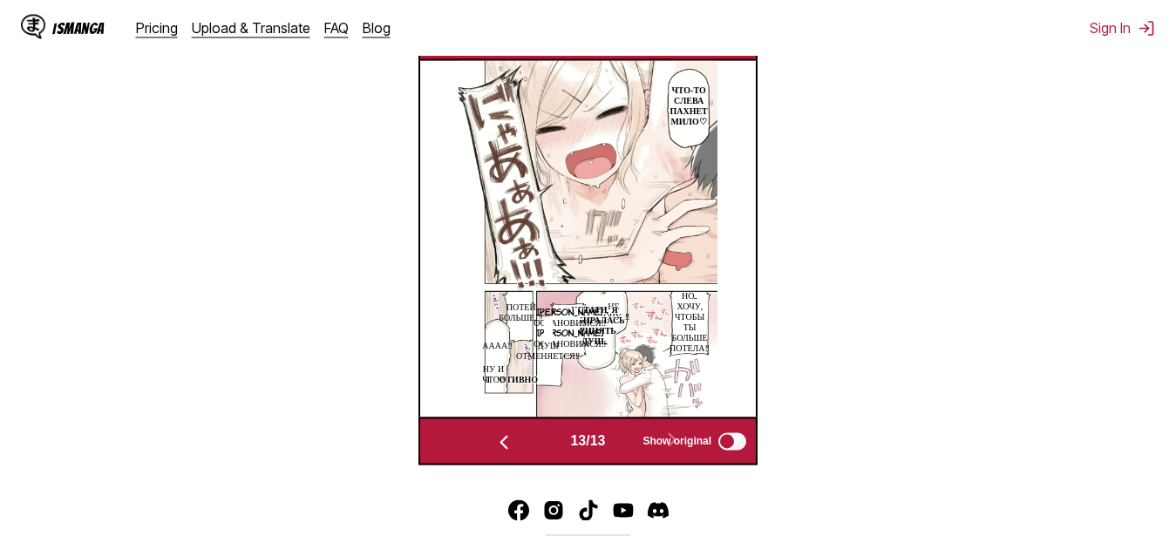
click at [904, 84] on section "From Japanese To Russian Drop files here, or click to browse. Max file size: 5M…" at bounding box center [588, 85] width 1149 height 760
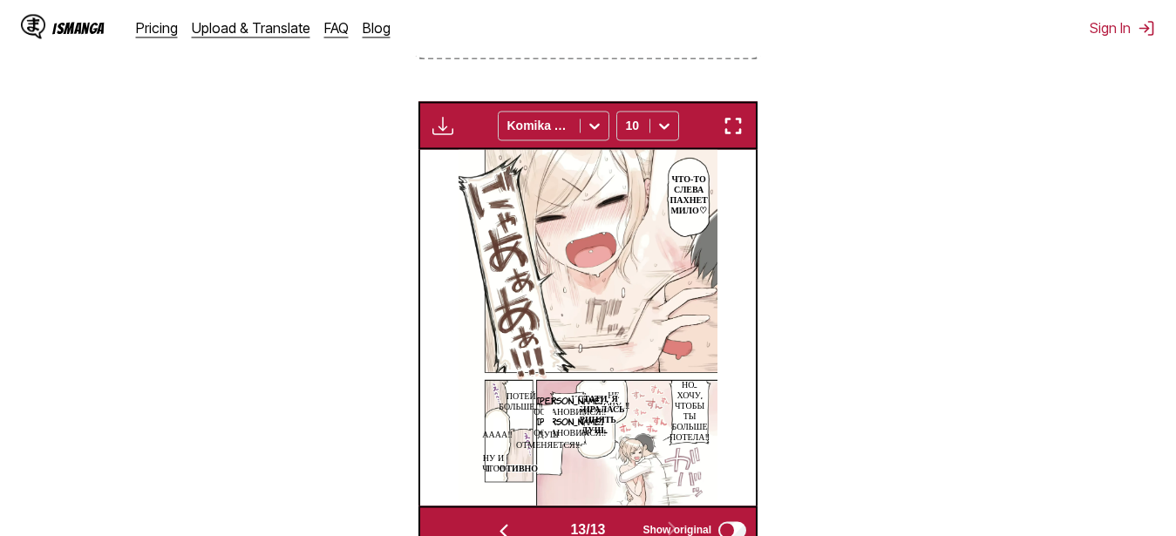
click at [739, 130] on img "button" at bounding box center [733, 125] width 21 height 21
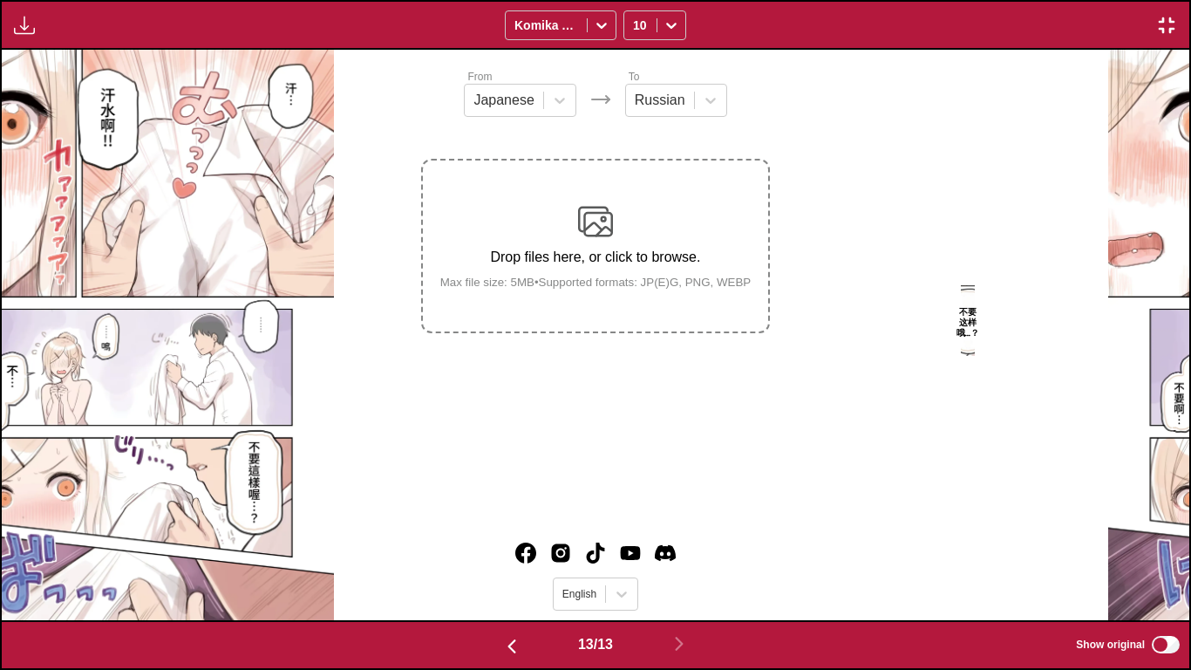
scroll to position [0, 14253]
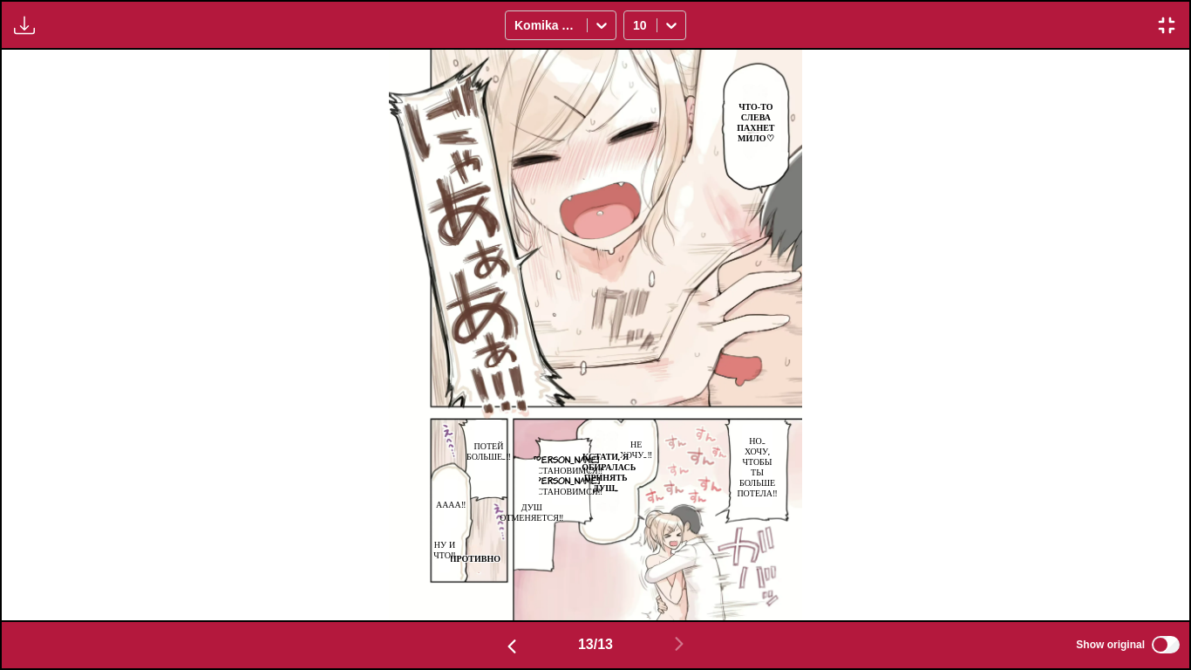
click at [642, 447] on p "Не хочу...‼" at bounding box center [636, 448] width 39 height 28
click at [610, 461] on p "Кстати, я собиралась принять душ..." at bounding box center [605, 471] width 67 height 49
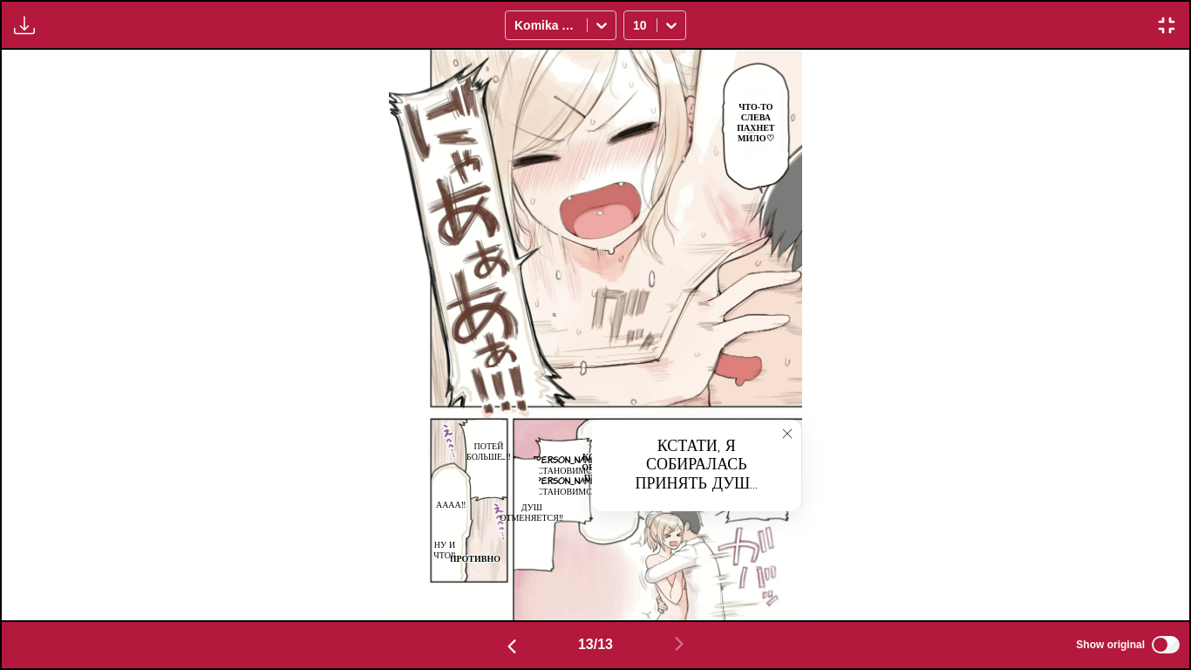
click at [785, 434] on icon "close-tooltip" at bounding box center [787, 433] width 12 height 12
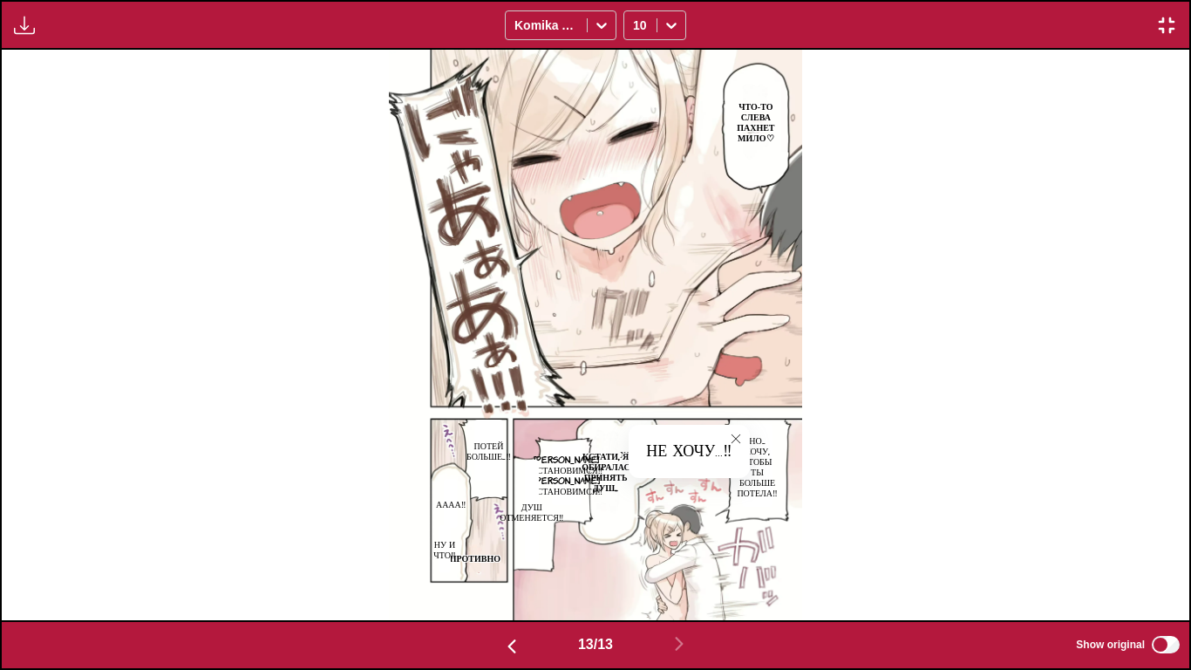
click at [563, 487] on p "[PERSON_NAME] остановимся‼ [PERSON_NAME] остановимся‼" at bounding box center [566, 474] width 79 height 49
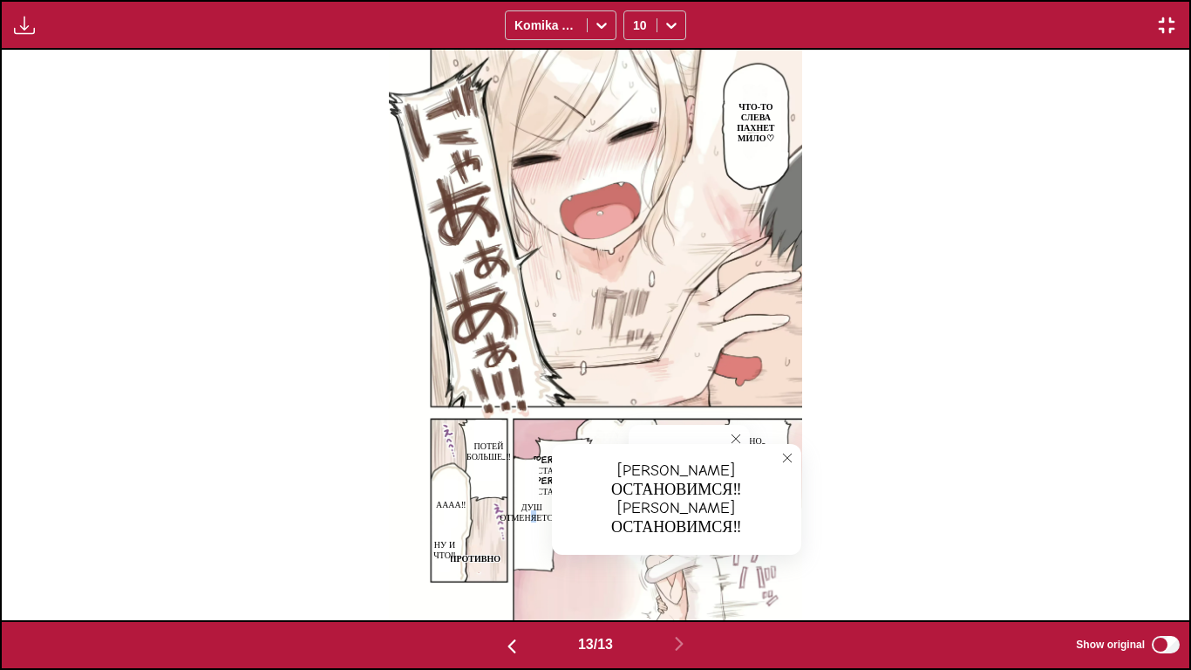
click at [533, 518] on p "Душ отменяется‼" at bounding box center [531, 511] width 71 height 28
click at [700, 473] on icon "close-tooltip" at bounding box center [705, 473] width 12 height 12
click at [788, 459] on icon "close-tooltip" at bounding box center [787, 458] width 12 height 12
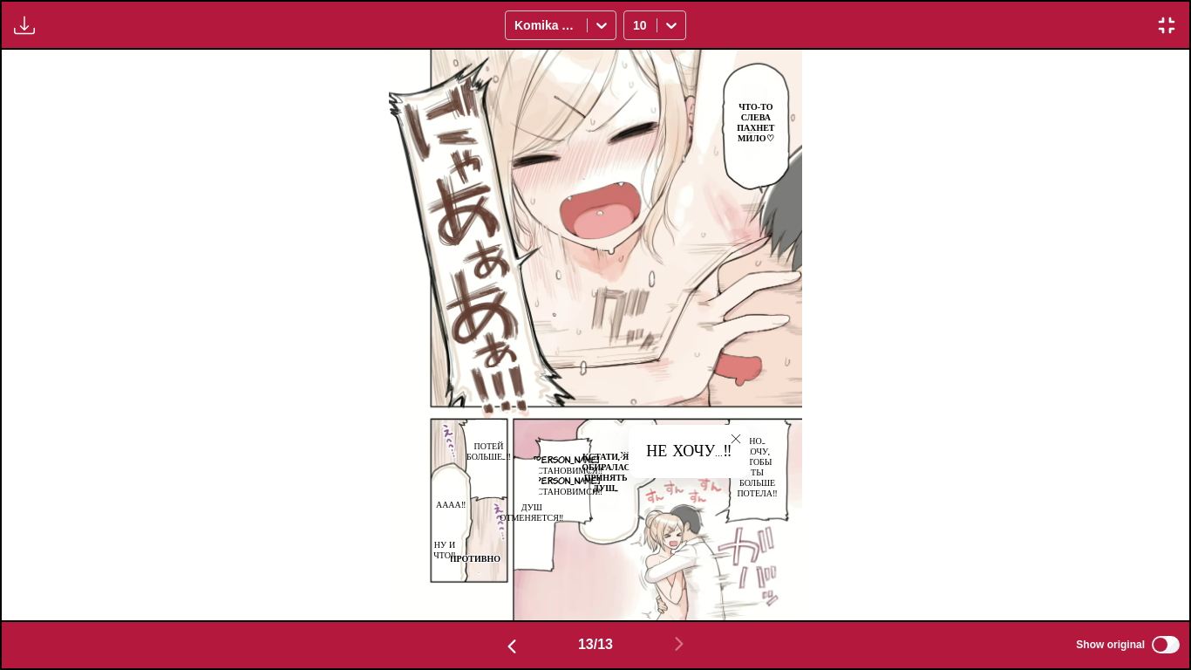
click at [739, 438] on icon "close-tooltip" at bounding box center [736, 439] width 12 height 12
click at [637, 441] on p "Не хочу...‼" at bounding box center [636, 448] width 39 height 28
click at [731, 435] on icon "close-tooltip" at bounding box center [736, 439] width 12 height 12
click at [636, 443] on p "Не хочу...‼" at bounding box center [636, 448] width 39 height 28
click at [1168, 30] on img "button" at bounding box center [1166, 25] width 21 height 21
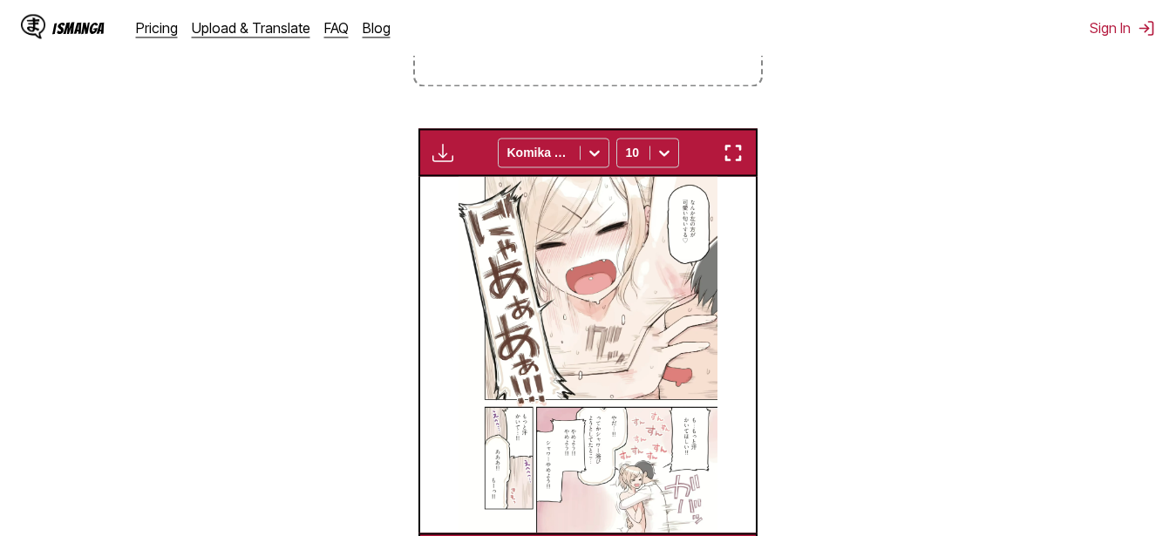
scroll to position [0, 4032]
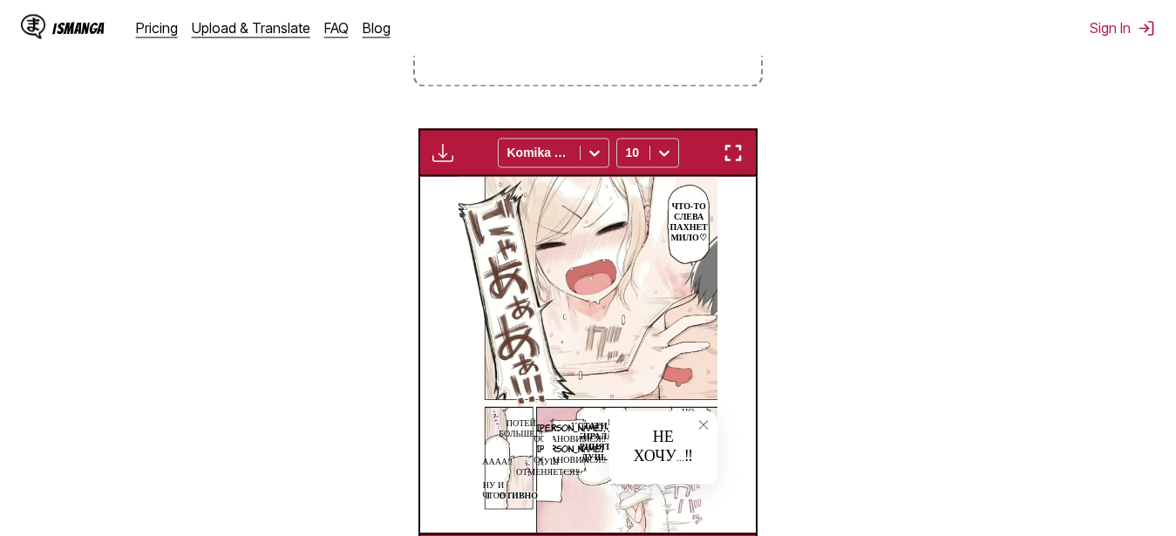
click at [948, 97] on section "From Japanese To Russian Drop files here, or click to browse. Max file size: 5M…" at bounding box center [588, 201] width 1149 height 760
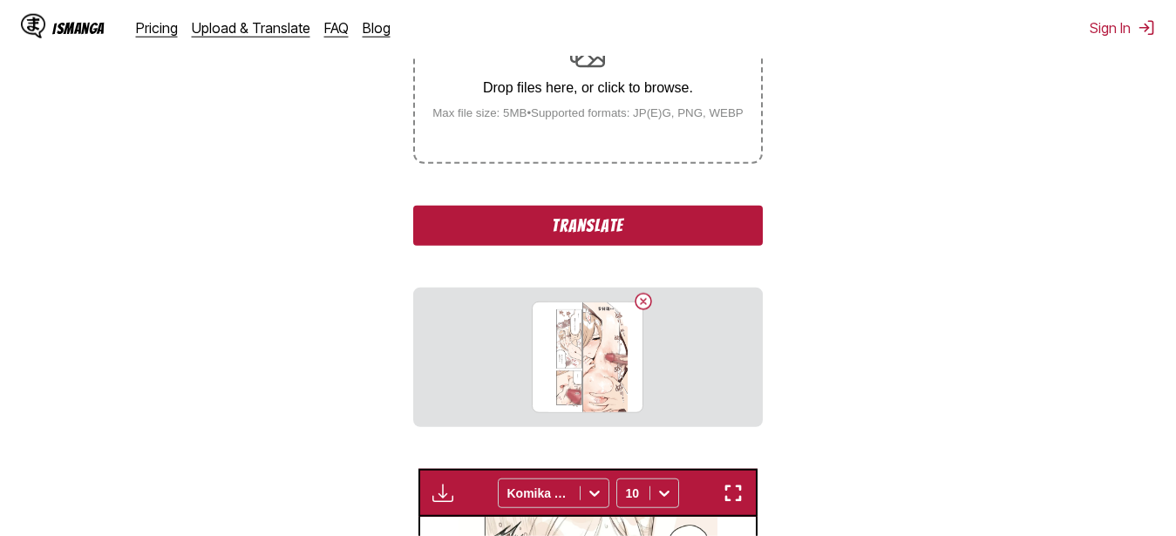
scroll to position [457, 0]
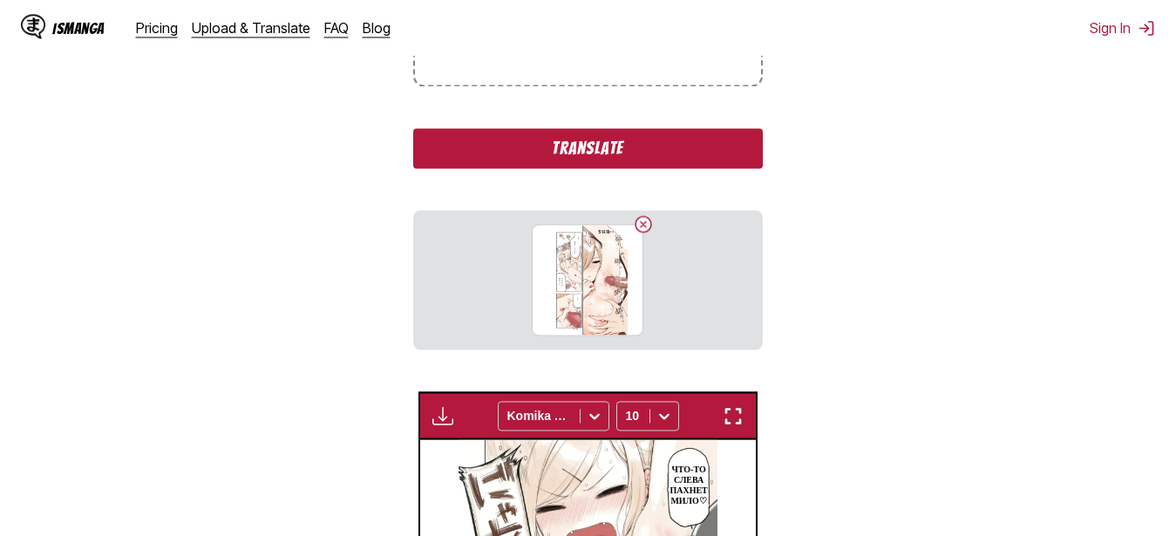
click at [474, 154] on button "Translate" at bounding box center [587, 148] width 349 height 40
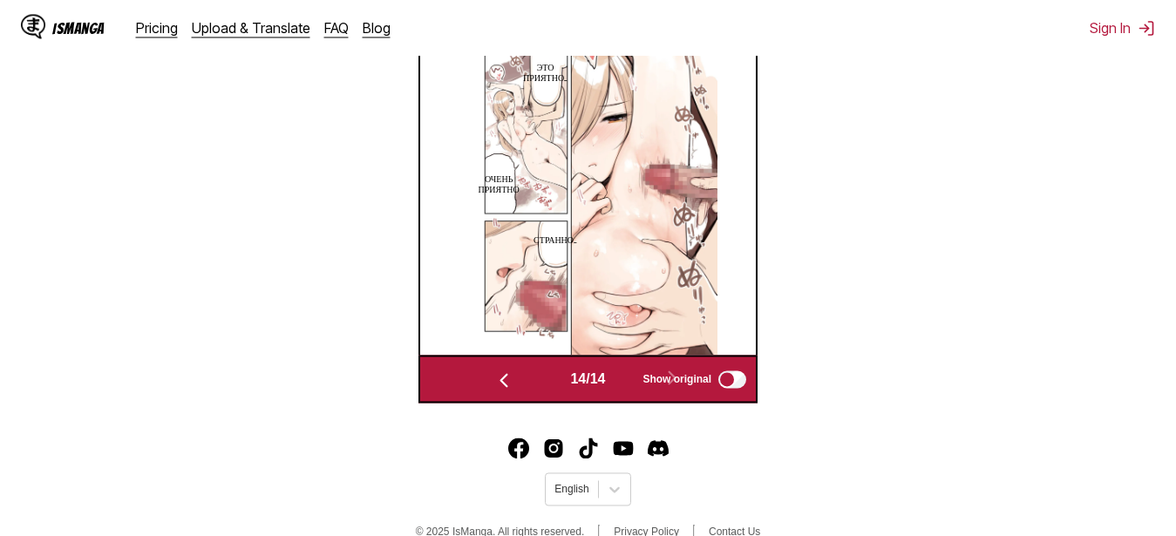
scroll to position [573, 0]
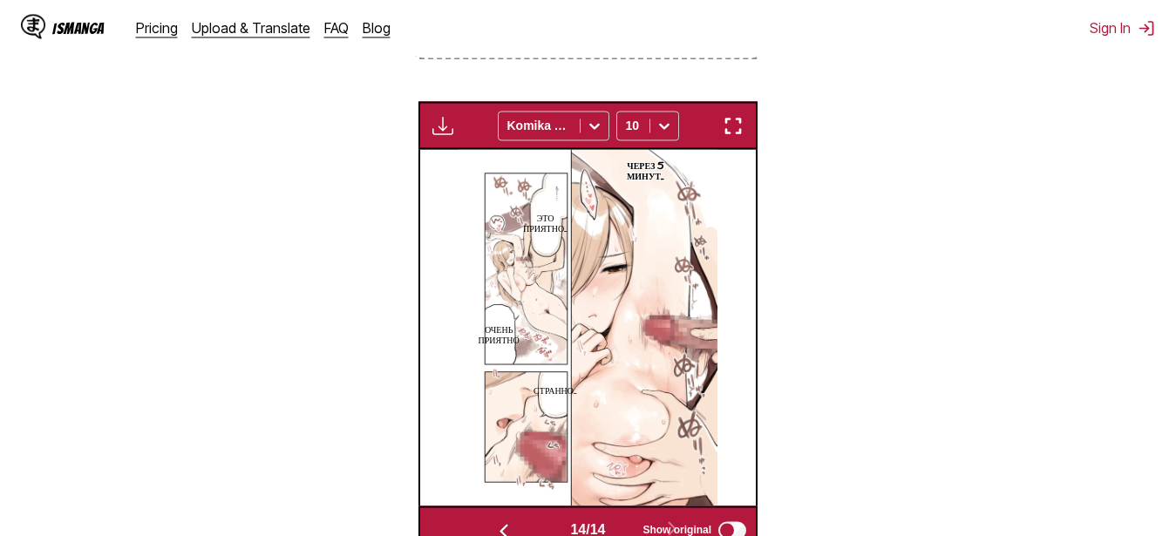
click at [741, 127] on img "button" at bounding box center [733, 125] width 21 height 21
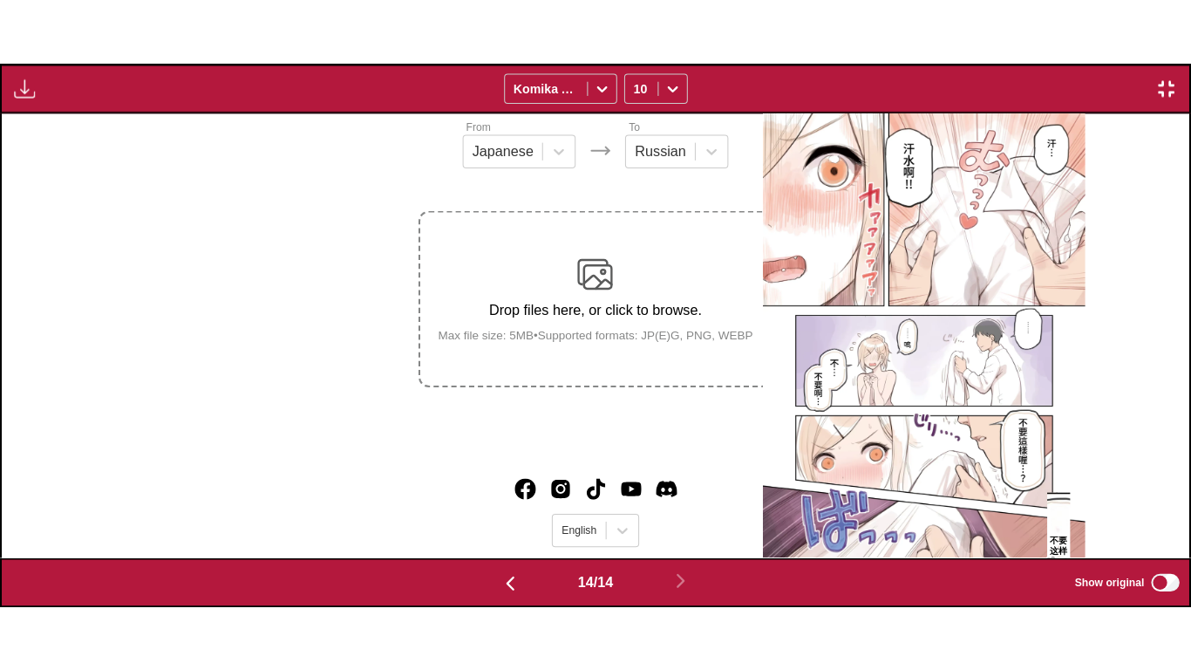
scroll to position [0, 15441]
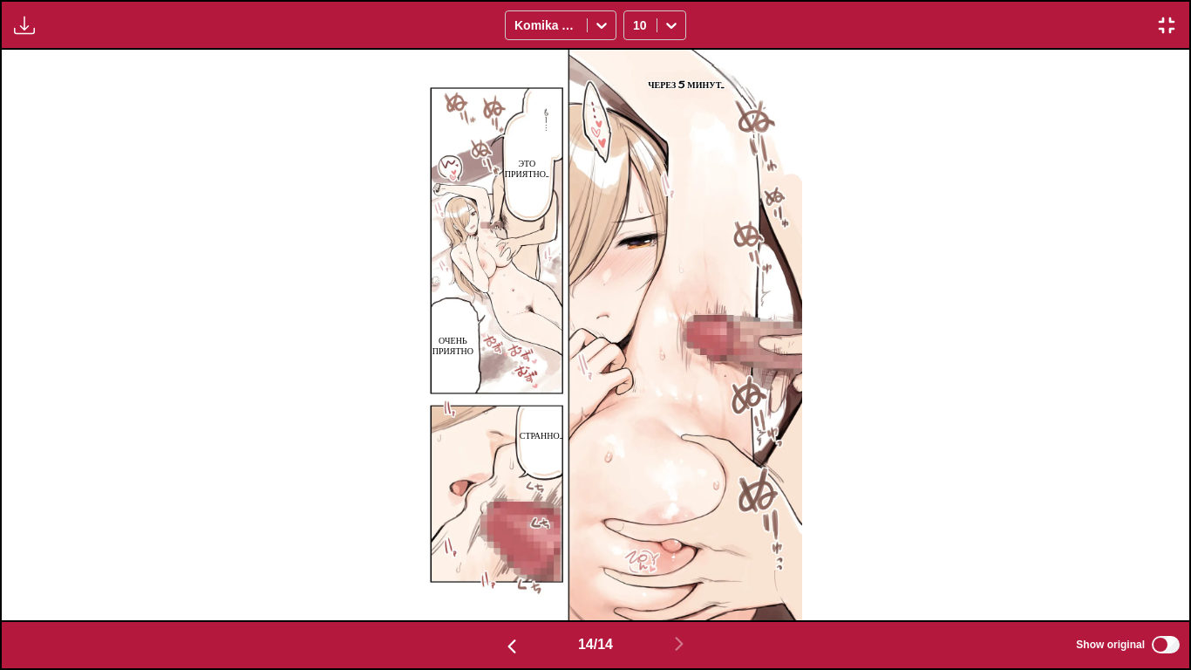
click at [1176, 26] on div "Available for premium users only Komika Axis 10" at bounding box center [595, 25] width 1191 height 50
click at [1174, 25] on img "button" at bounding box center [1166, 25] width 21 height 21
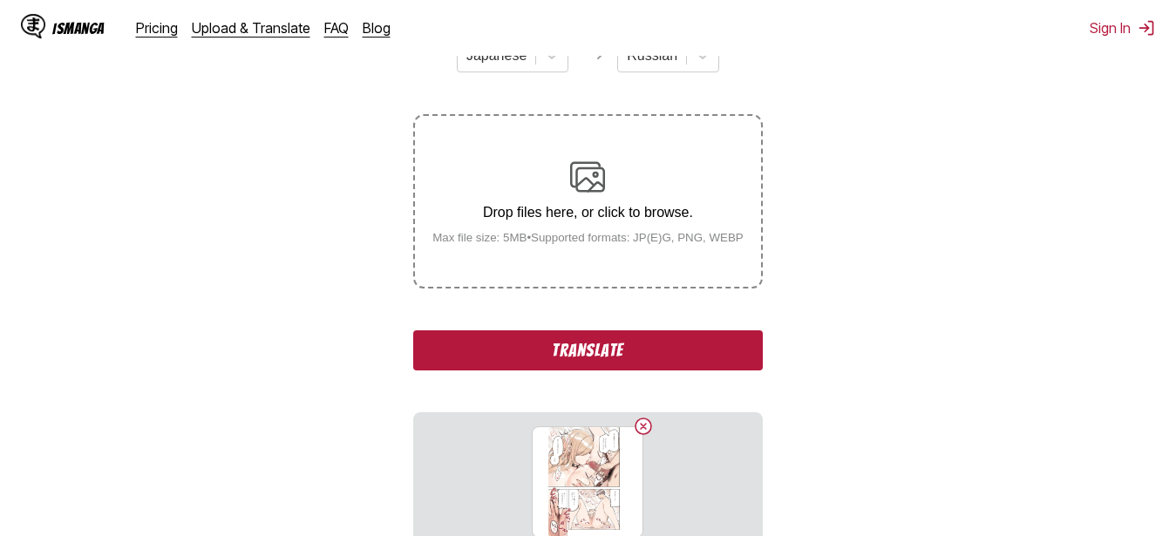
scroll to position [279, 0]
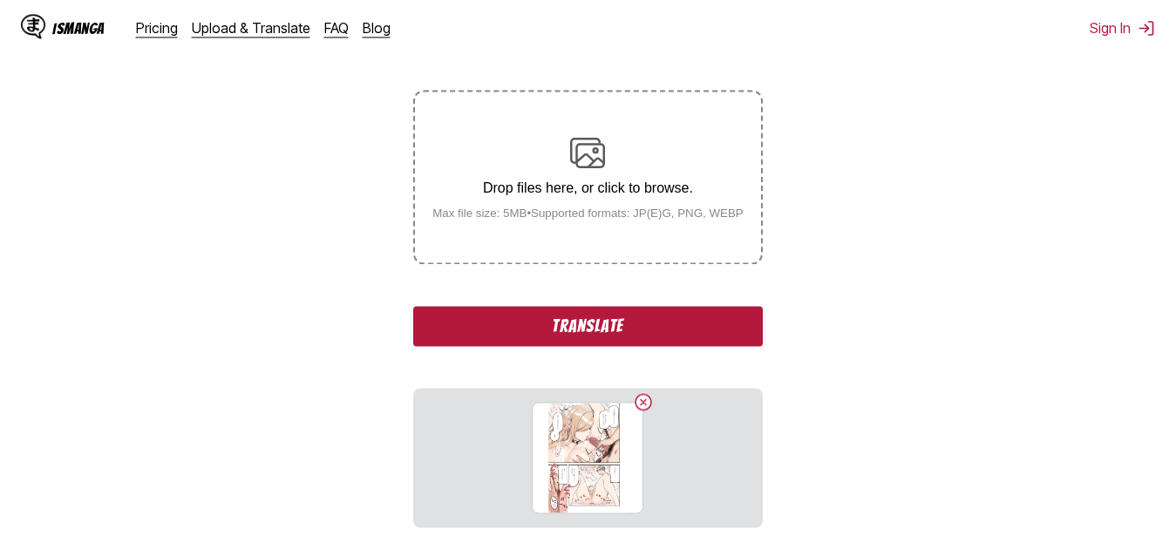
click at [579, 325] on button "Translate" at bounding box center [587, 326] width 349 height 40
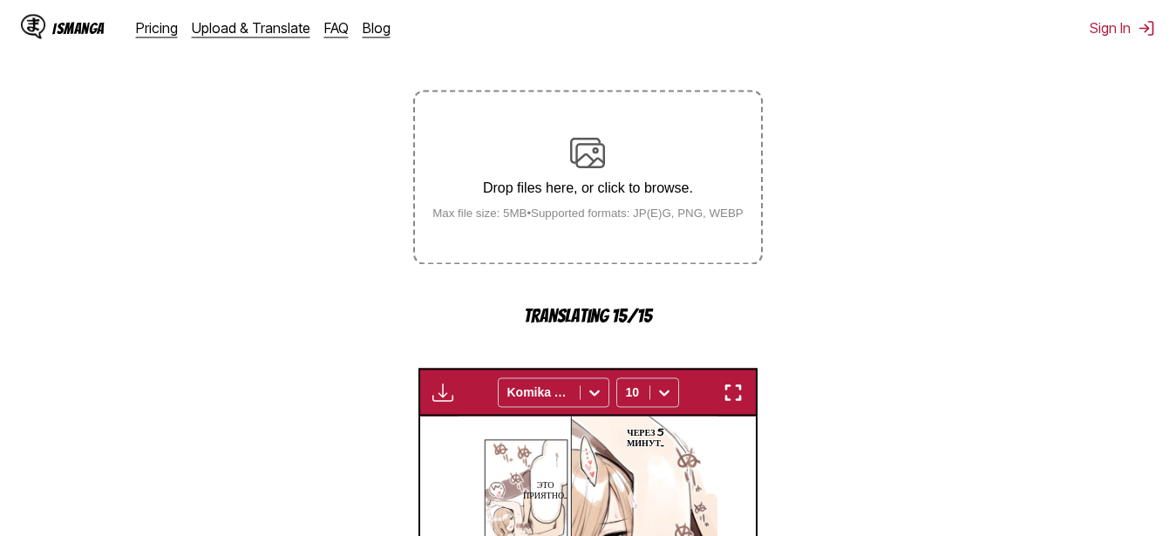
click at [334, 259] on section "From Japanese To Russian Drop files here, or click to browse. Max file size: 5M…" at bounding box center [588, 410] width 1149 height 822
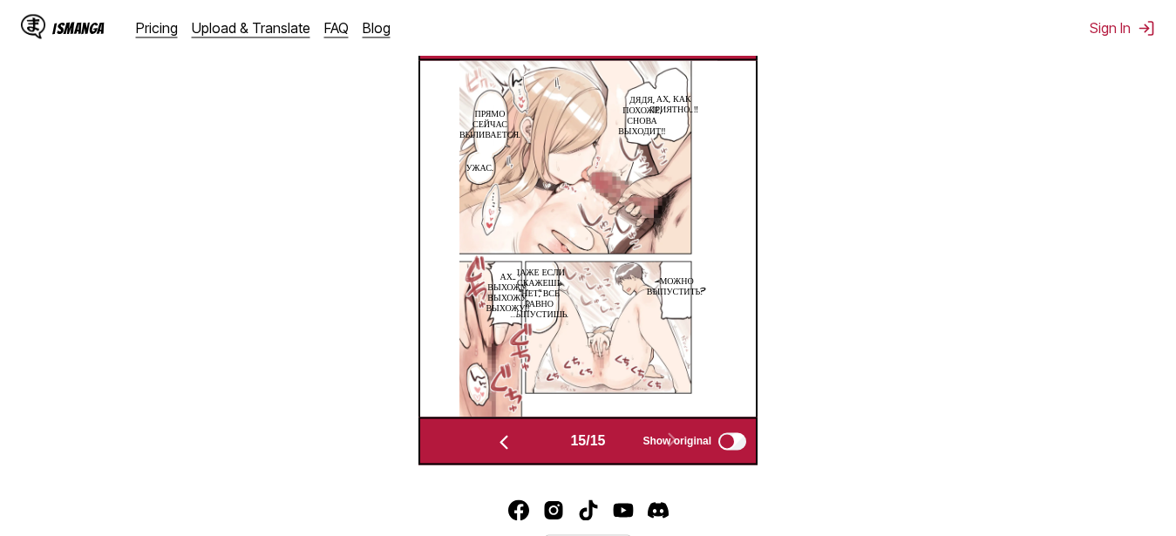
scroll to position [484, 0]
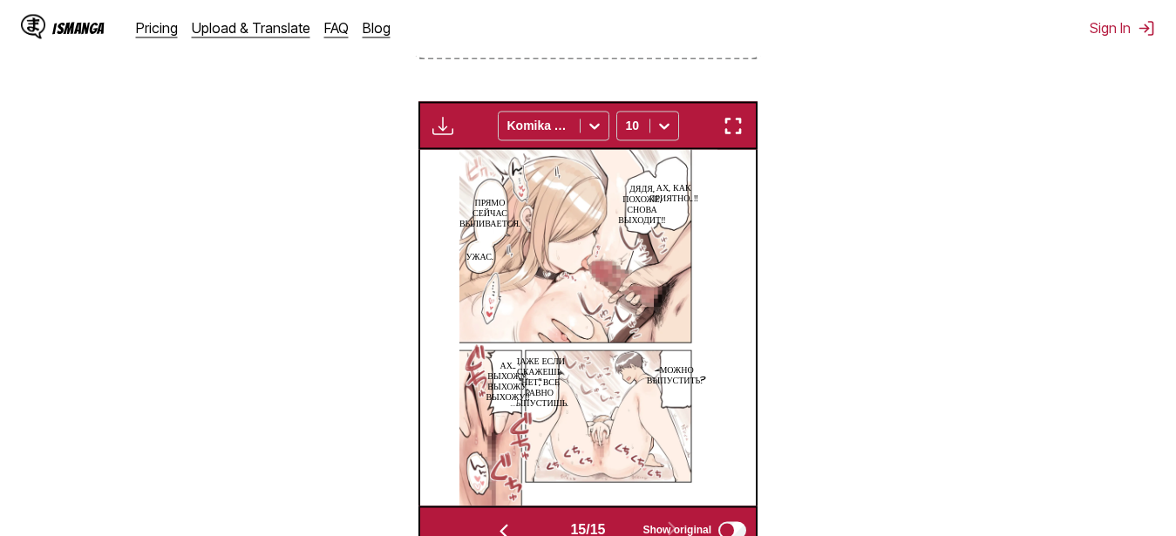
click at [736, 134] on img "button" at bounding box center [733, 125] width 21 height 21
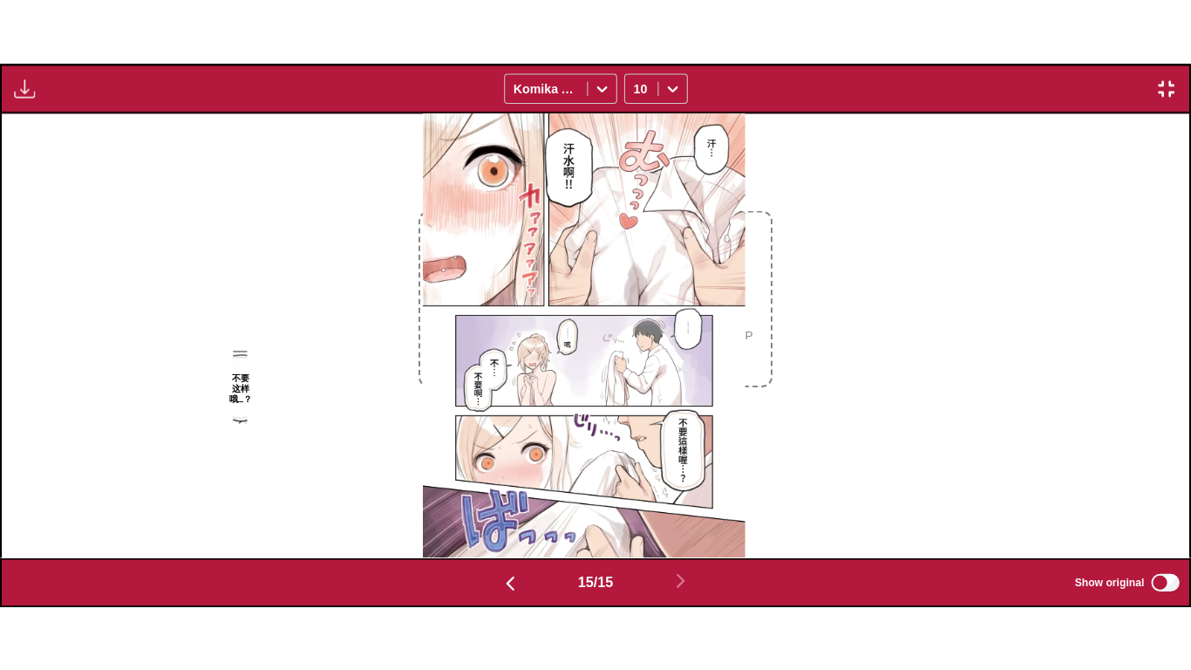
scroll to position [0, 16629]
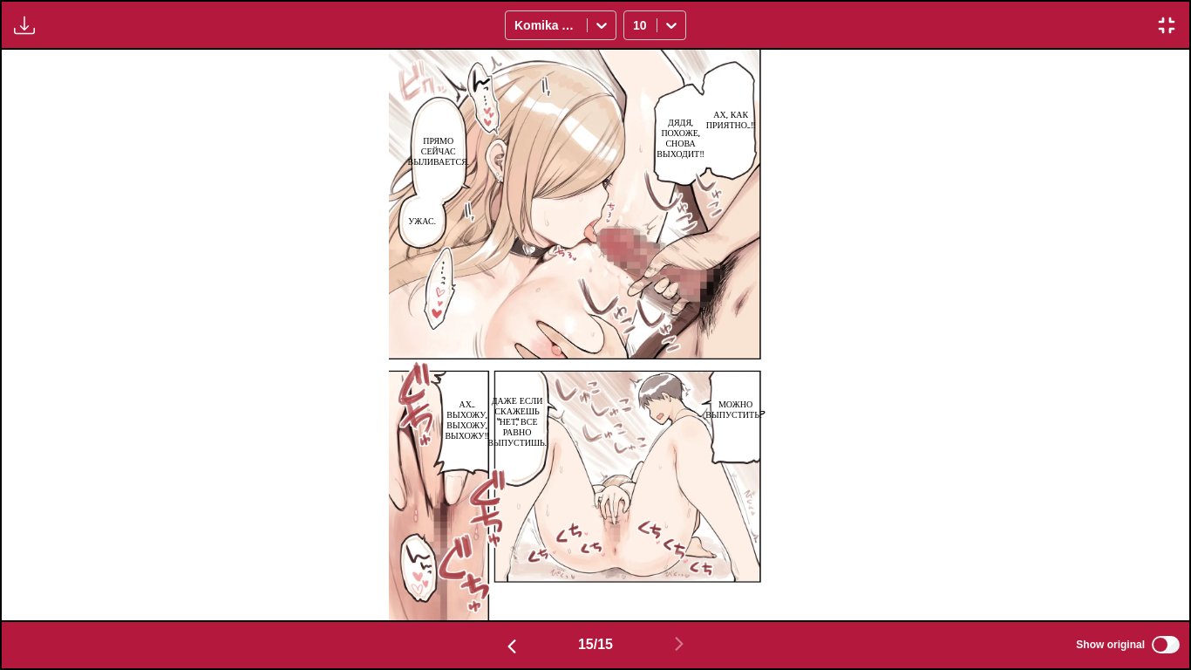
click at [1166, 25] on img "button" at bounding box center [1166, 25] width 21 height 21
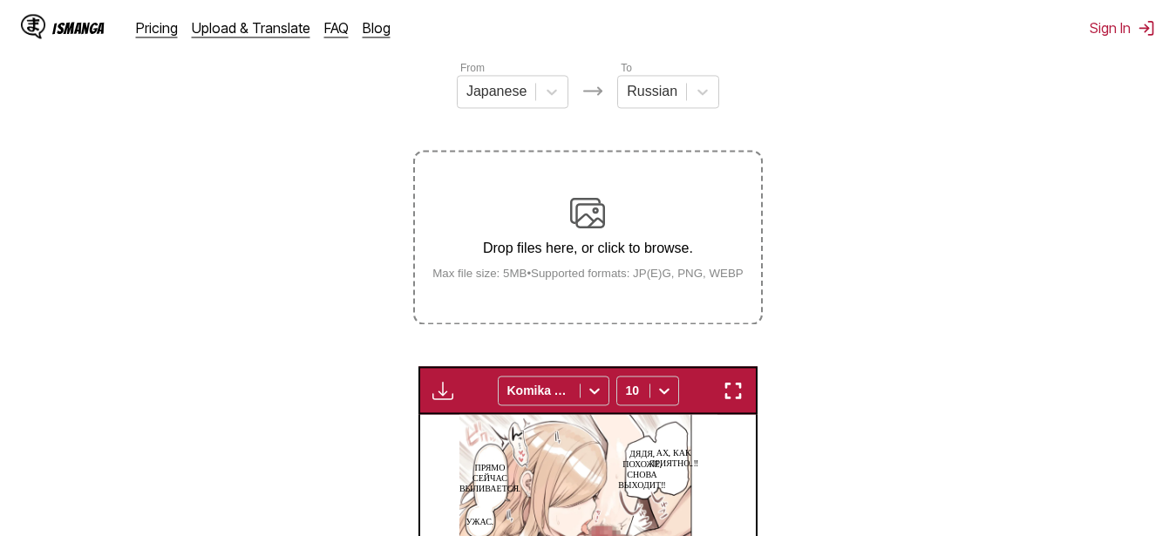
scroll to position [190, 0]
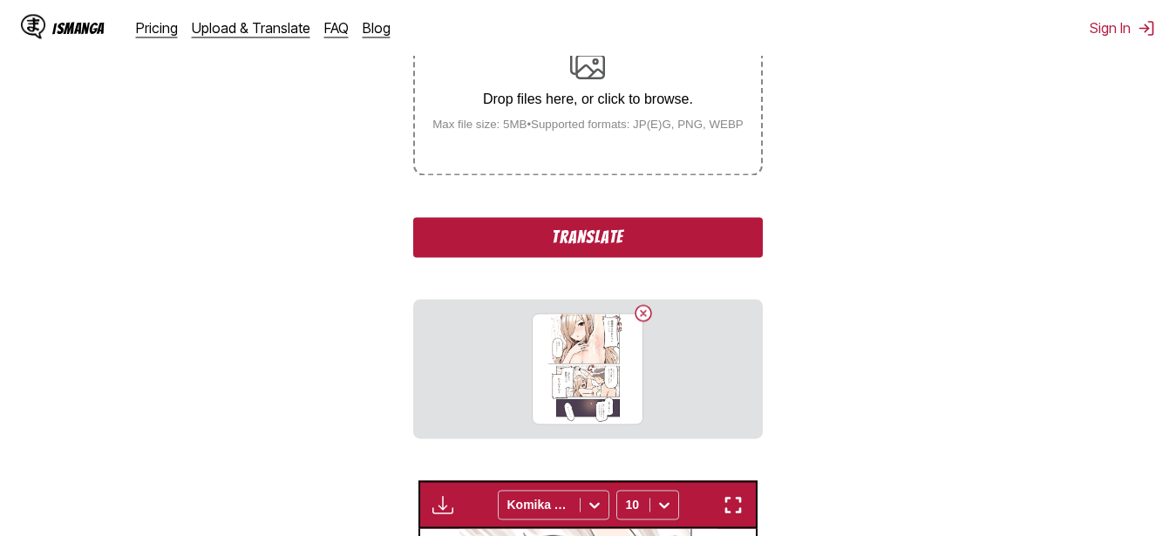
scroll to position [457, 0]
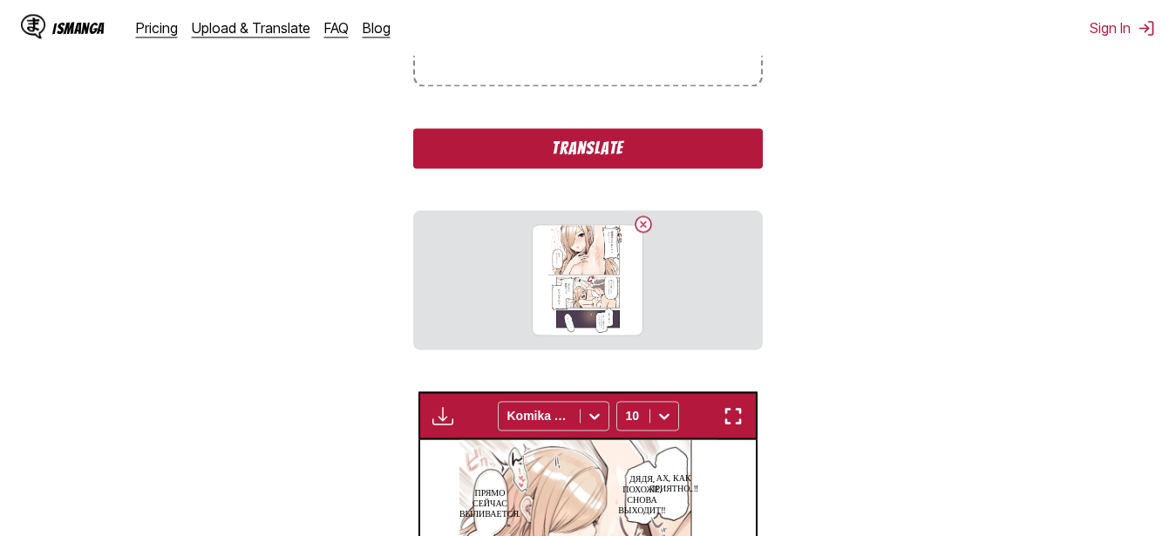
click at [667, 153] on button "Translate" at bounding box center [587, 148] width 349 height 40
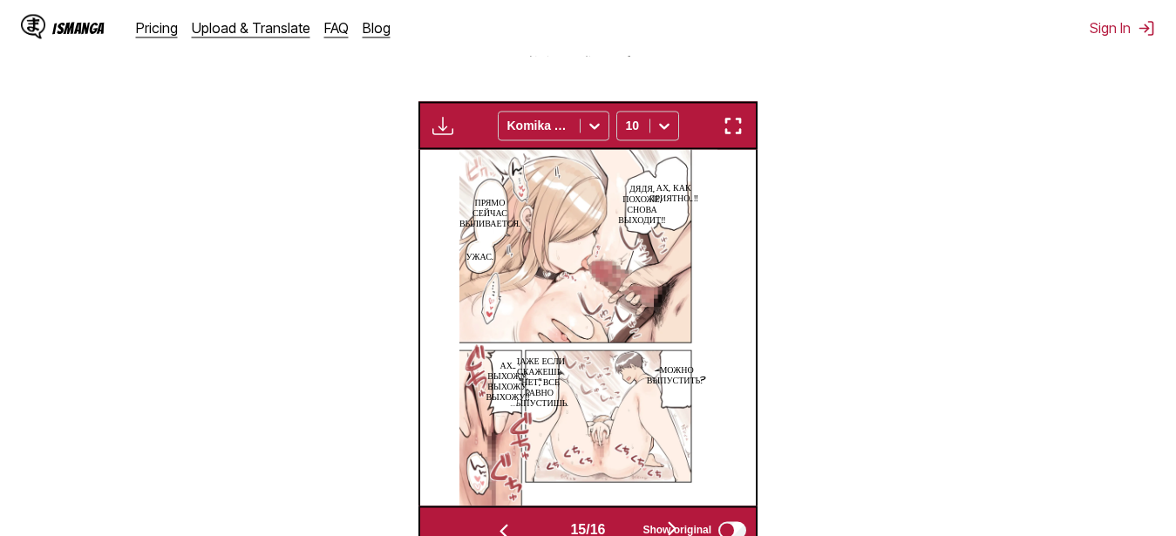
scroll to position [0, 5039]
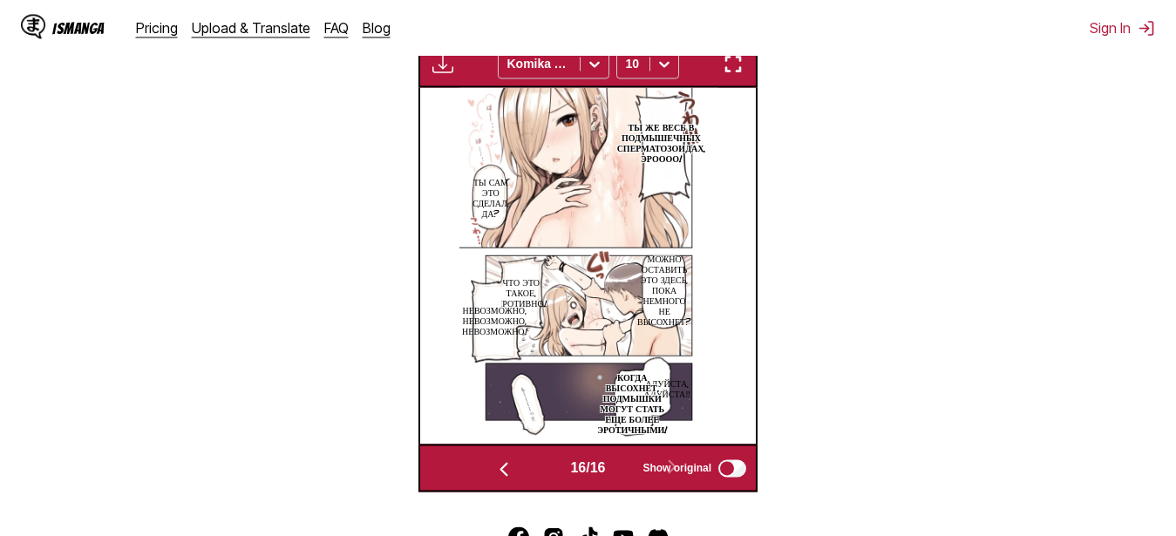
click at [741, 73] on img "button" at bounding box center [733, 63] width 21 height 21
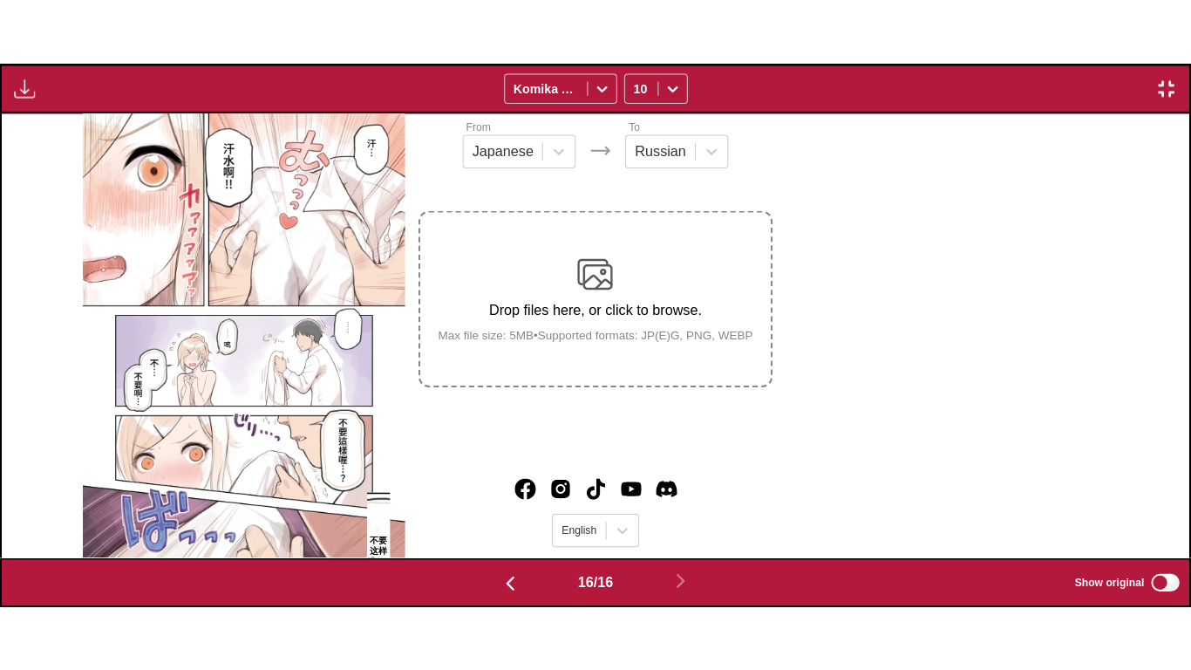
scroll to position [0, 17817]
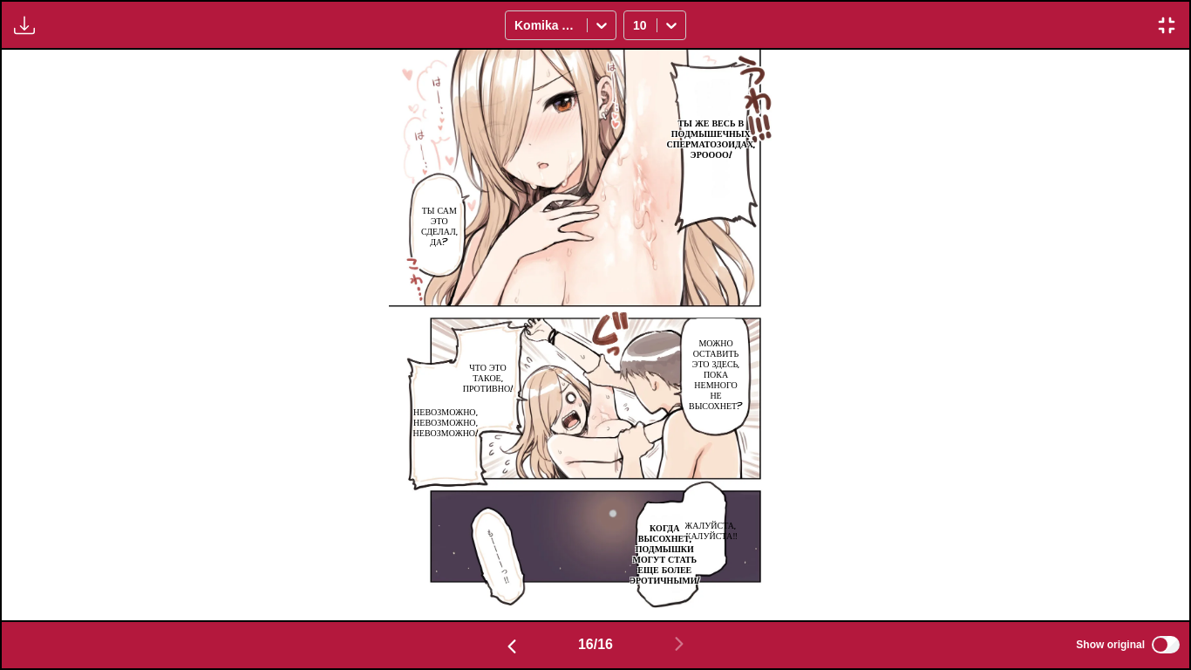
click at [1176, 24] on div "Available for premium users only Komika Axis 10" at bounding box center [595, 25] width 1191 height 50
click at [1168, 25] on img "button" at bounding box center [1166, 25] width 21 height 21
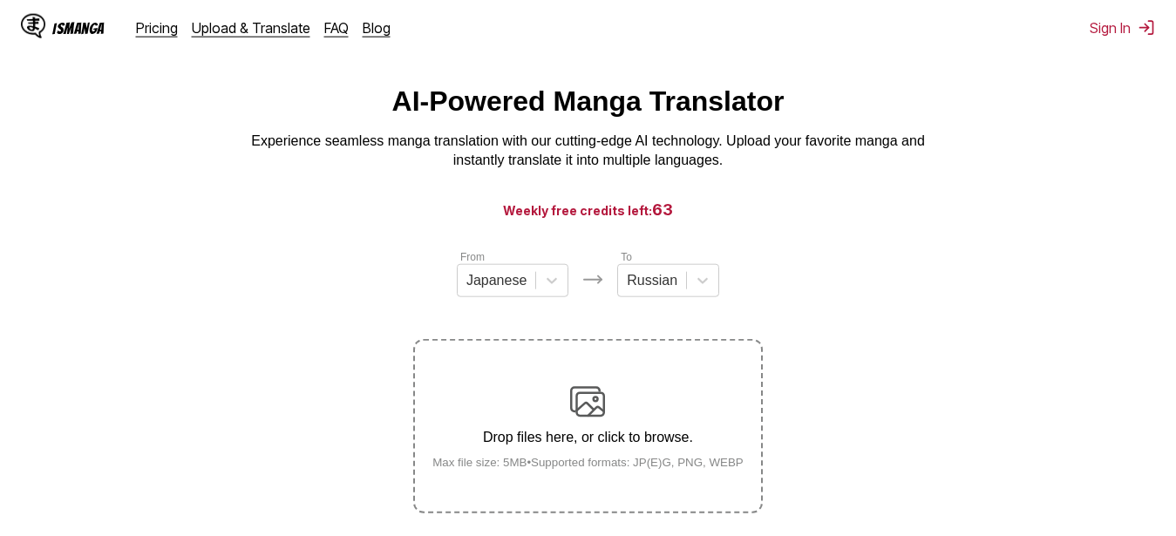
scroll to position [12, 0]
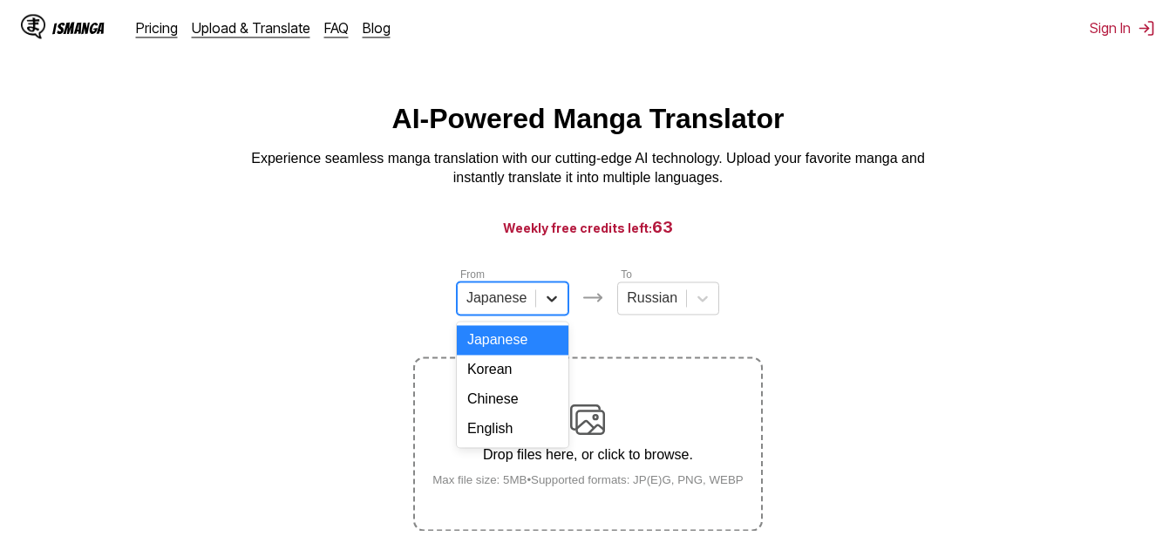
click at [555, 303] on icon at bounding box center [551, 298] width 17 height 17
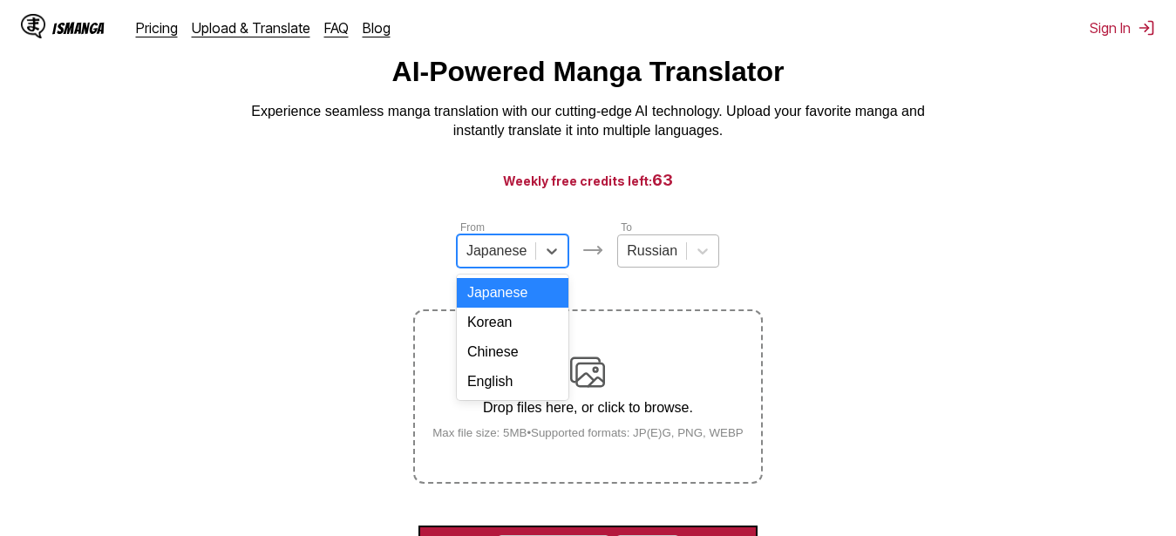
click at [653, 268] on div "Russian" at bounding box center [668, 251] width 102 height 33
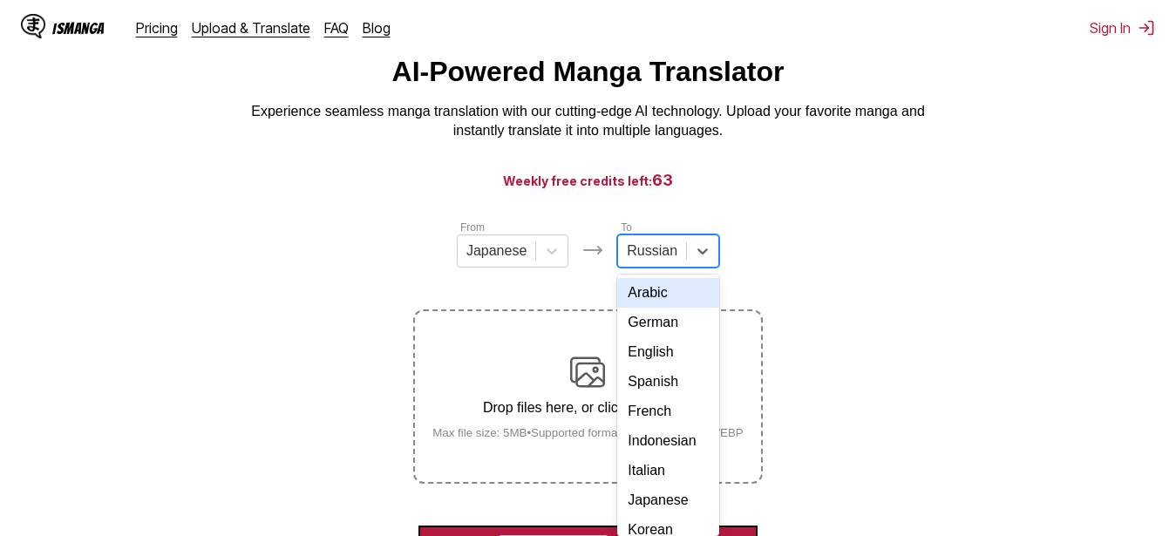
scroll to position [74, 0]
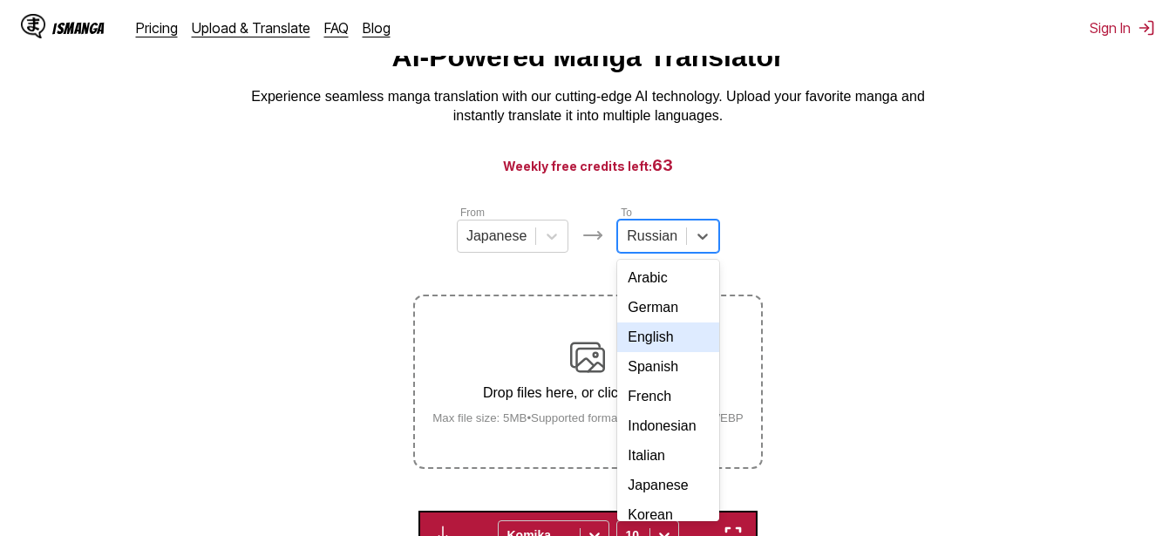
click at [659, 352] on div "English" at bounding box center [668, 338] width 102 height 30
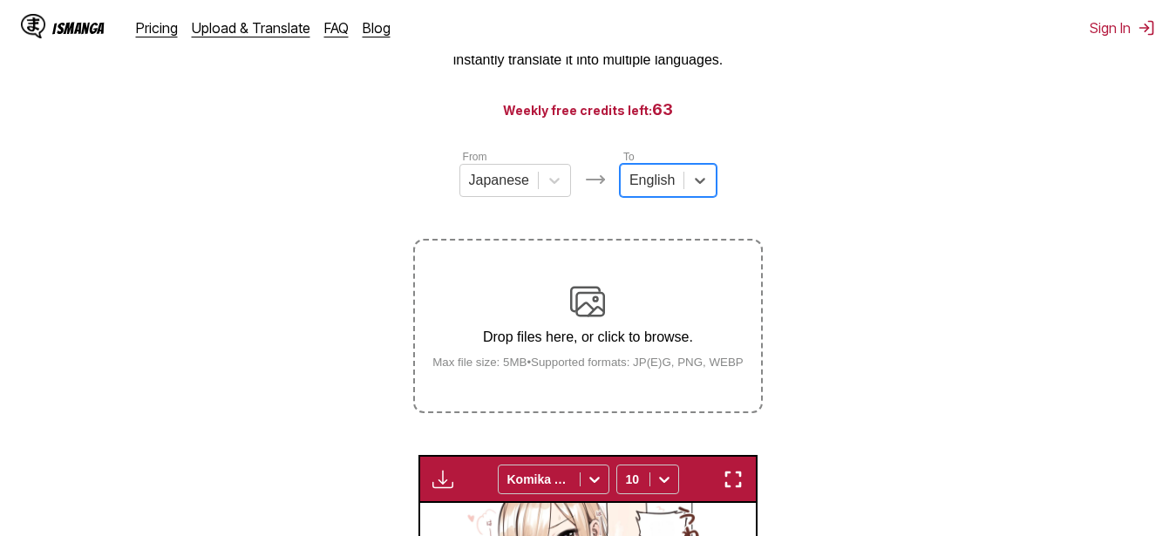
scroll to position [163, 0]
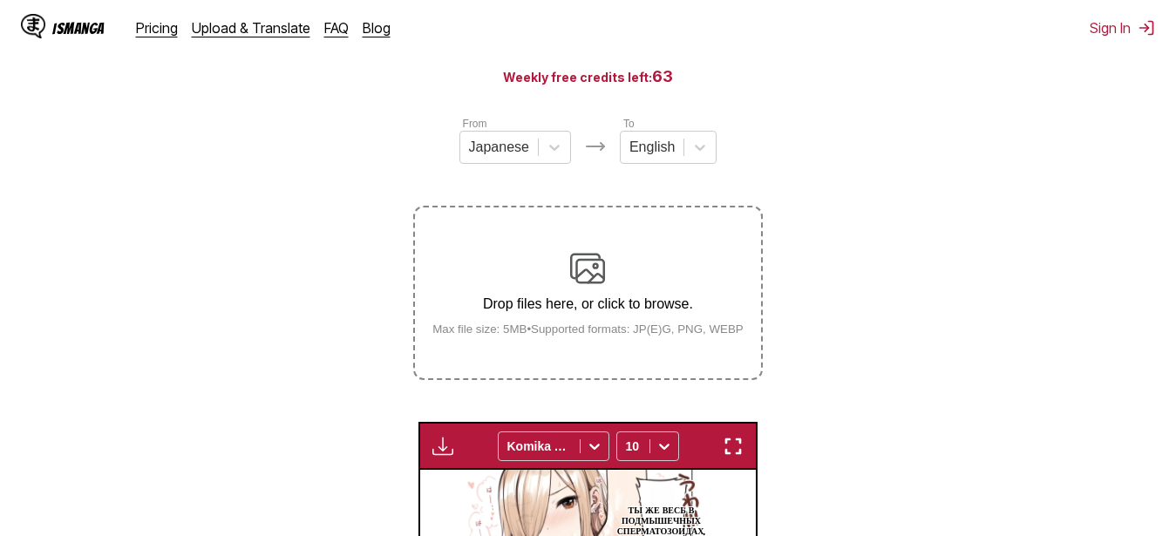
click at [265, 254] on section "From Japanese To English Drop files here, or click to browse. Max file size: 5M…" at bounding box center [588, 495] width 1149 height 760
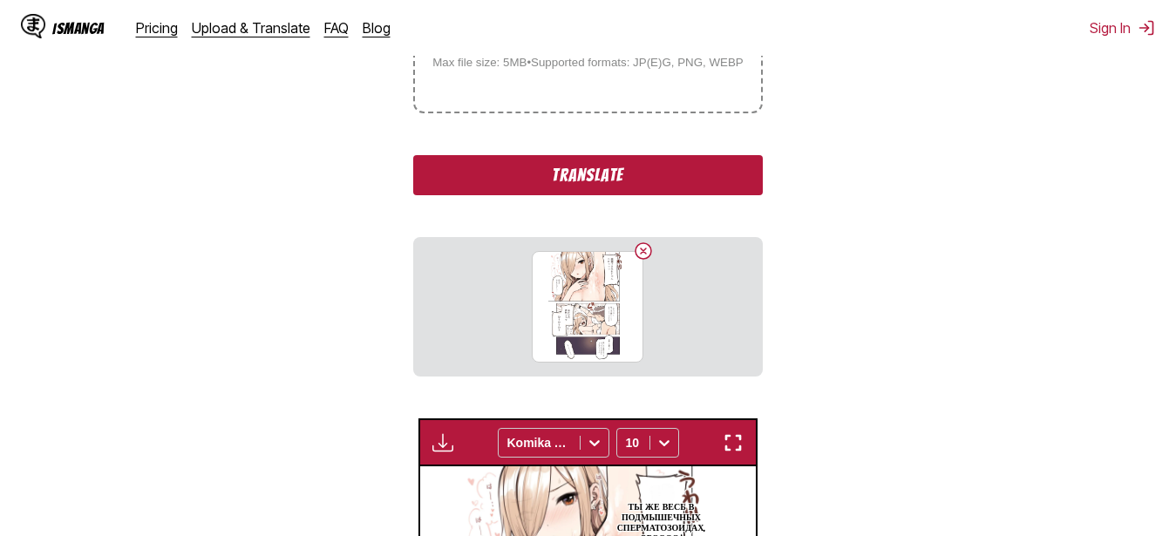
click at [679, 192] on button "Translate" at bounding box center [587, 175] width 349 height 40
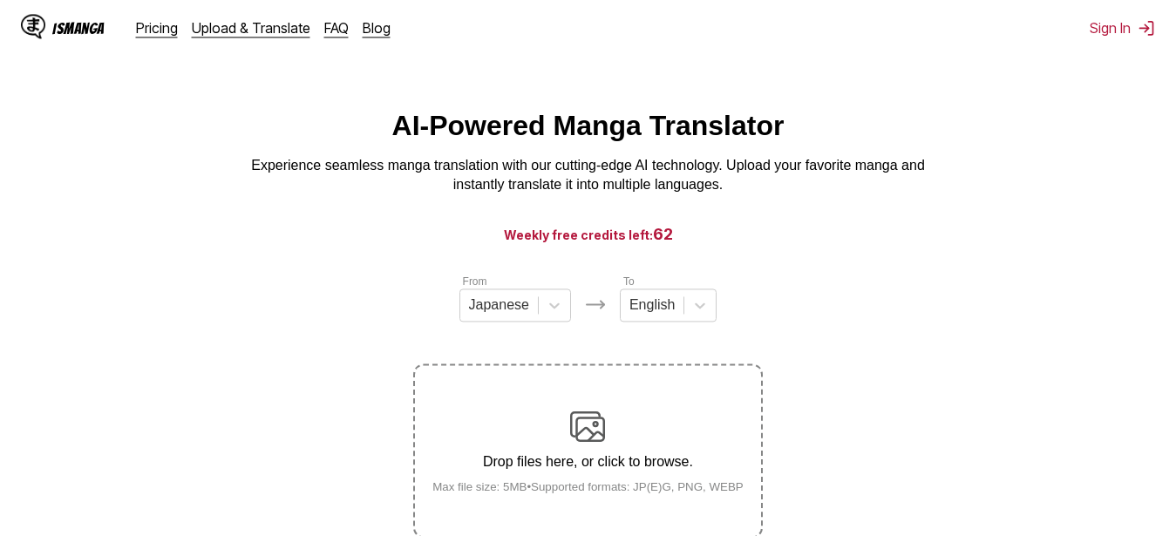
scroll to position [0, 0]
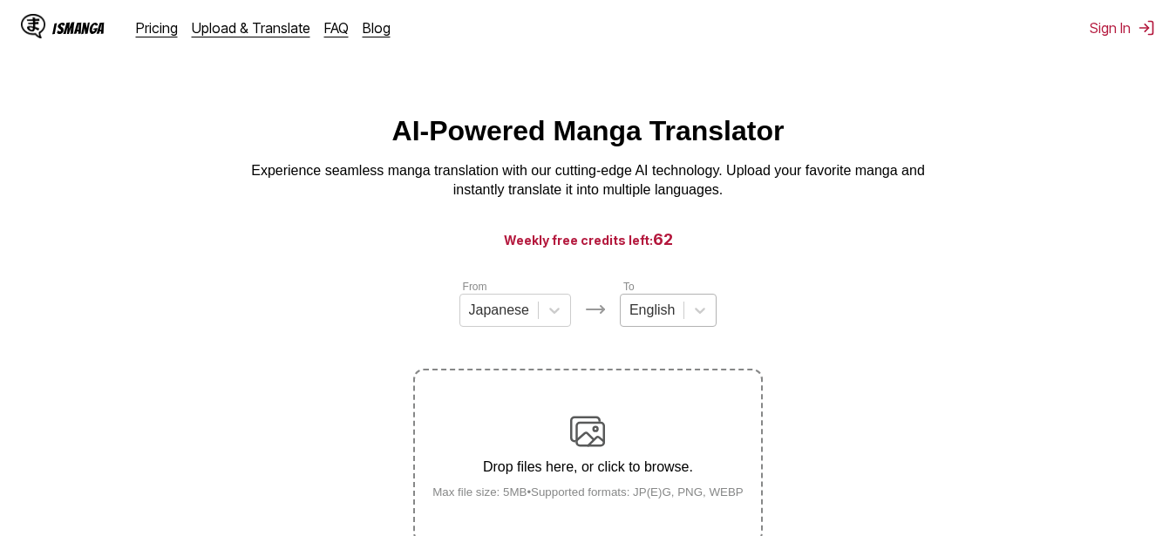
click at [668, 318] on div "English" at bounding box center [668, 310] width 97 height 33
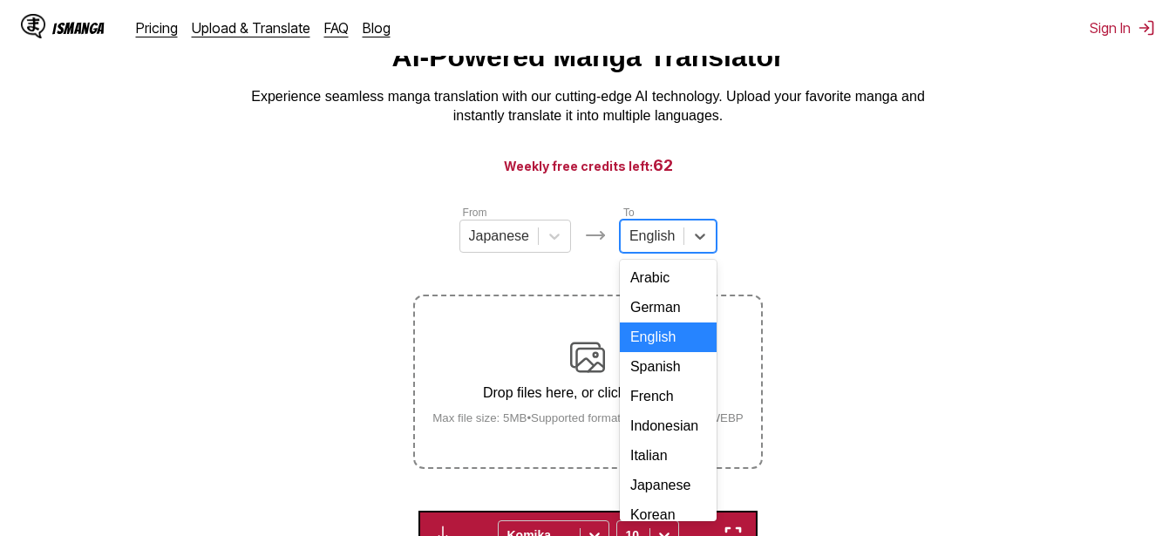
click at [658, 344] on div "English" at bounding box center [668, 338] width 97 height 30
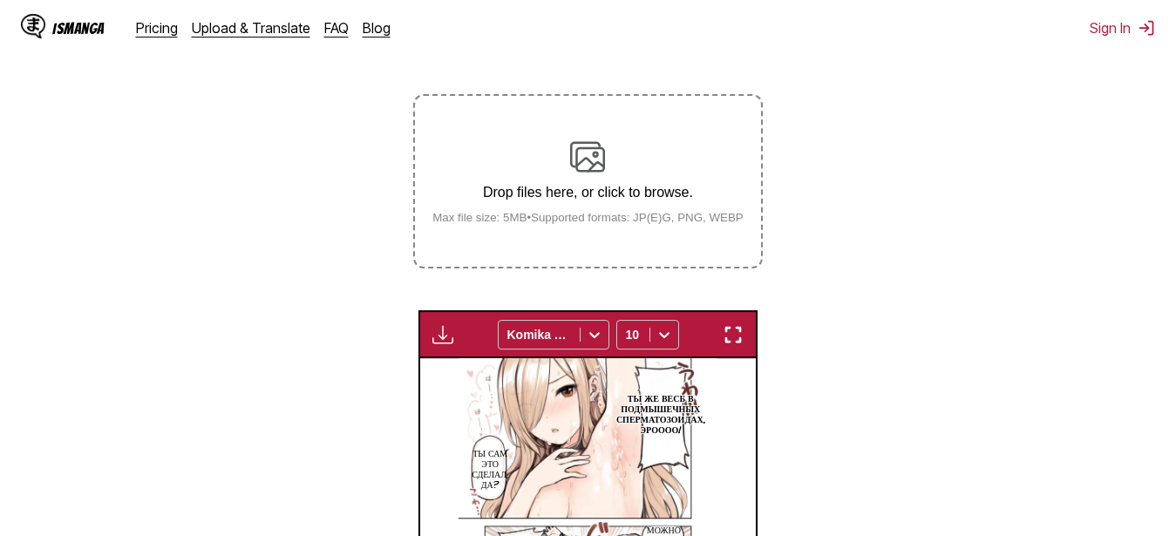
drag, startPoint x: 801, startPoint y: 149, endPoint x: 775, endPoint y: 235, distance: 89.4
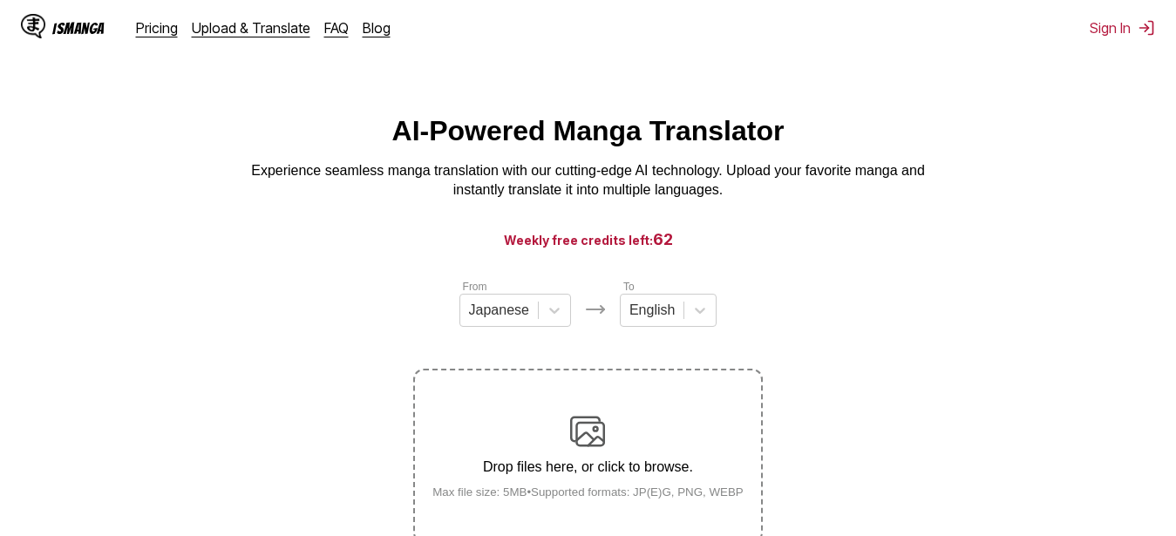
scroll to position [178, 0]
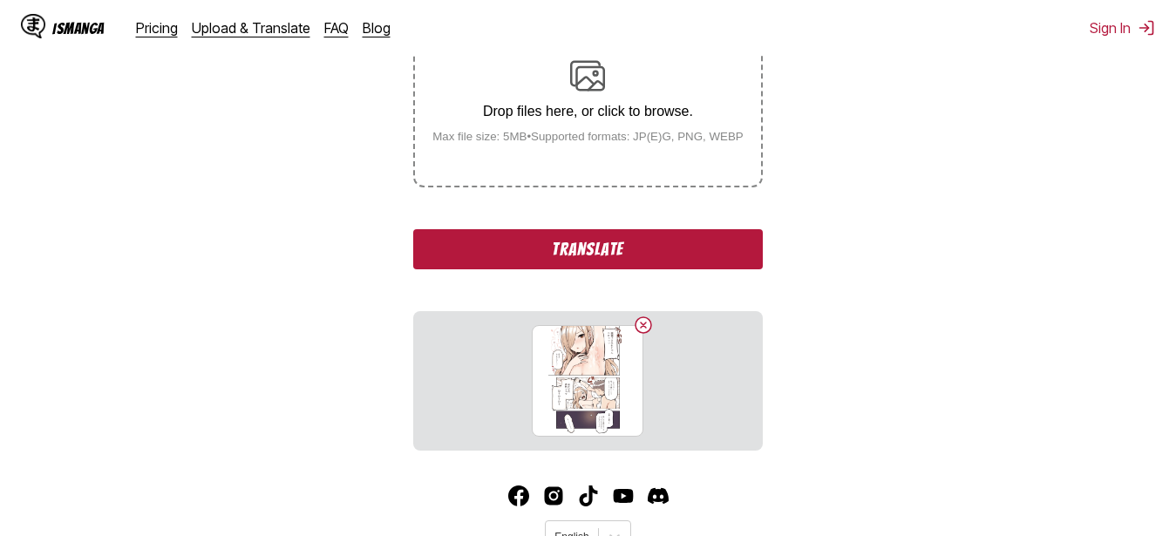
click at [546, 252] on button "Translate" at bounding box center [587, 249] width 349 height 40
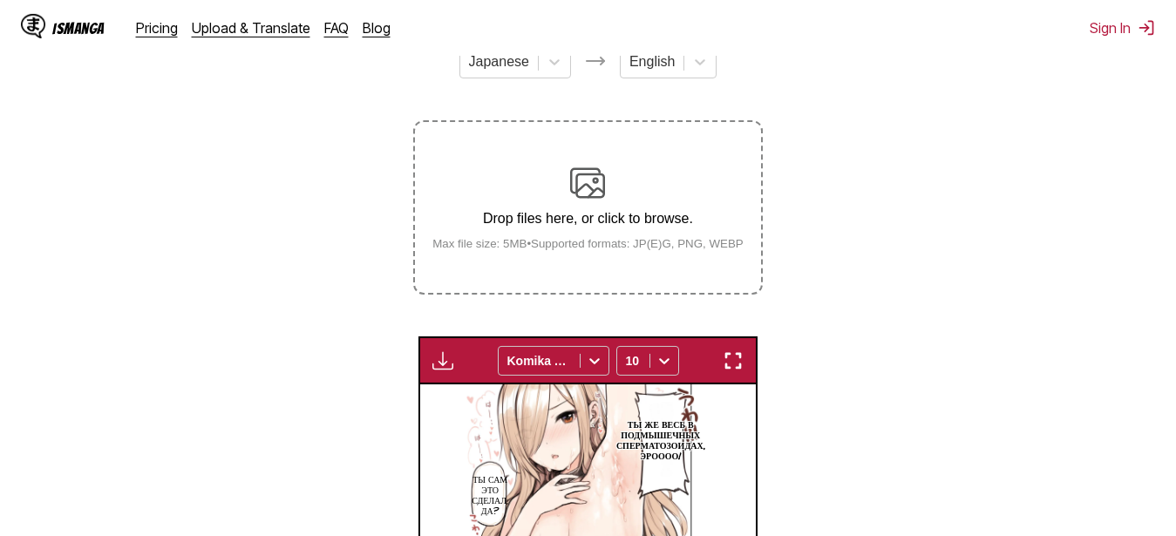
scroll to position [190, 0]
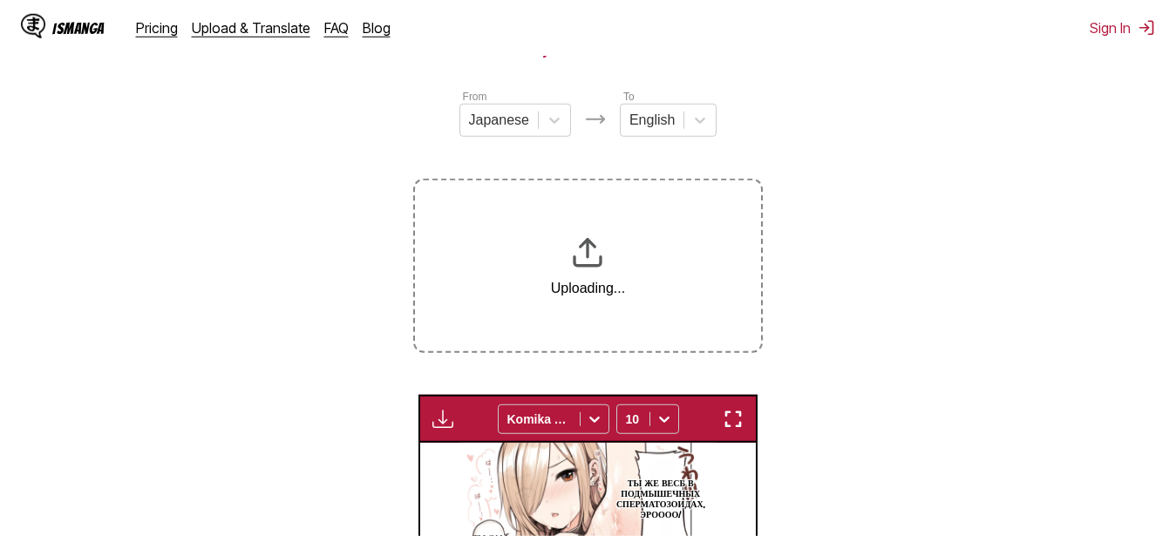
click at [309, 265] on section "From Japanese To English Uploading... Available for premium users only Komika A…" at bounding box center [588, 468] width 1149 height 760
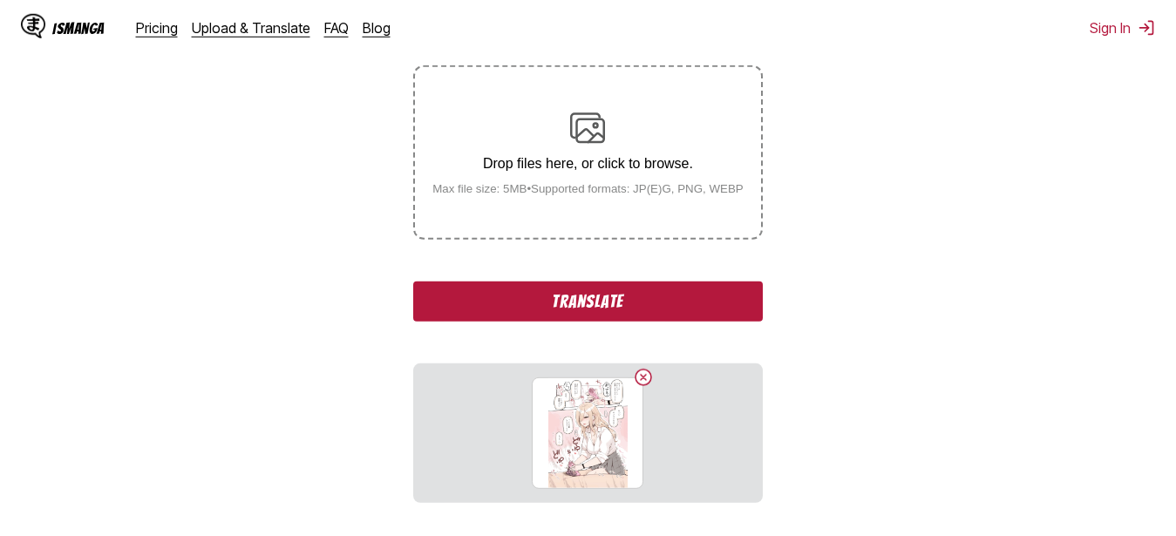
scroll to position [368, 0]
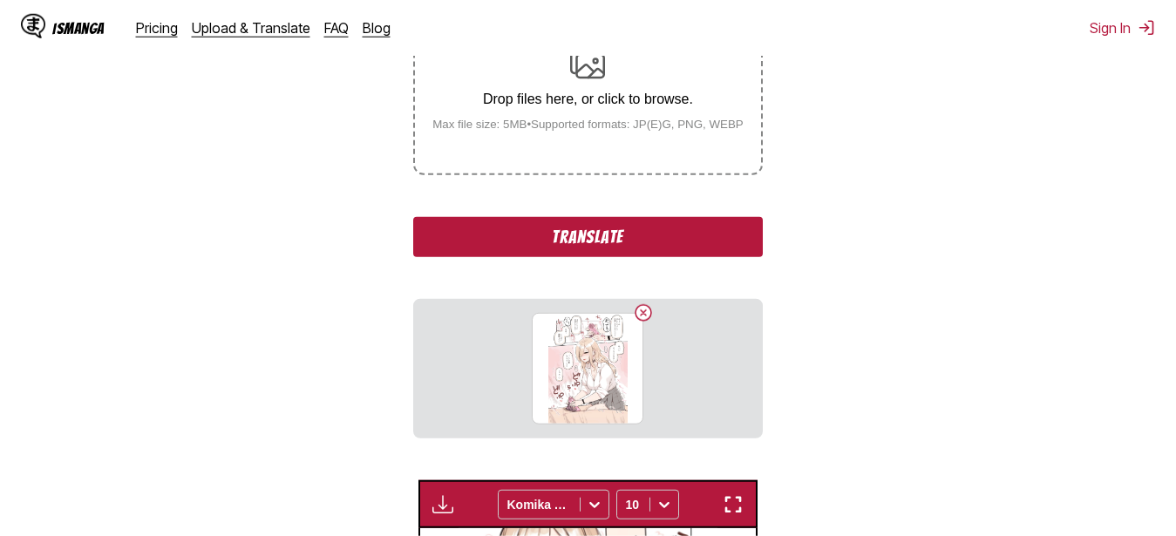
click at [618, 257] on button "Translate" at bounding box center [587, 237] width 349 height 40
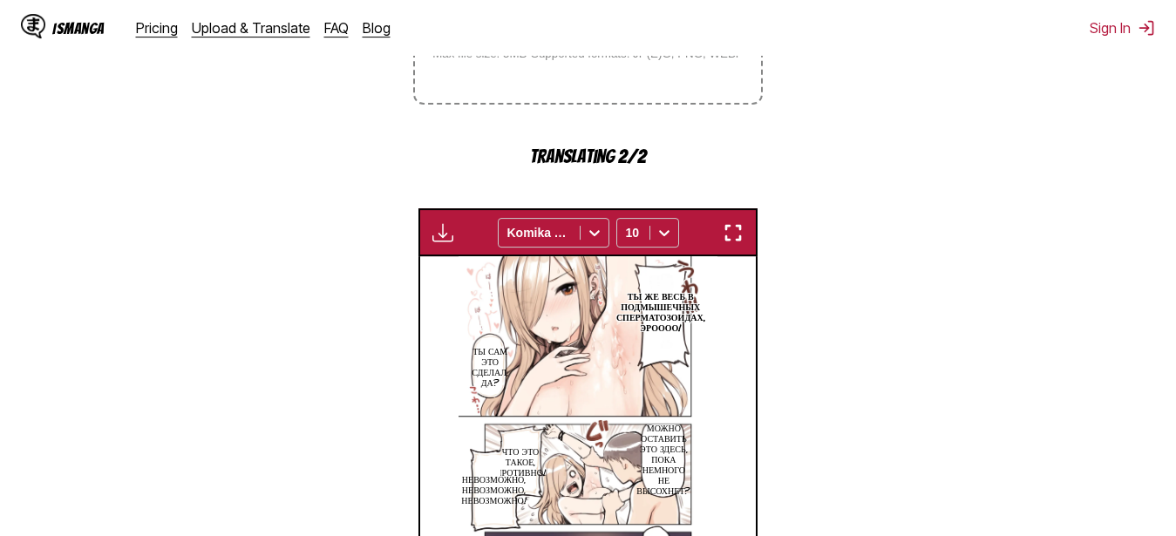
drag, startPoint x: 807, startPoint y: 211, endPoint x: 800, endPoint y: 263, distance: 52.8
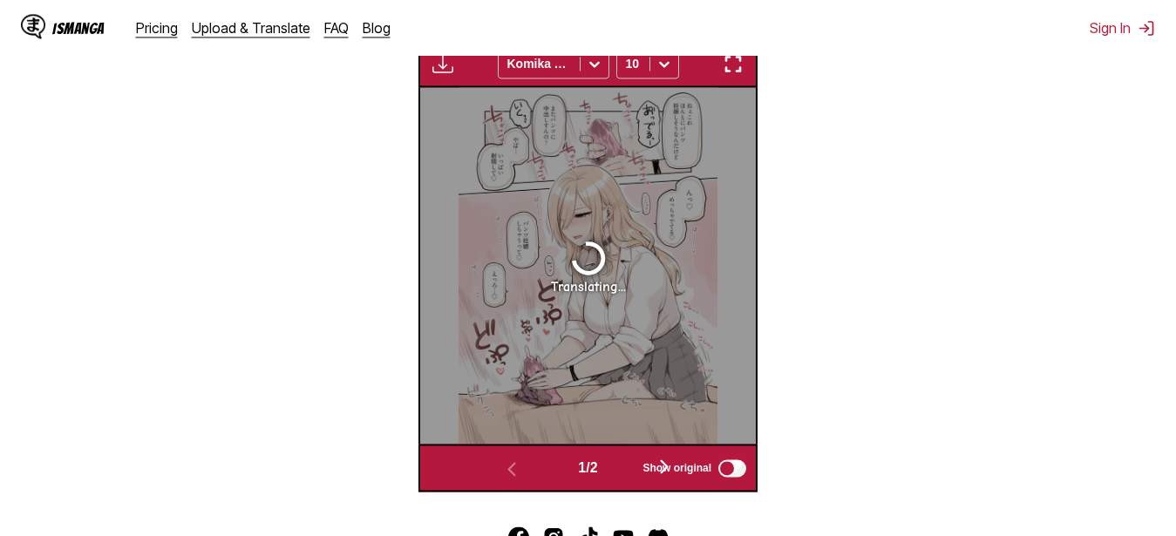
scroll to position [0, 0]
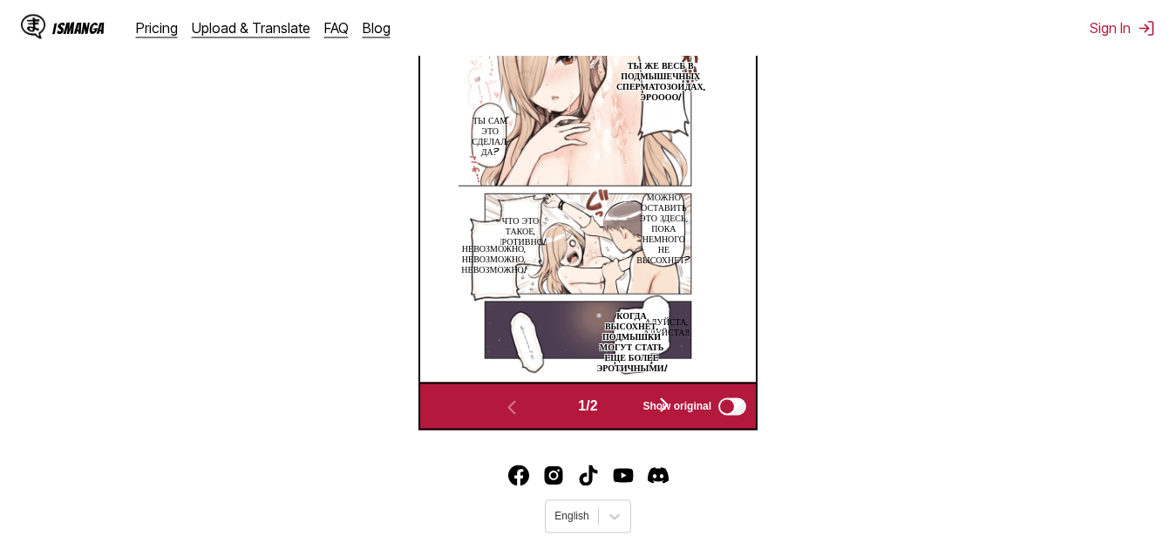
click at [332, 280] on section "From Japanese To English Drop files here, or click to browse. Max file size: 5M…" at bounding box center [588, 50] width 1149 height 760
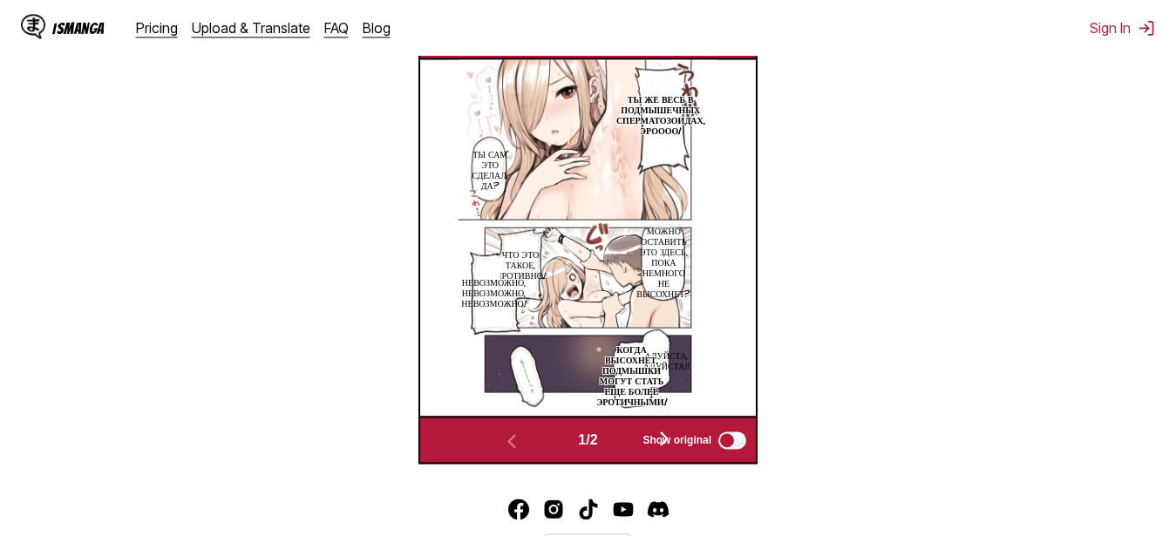
scroll to position [519, 0]
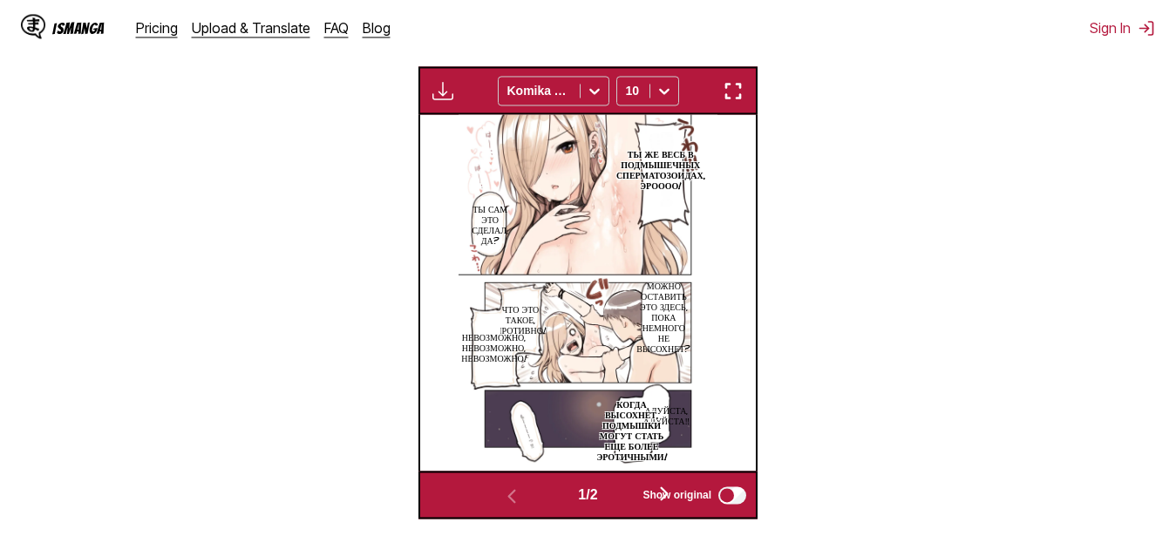
click at [740, 88] on img "button" at bounding box center [733, 90] width 21 height 21
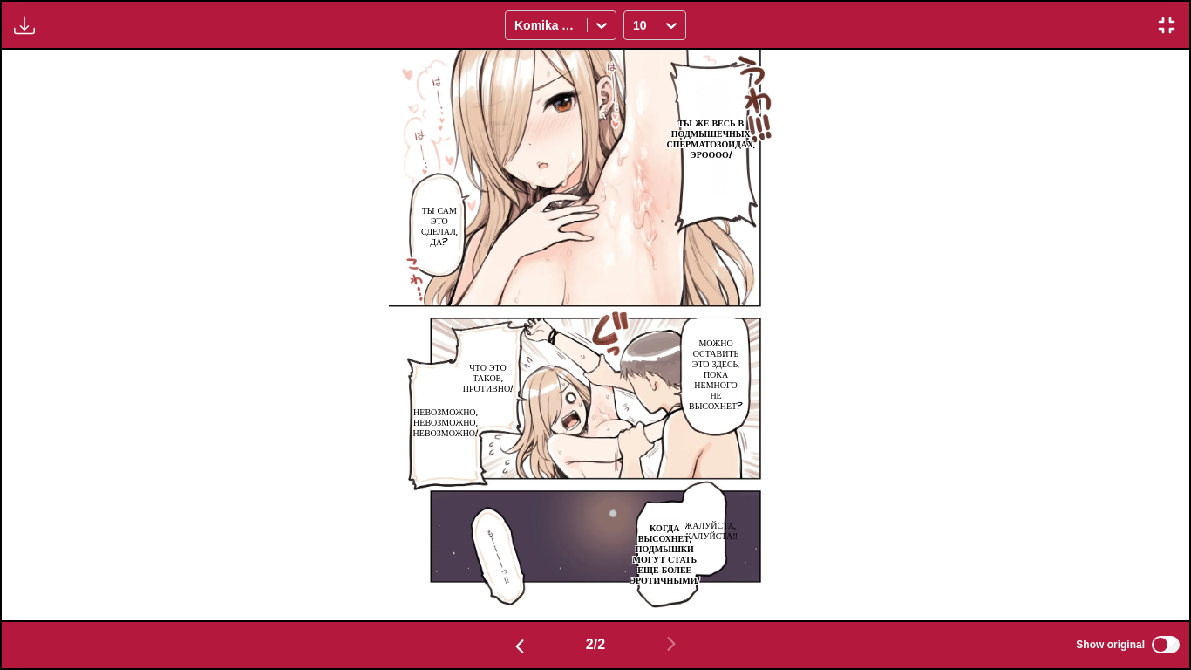
scroll to position [0, 1188]
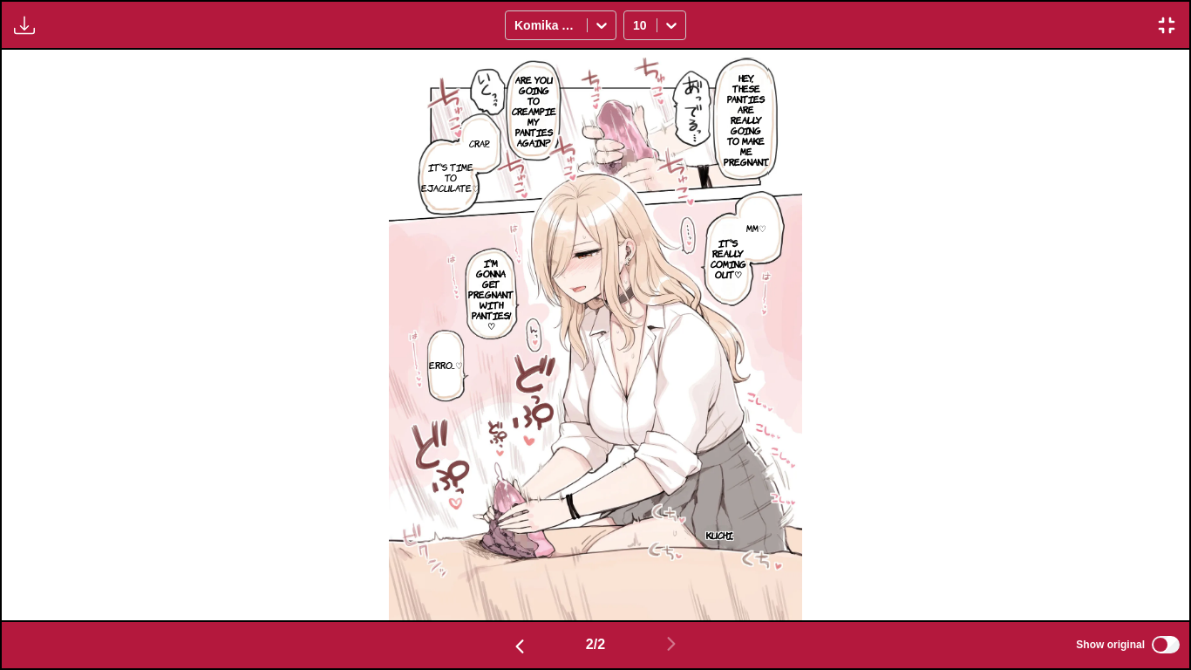
click at [1164, 18] on img "button" at bounding box center [1166, 25] width 21 height 21
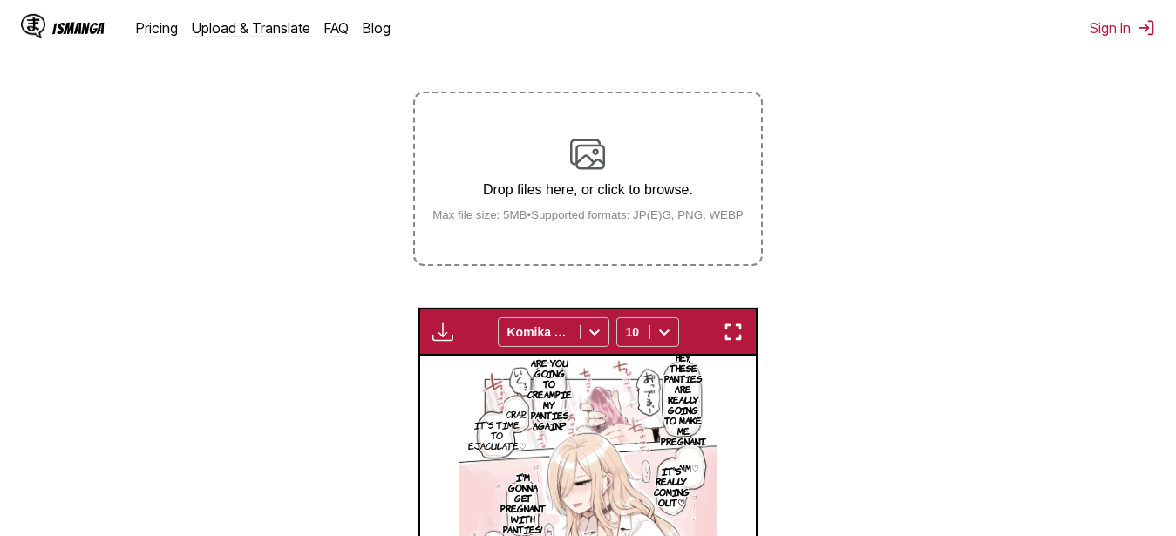
scroll to position [190, 0]
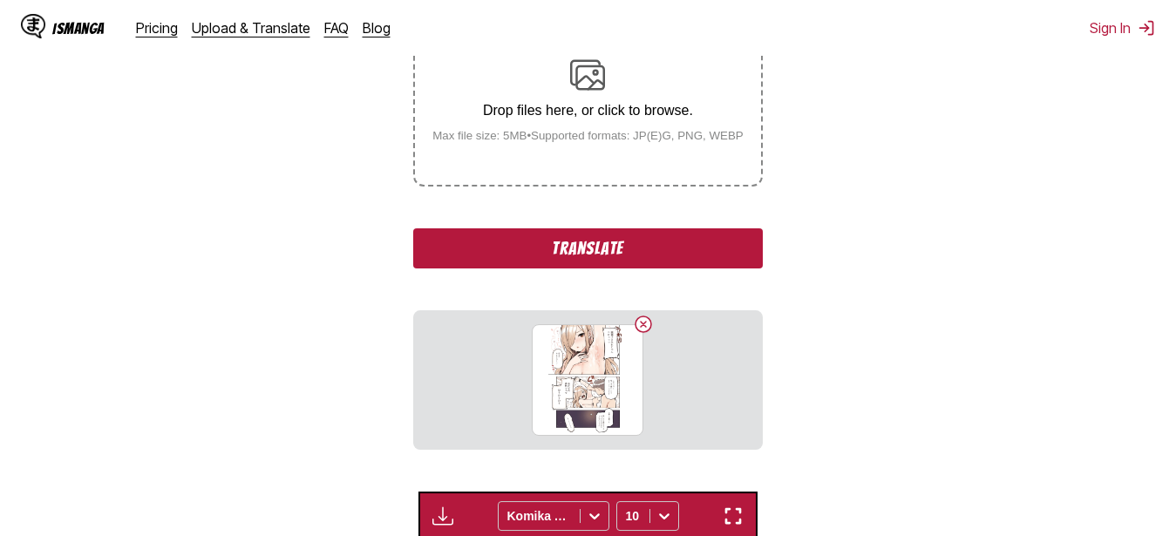
scroll to position [368, 0]
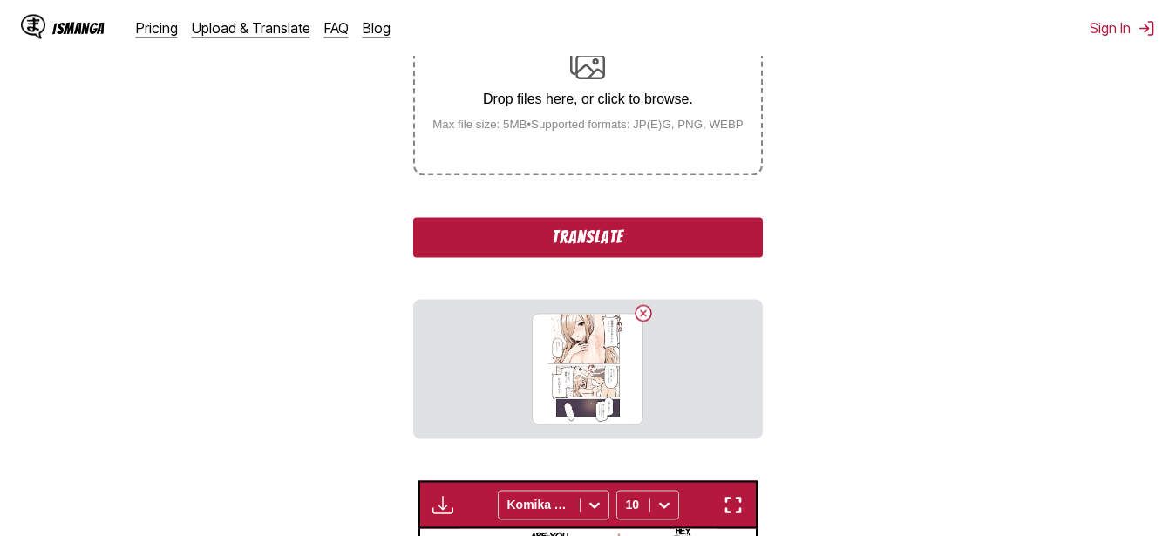
click at [589, 229] on button "Translate" at bounding box center [587, 237] width 349 height 40
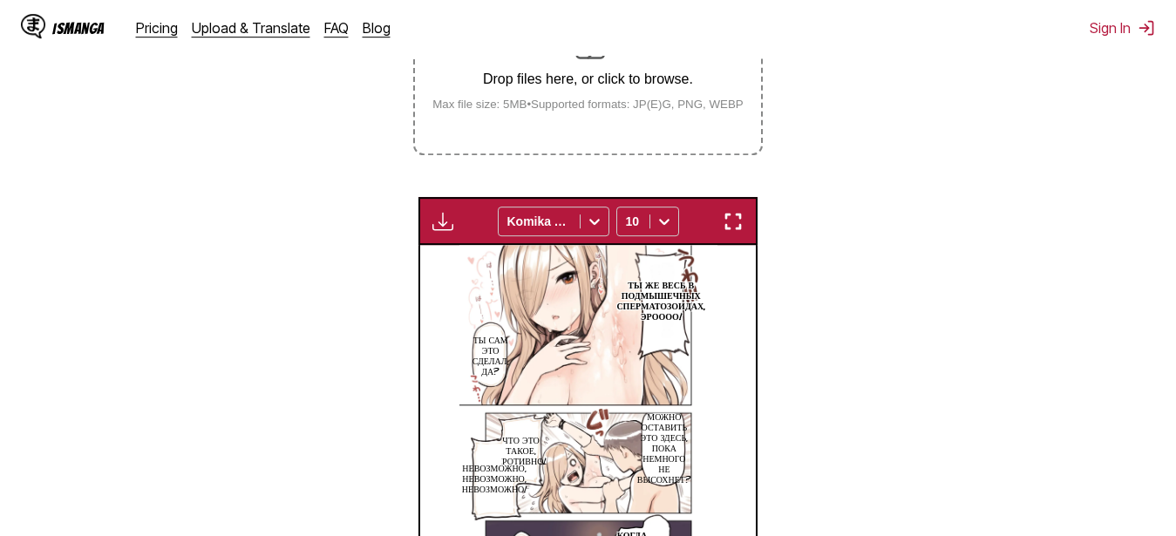
scroll to position [546, 0]
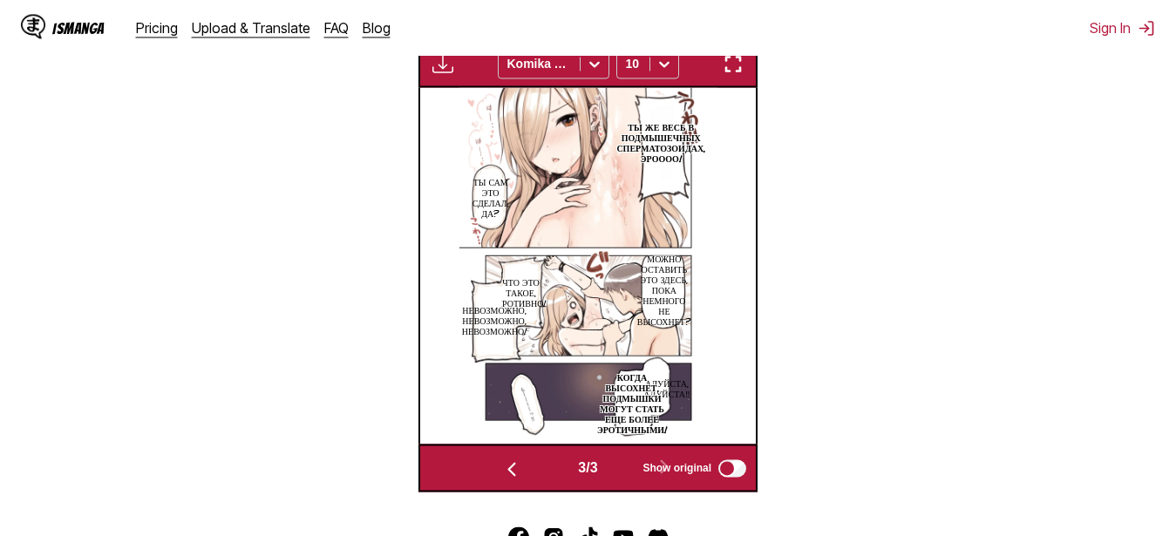
click at [508, 471] on img "button" at bounding box center [511, 469] width 21 height 21
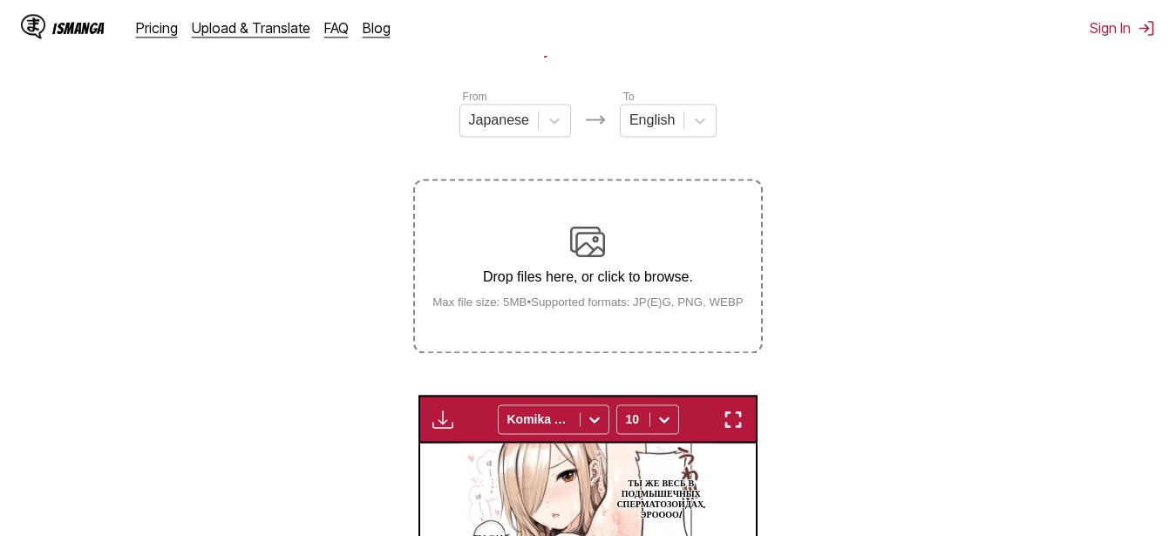
scroll to position [101, 0]
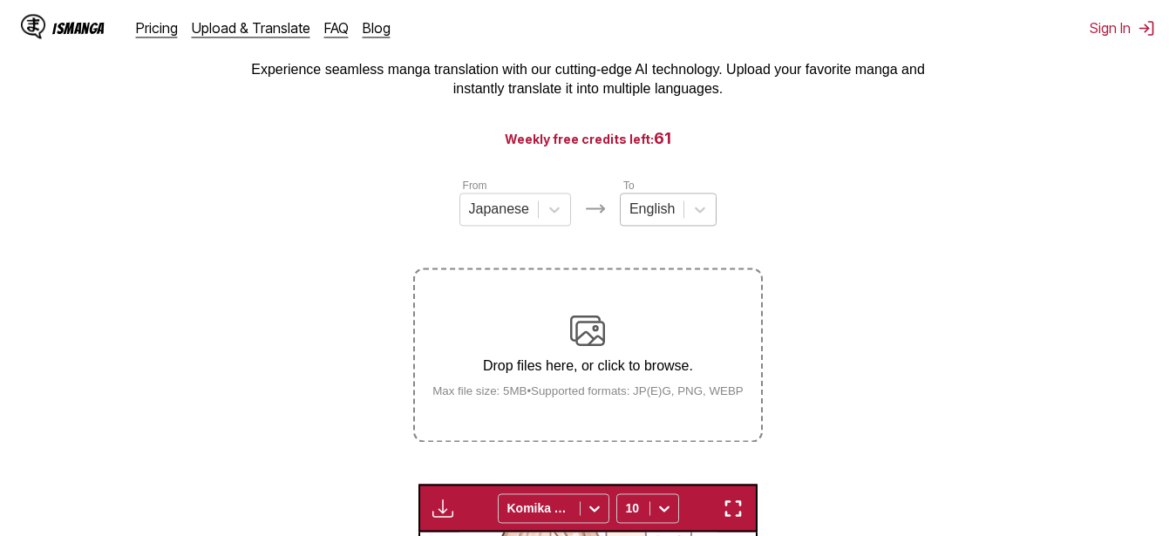
click at [667, 219] on div at bounding box center [652, 209] width 45 height 19
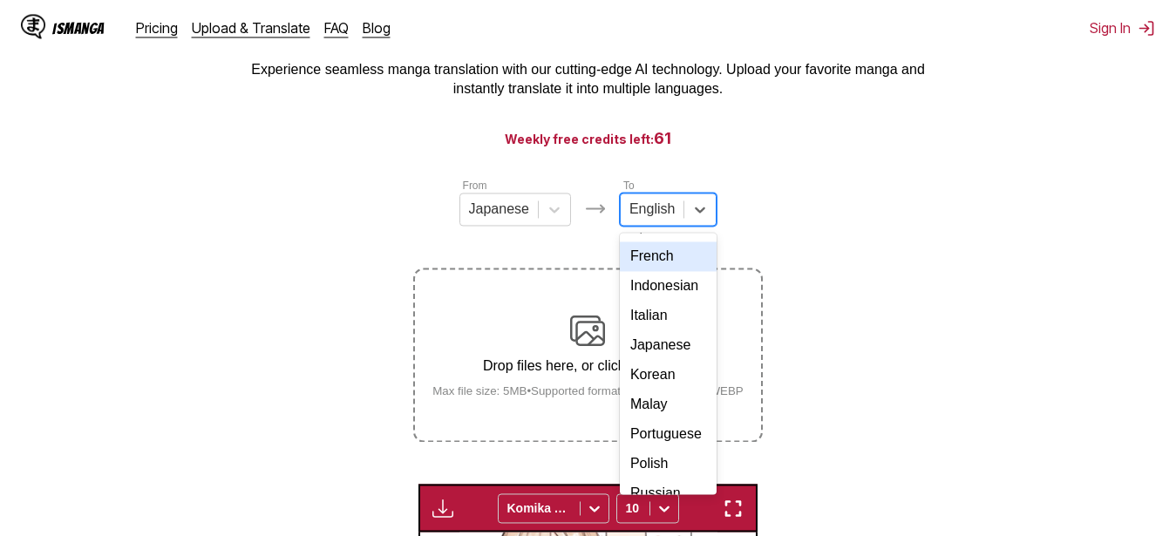
scroll to position [309, 0]
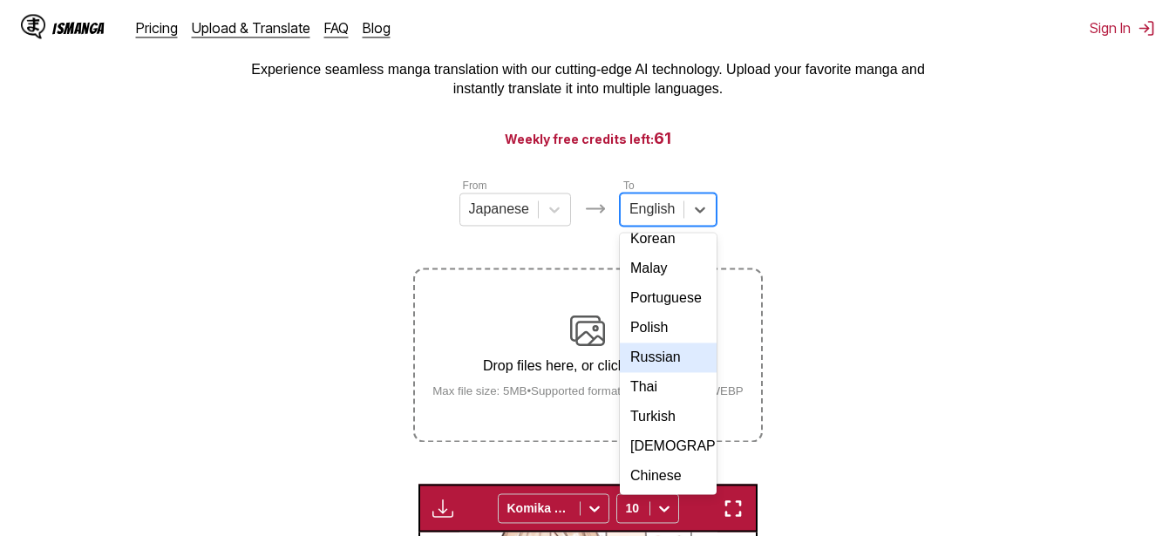
click at [668, 343] on div "Russian" at bounding box center [668, 358] width 97 height 30
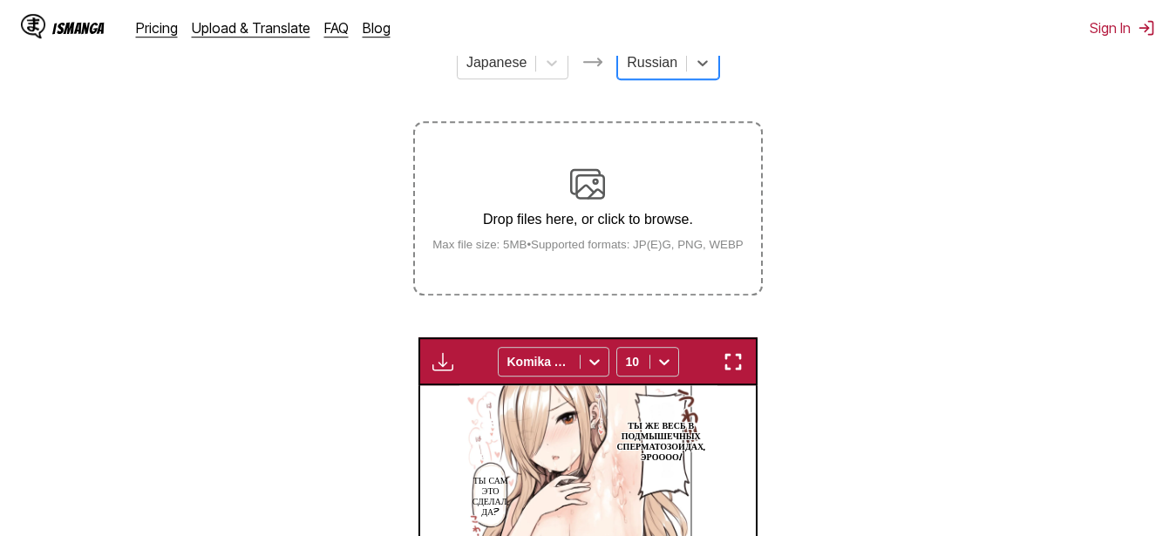
scroll to position [279, 0]
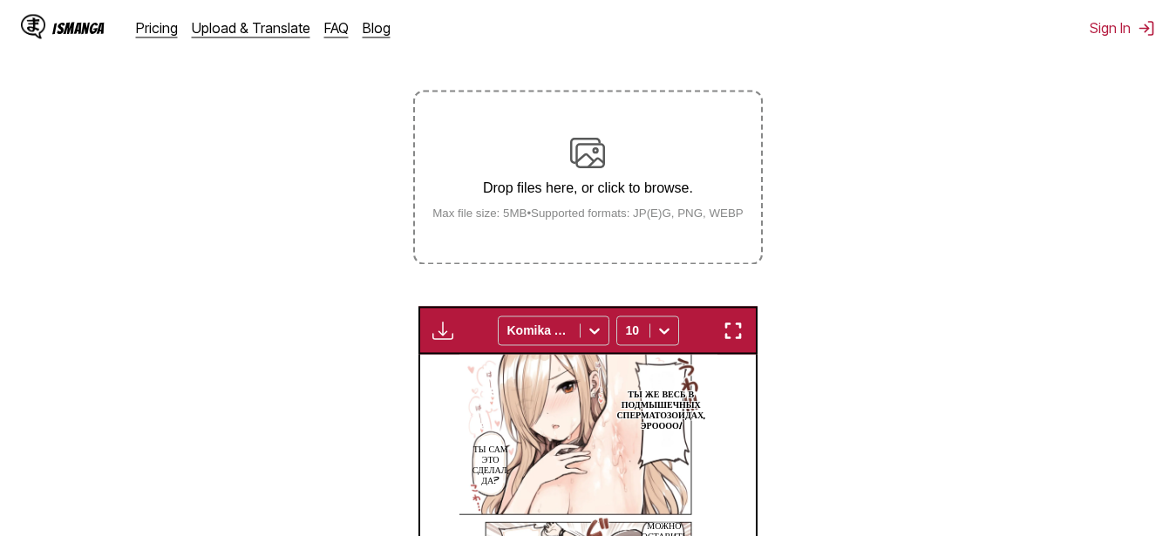
click at [849, 173] on section "From Japanese To option Russian, selected. Russian Drop files here, or click to…" at bounding box center [588, 379] width 1149 height 760
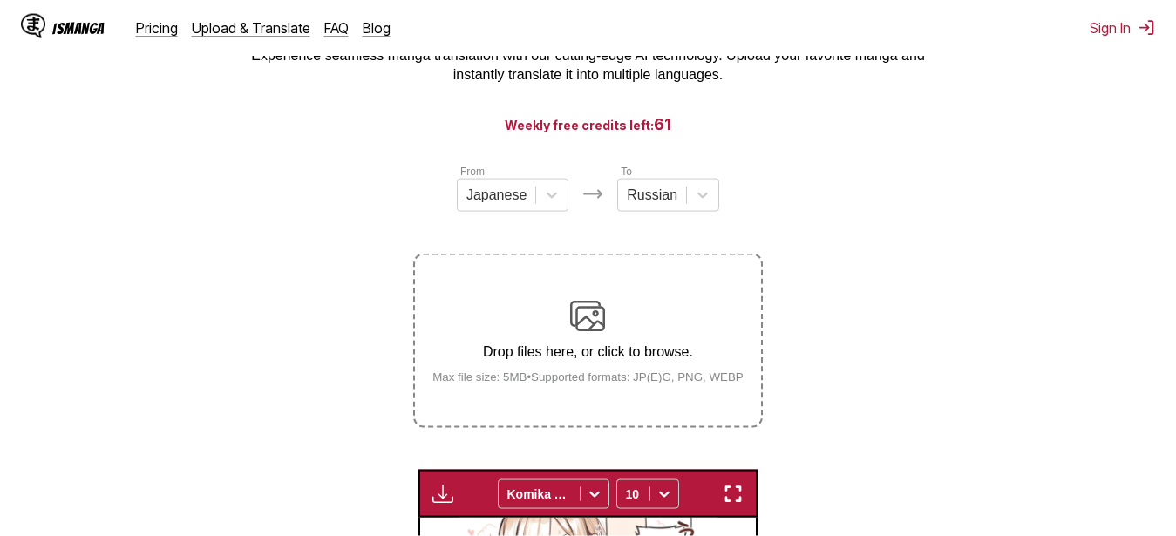
scroll to position [101, 0]
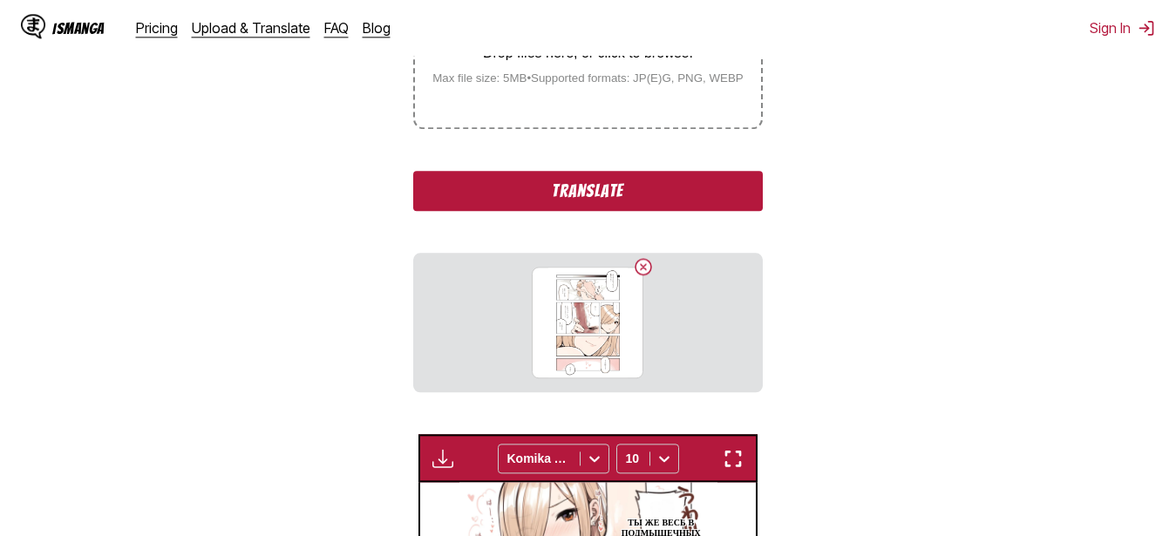
scroll to position [457, 0]
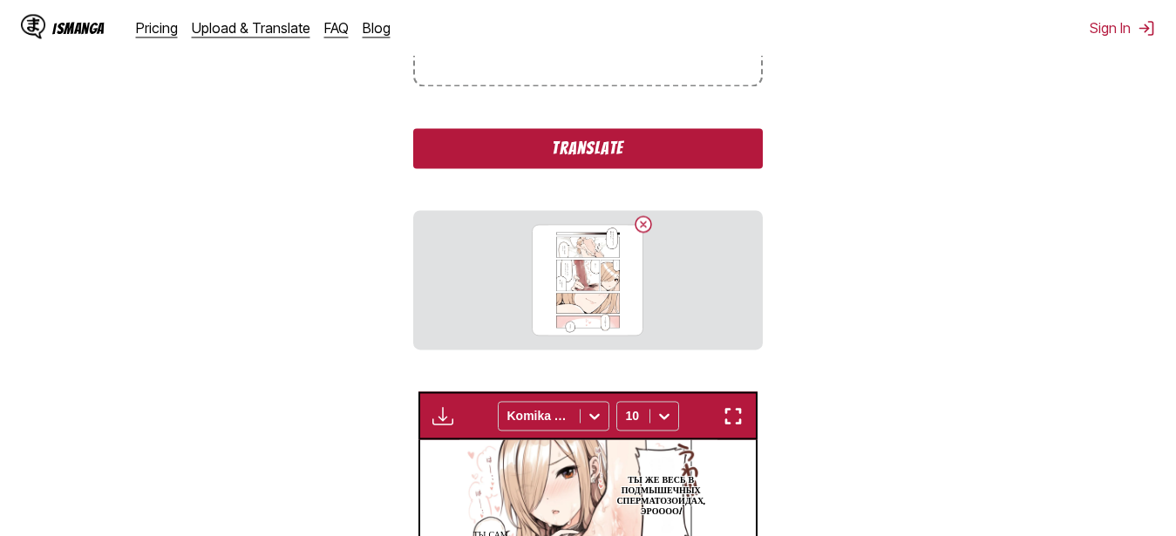
click at [503, 160] on button "Translate" at bounding box center [587, 148] width 349 height 40
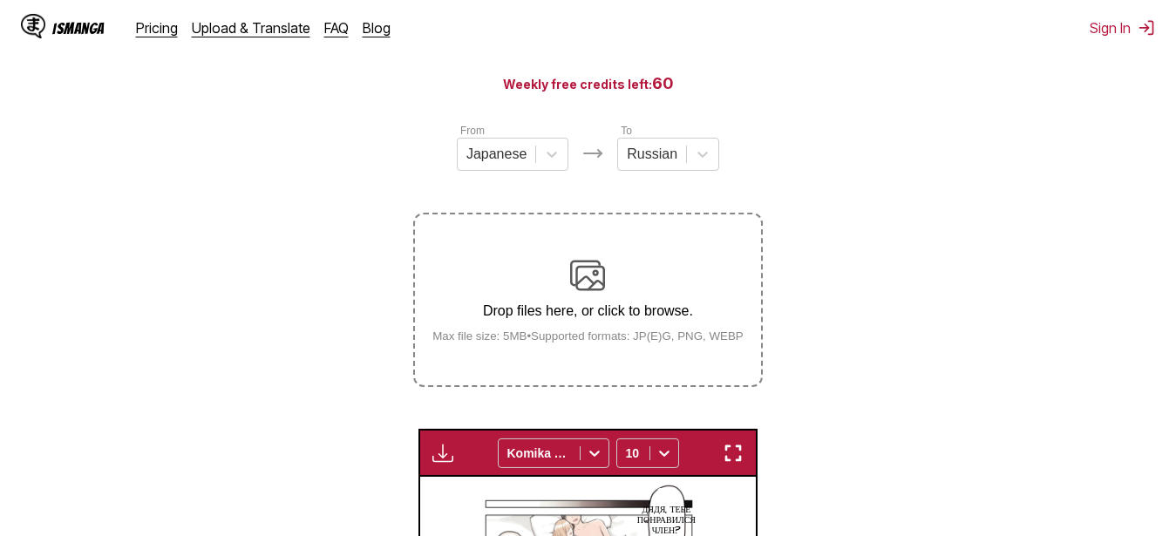
scroll to position [75, 0]
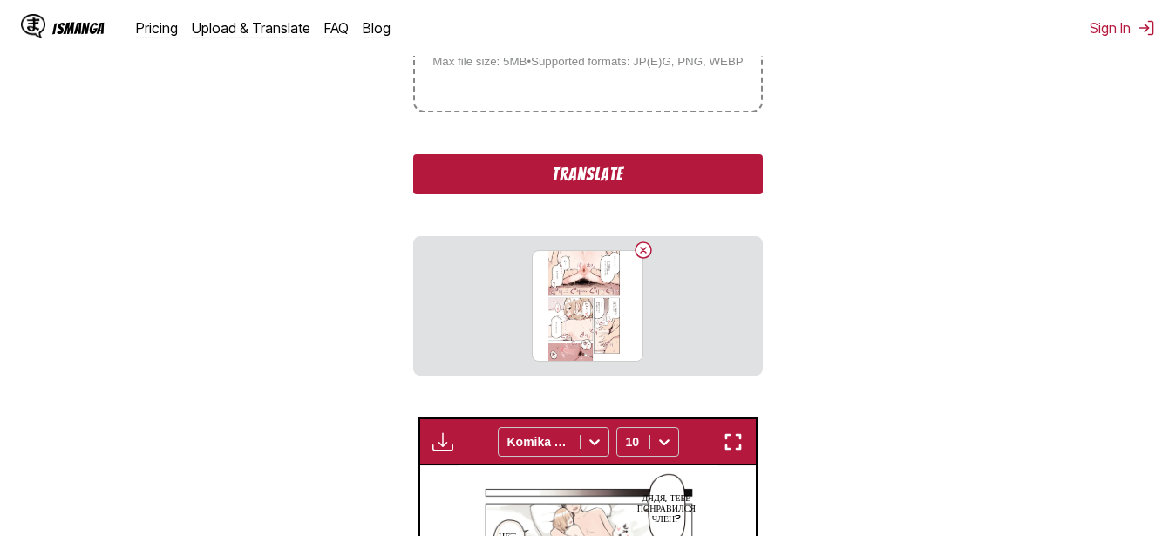
click at [551, 185] on button "Translate" at bounding box center [587, 174] width 349 height 40
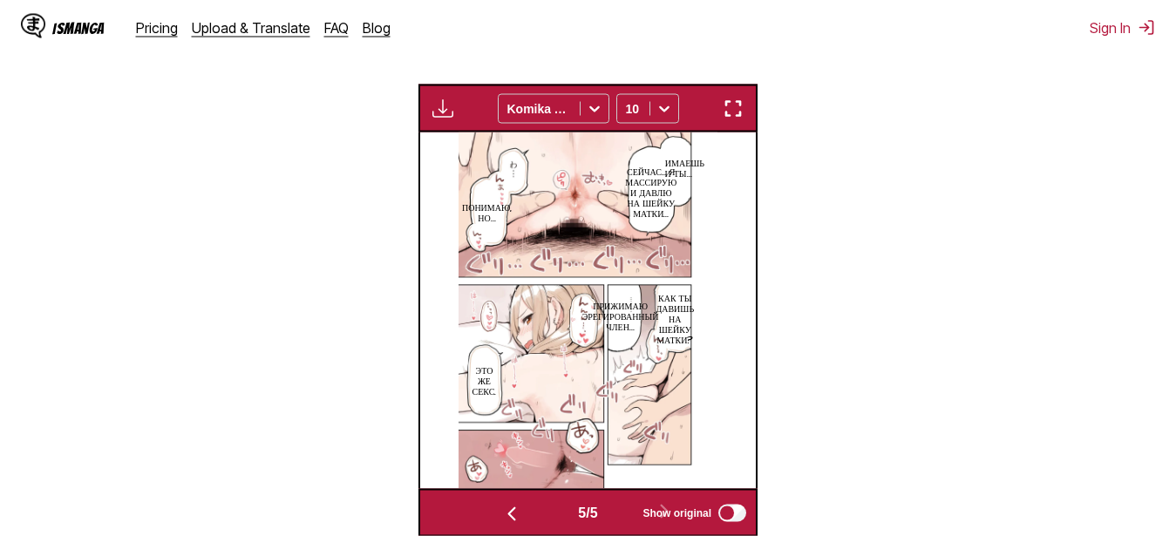
scroll to position [488, 0]
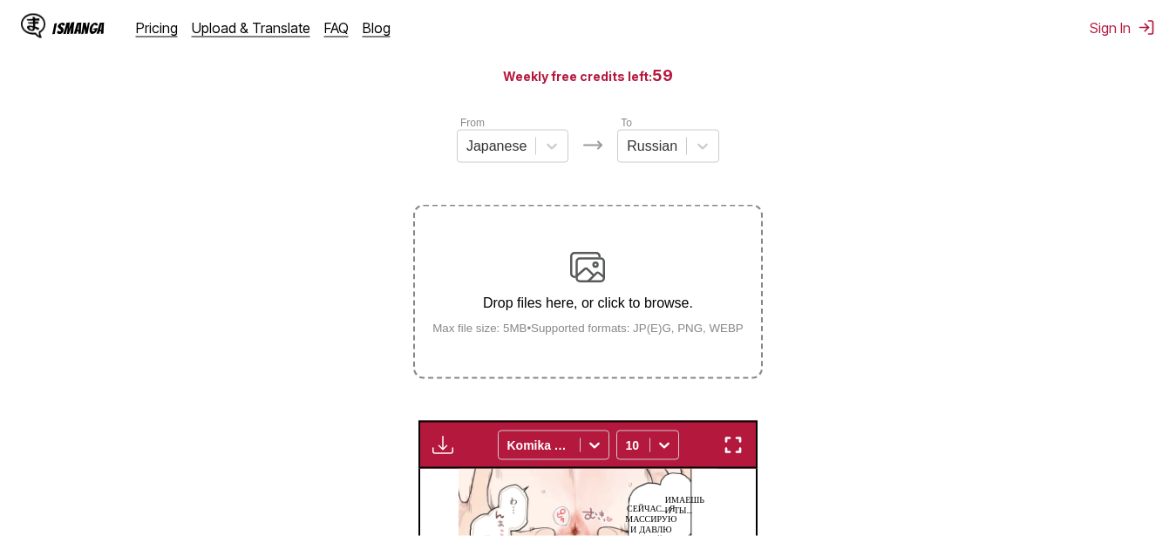
drag, startPoint x: 822, startPoint y: 184, endPoint x: 828, endPoint y: 103, distance: 81.4
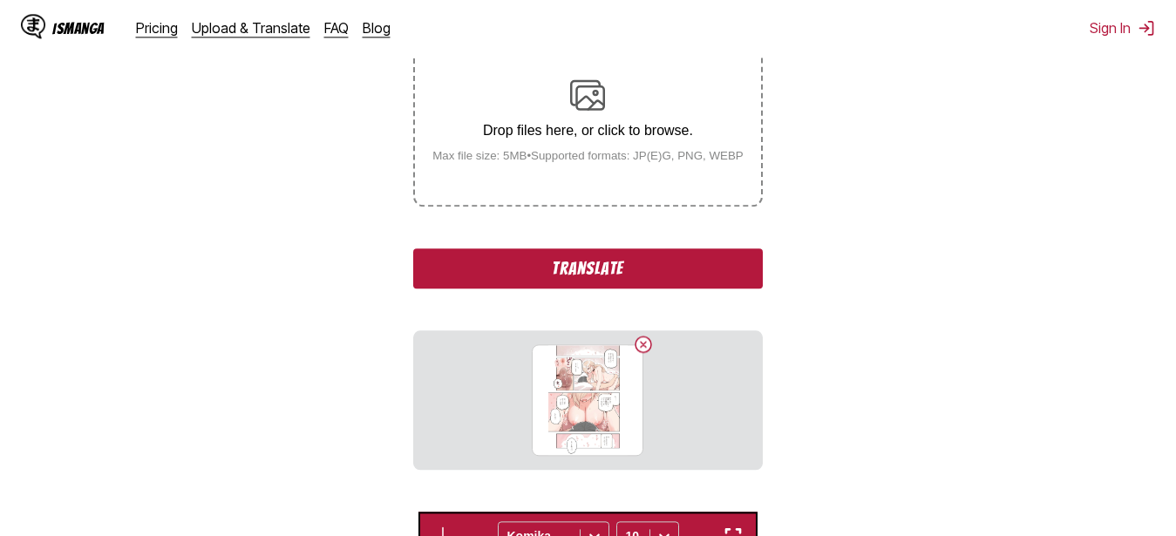
drag, startPoint x: 326, startPoint y: 199, endPoint x: 322, endPoint y: 298, distance: 99.5
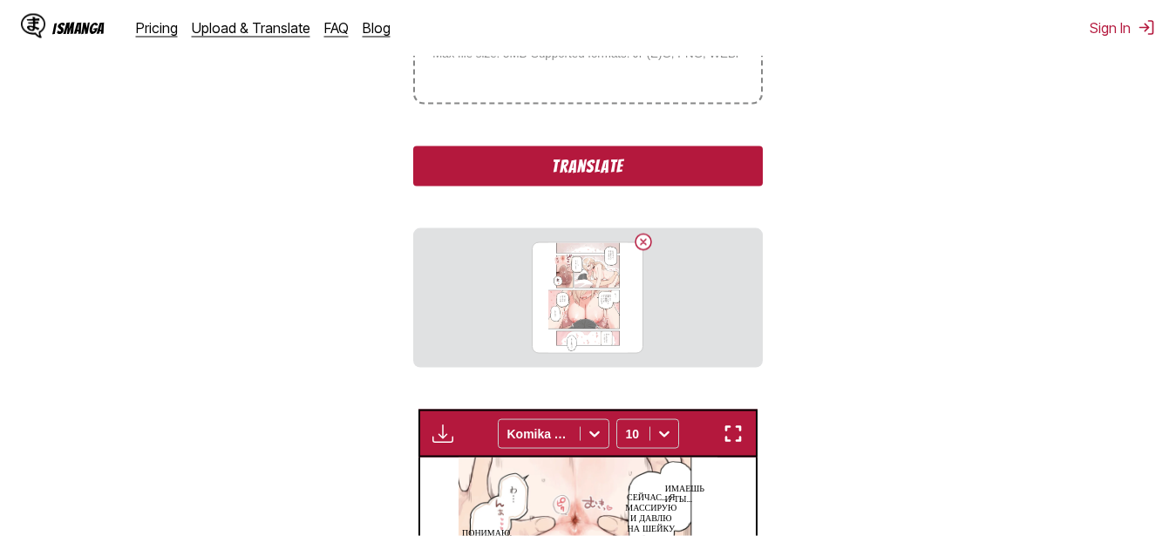
click at [559, 174] on button "Translate" at bounding box center [587, 167] width 349 height 40
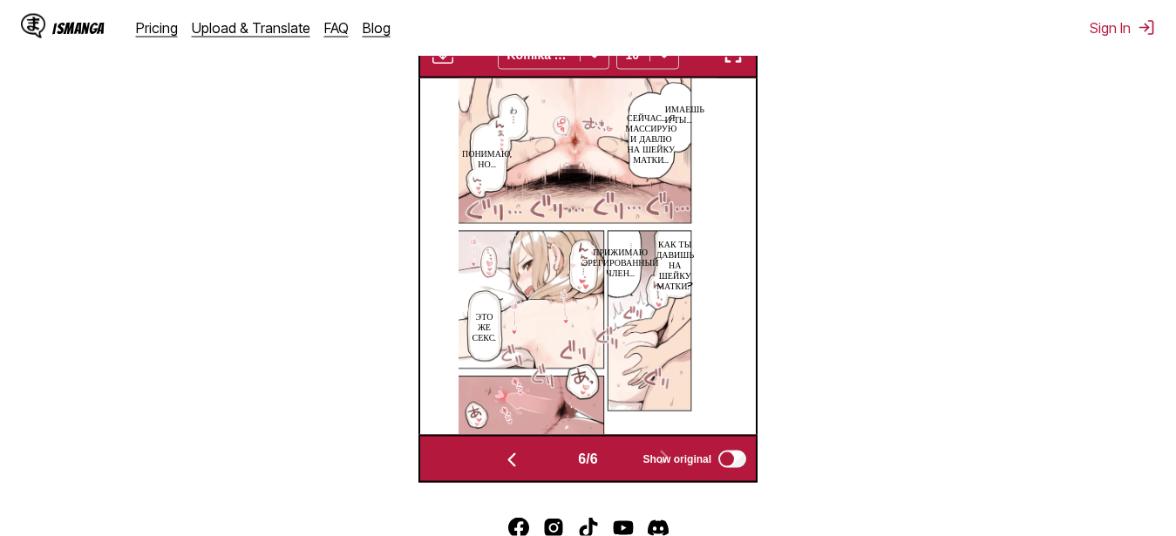
scroll to position [0, 1680]
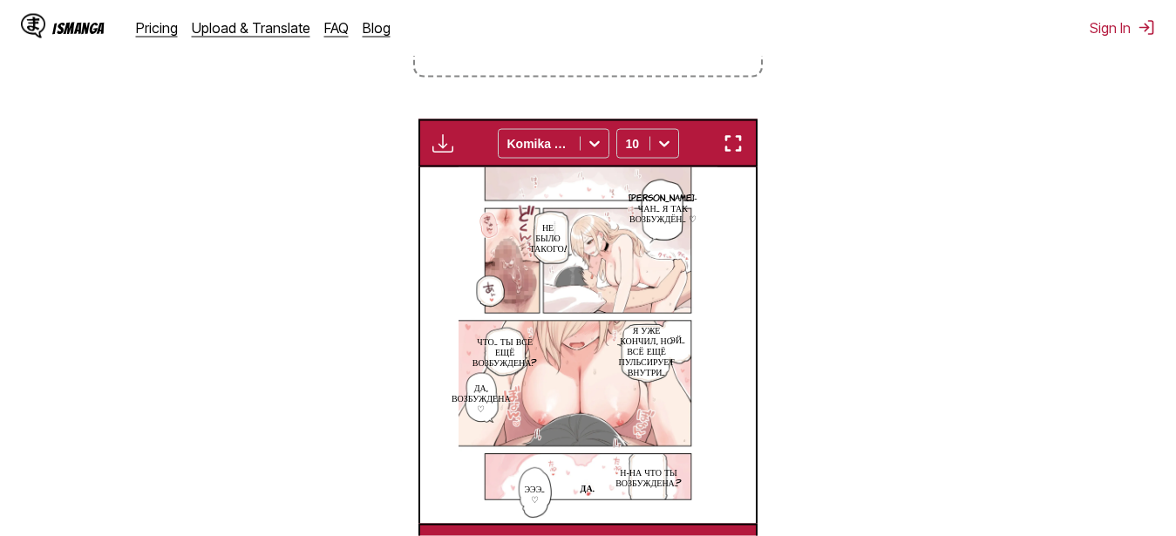
click at [736, 150] on img "button" at bounding box center [733, 143] width 21 height 21
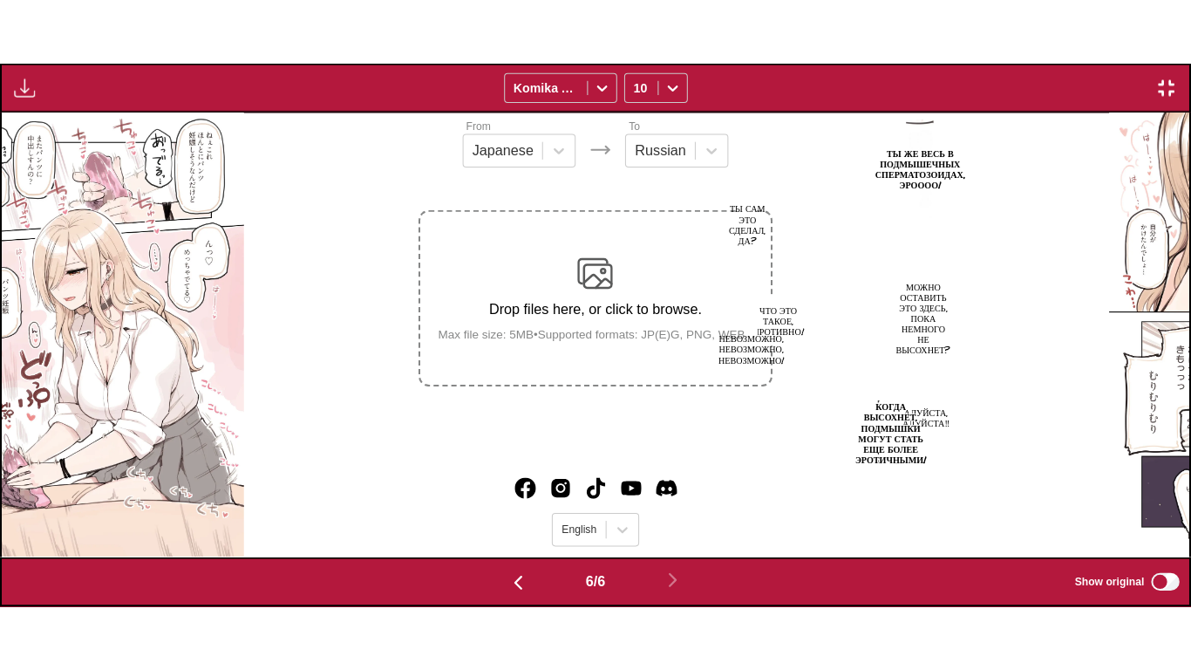
scroll to position [0, 5939]
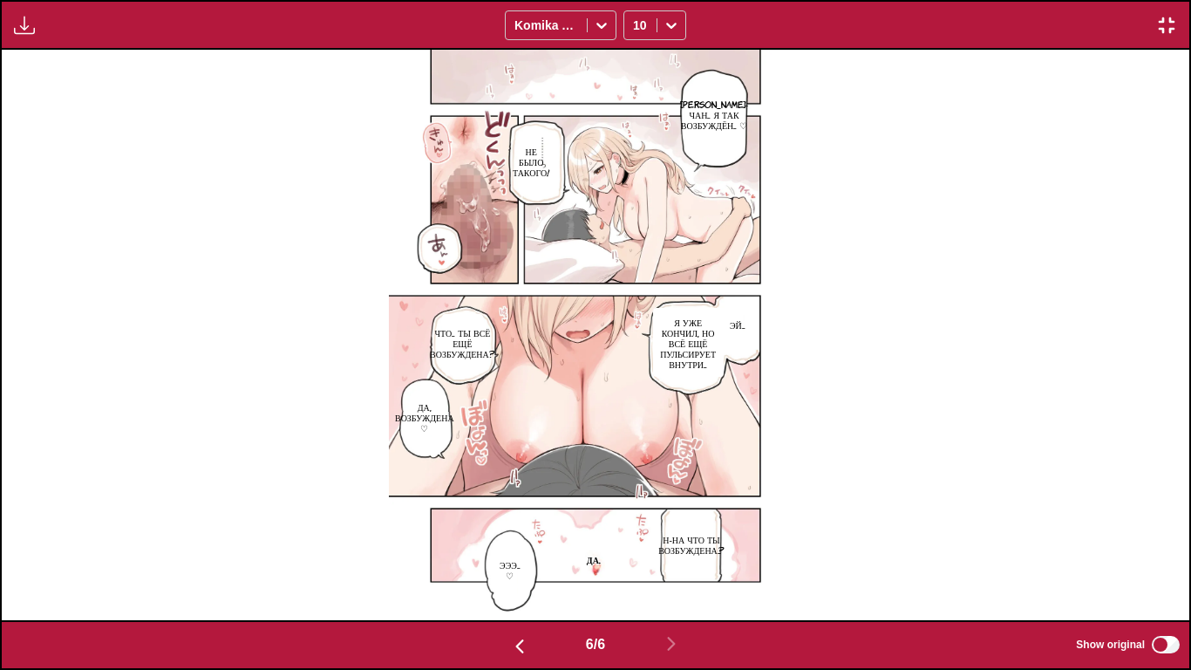
click at [1161, 17] on img "button" at bounding box center [1166, 25] width 21 height 21
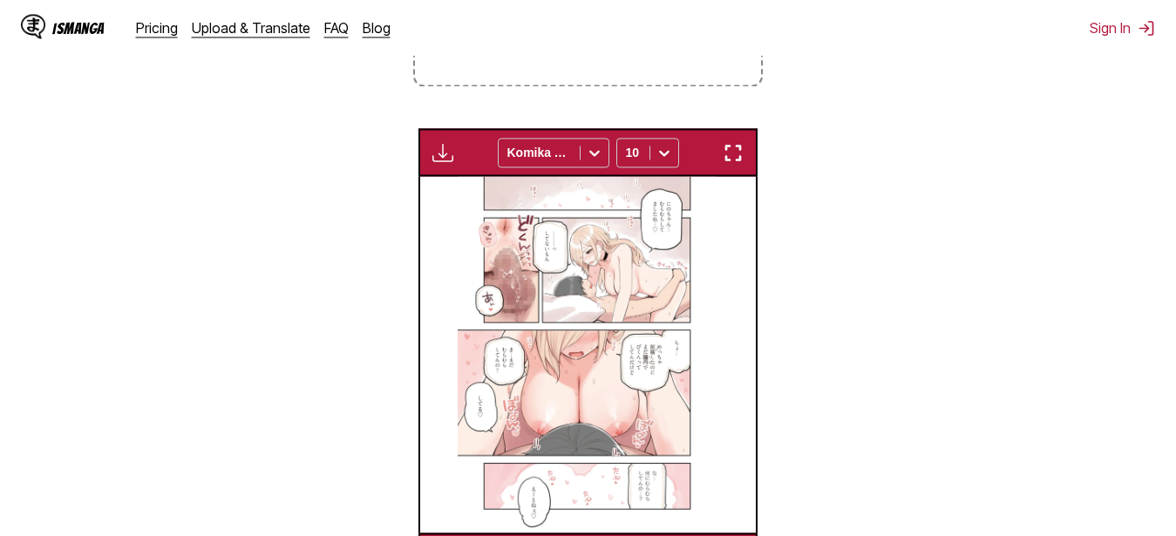
scroll to position [0, 1680]
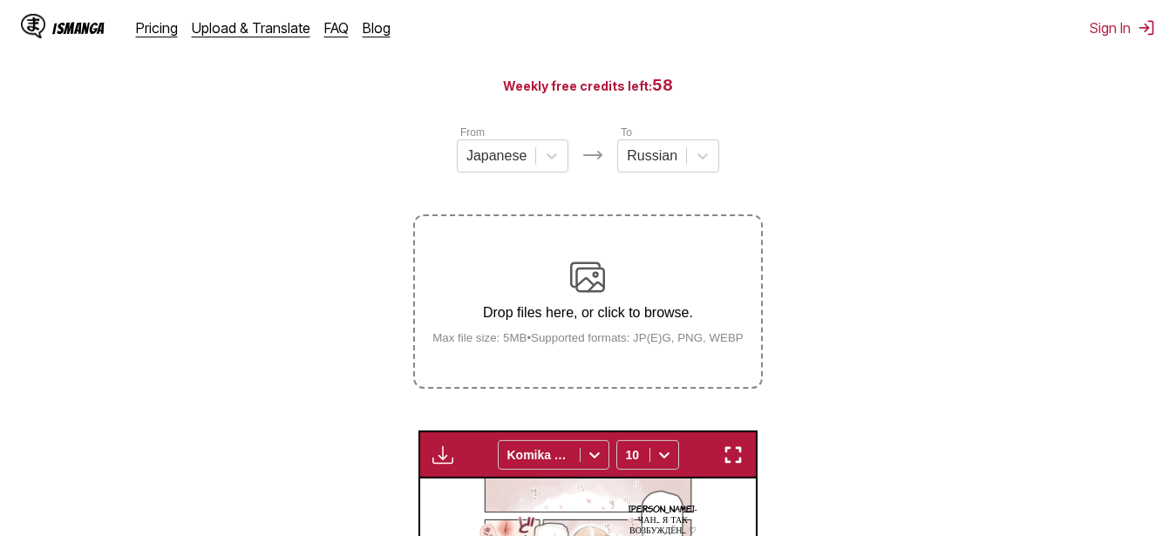
drag, startPoint x: 918, startPoint y: 99, endPoint x: 918, endPoint y: 58, distance: 41.0
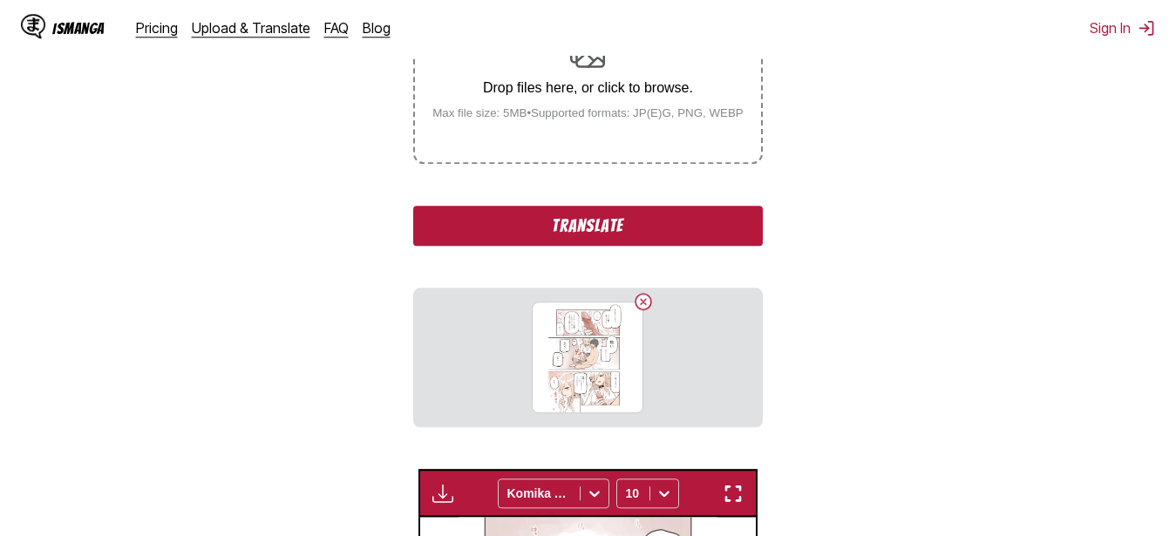
scroll to position [412, 0]
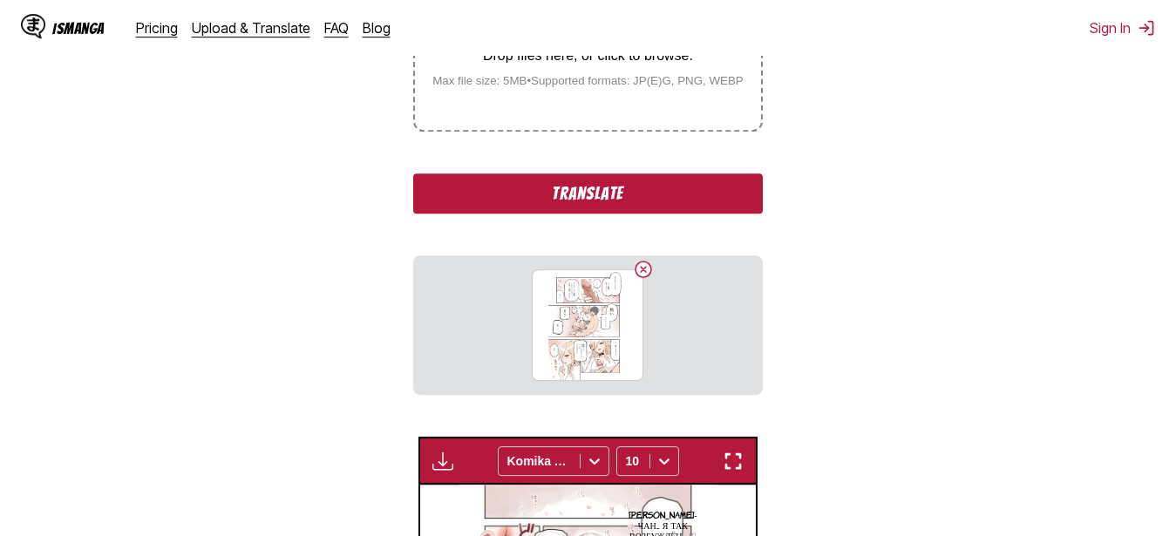
click at [658, 201] on button "Translate" at bounding box center [587, 194] width 349 height 40
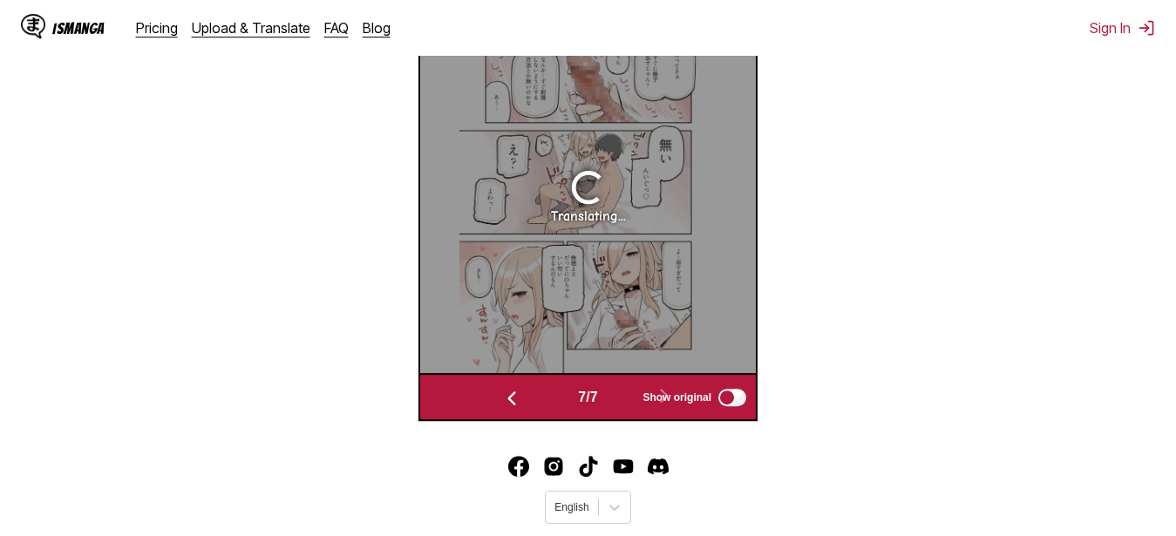
scroll to position [590, 0]
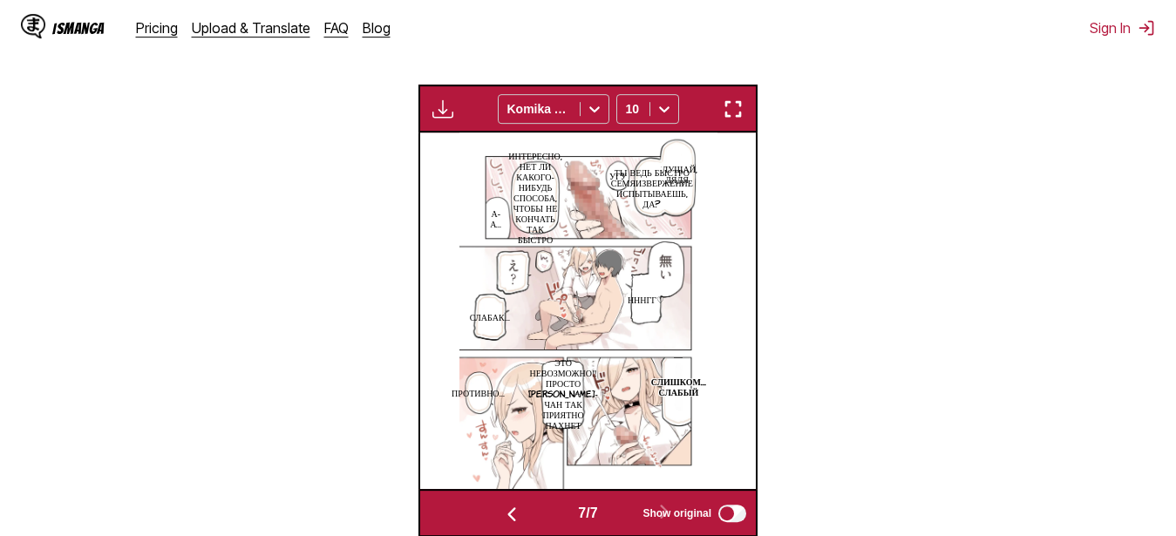
click at [749, 107] on button "button" at bounding box center [733, 109] width 31 height 23
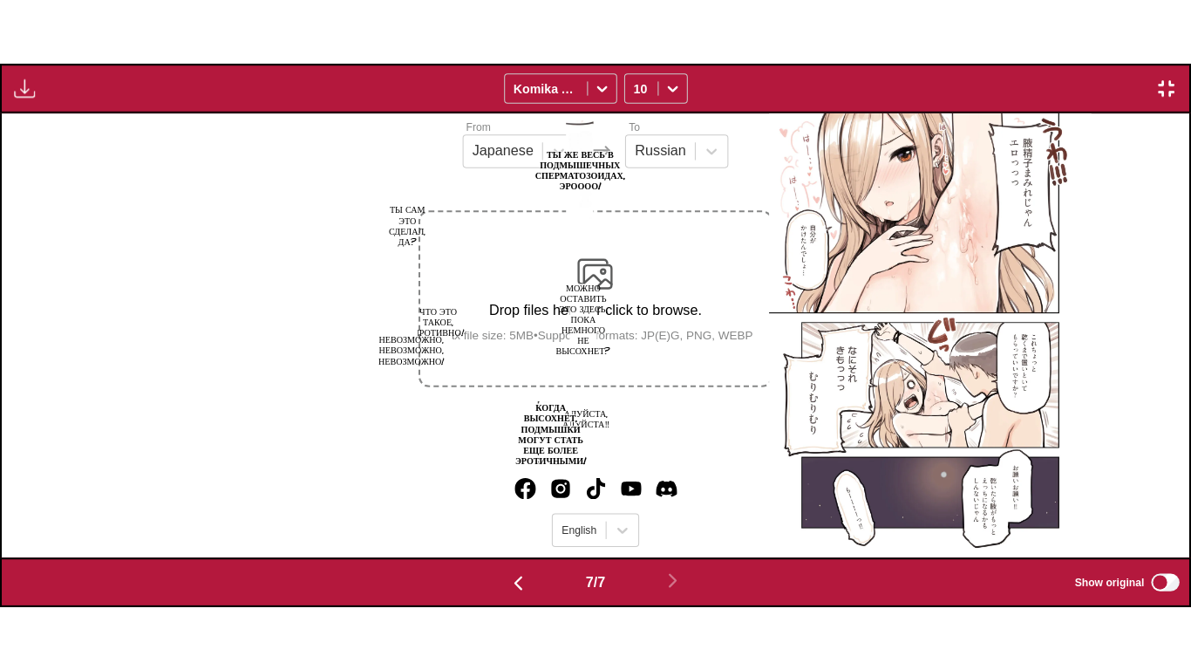
scroll to position [0, 7127]
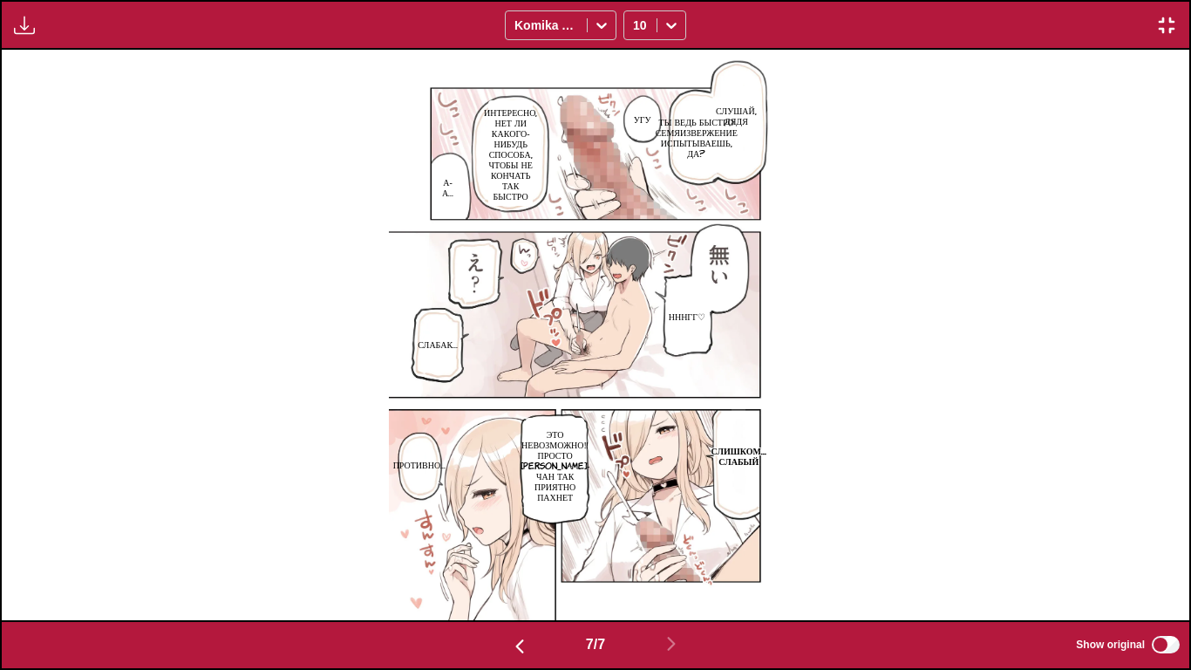
click at [746, 116] on p "Слушай, дядя" at bounding box center [736, 115] width 48 height 28
click at [691, 141] on p "Ты ведь быстро семяизвержение испытываешь, да?" at bounding box center [696, 136] width 89 height 49
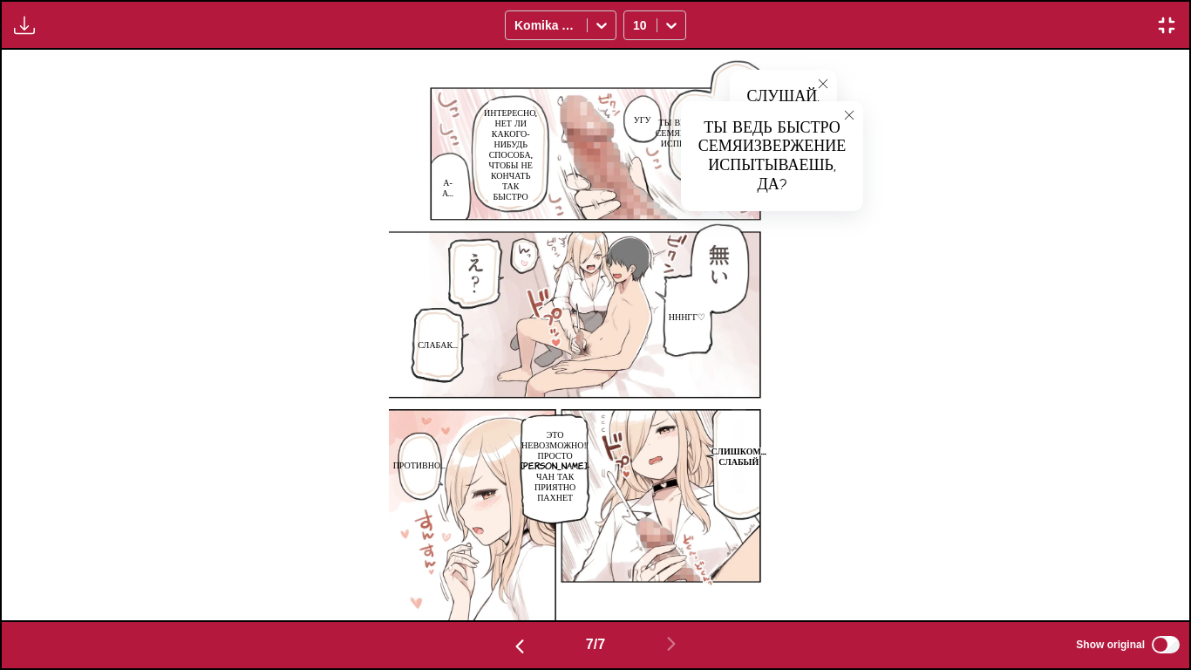
click at [849, 120] on icon "close-tooltip" at bounding box center [849, 115] width 12 height 12
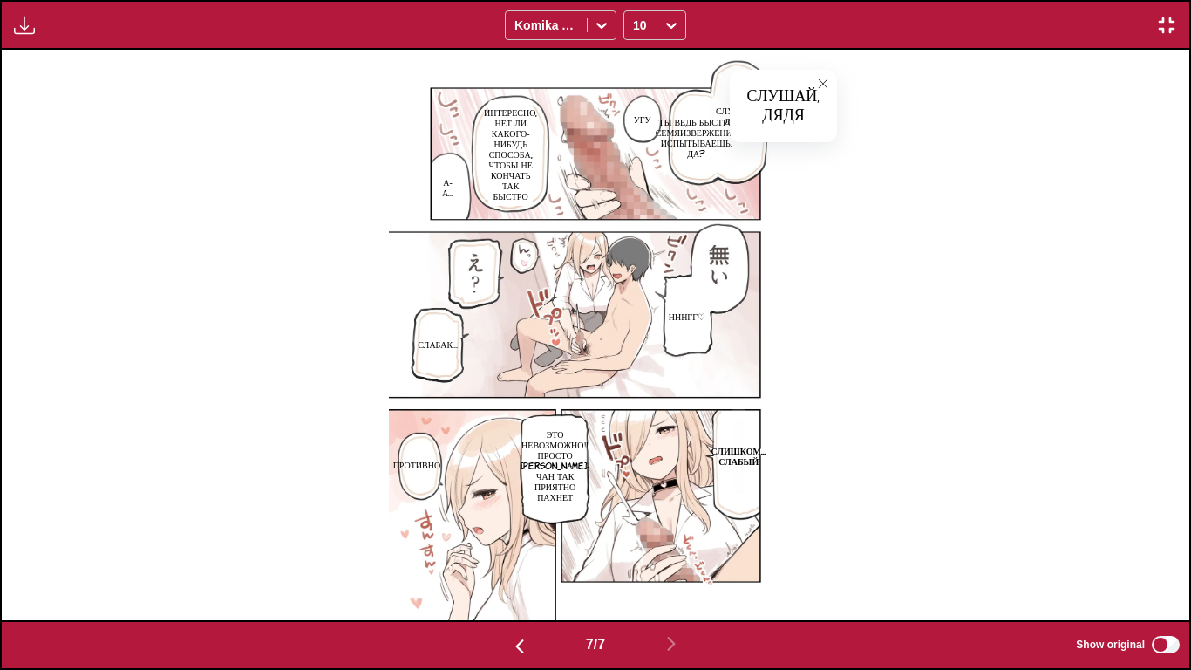
click at [817, 88] on button "close-tooltip" at bounding box center [823, 84] width 28 height 28
click at [755, 106] on p "Слушай, дядя" at bounding box center [736, 115] width 48 height 28
click at [1161, 28] on img "button" at bounding box center [1166, 25] width 21 height 21
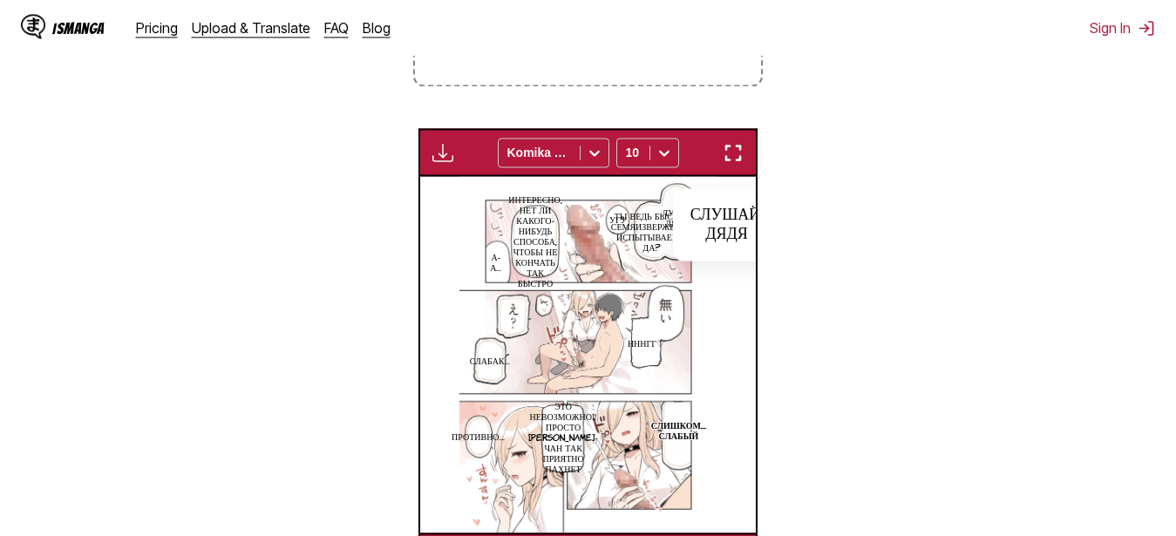
scroll to position [666, 0]
